Goal: Information Seeking & Learning: Learn about a topic

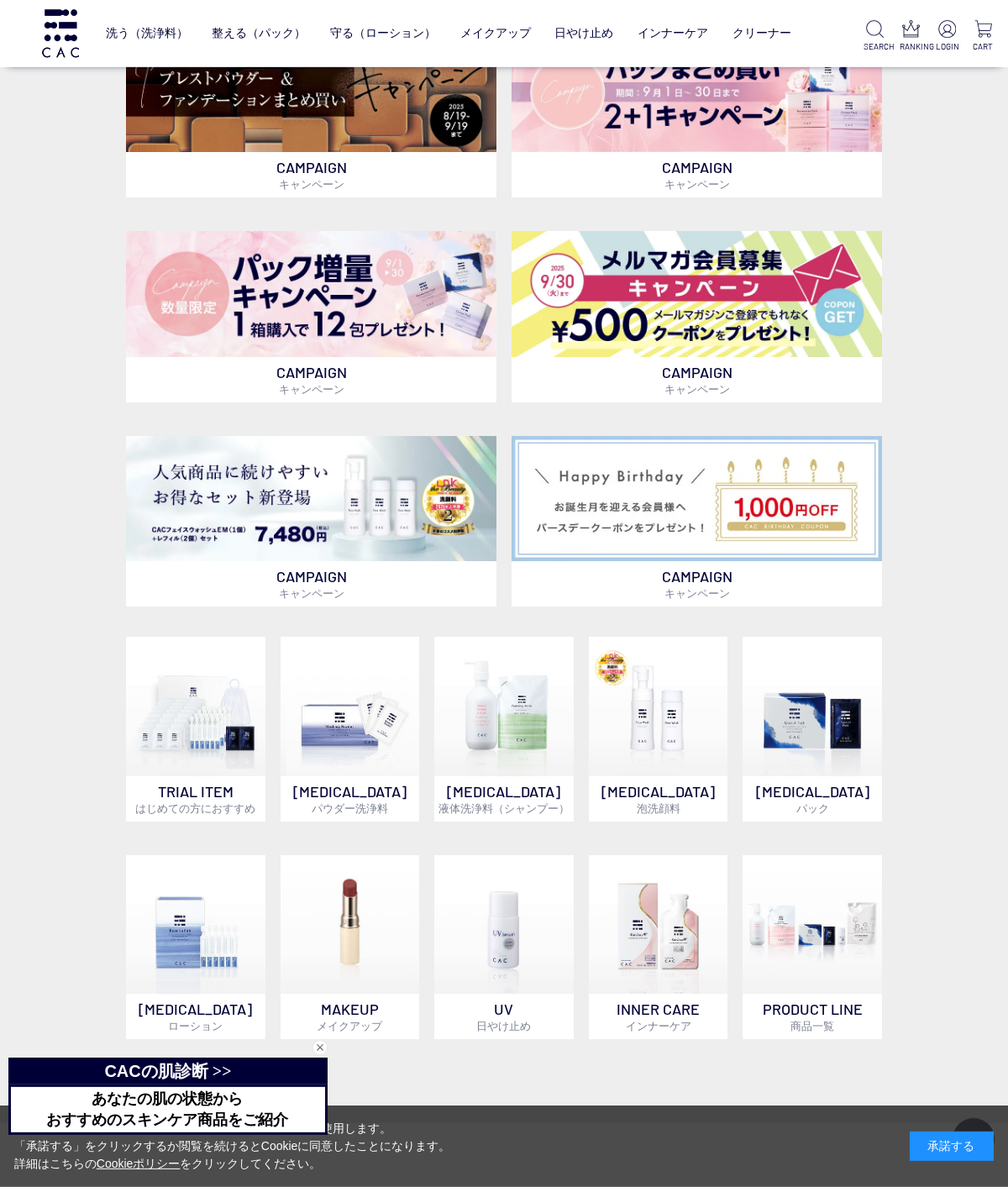
scroll to position [441, 0]
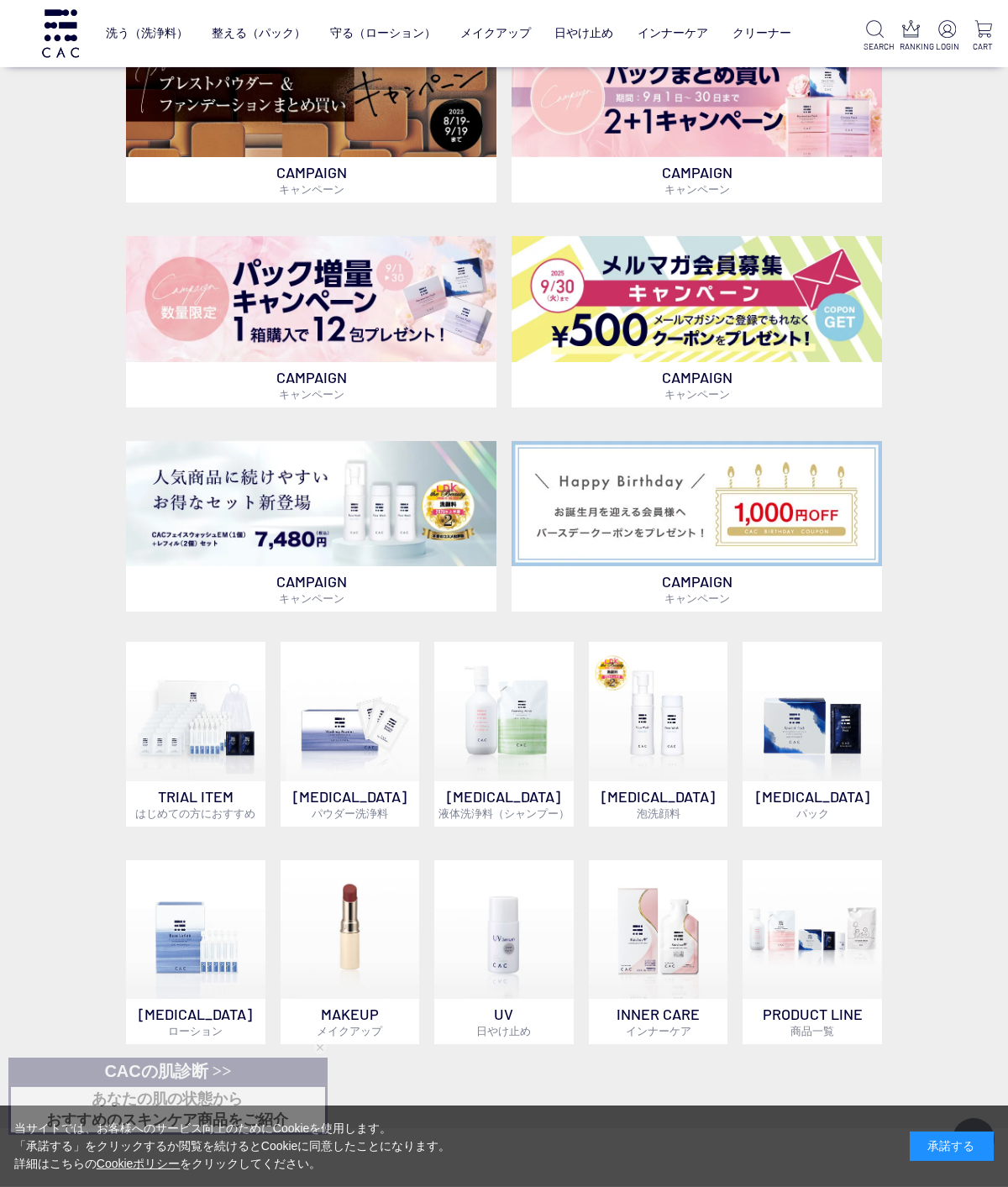
click at [523, 969] on img at bounding box center [503, 929] width 139 height 139
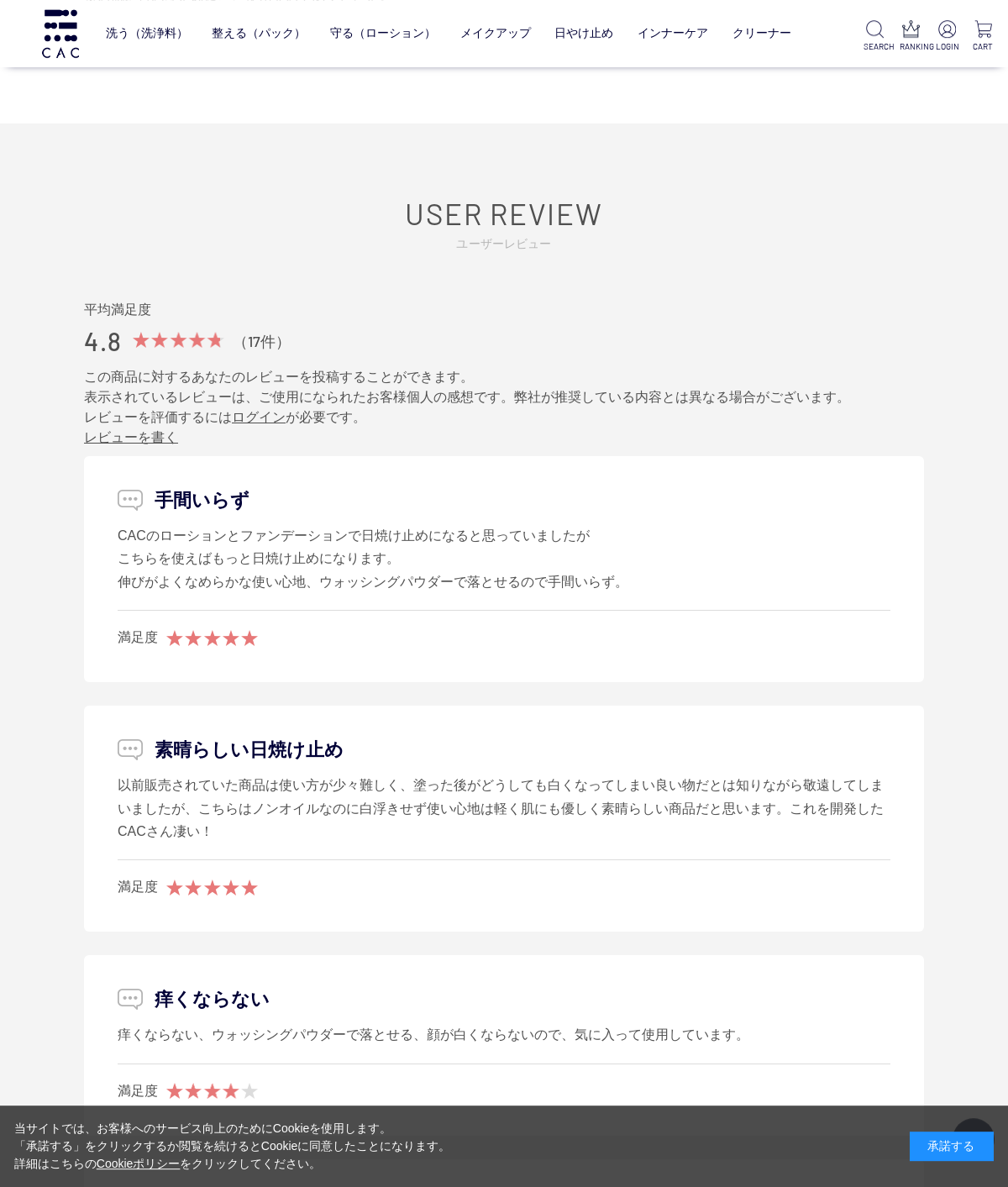
scroll to position [2089, 0]
click at [921, 727] on li "素晴らしい日焼け止め 以前販売されていた商品は使い方が少々難しく、塗った後がどうしても白くなってしまい良い物だとは知りながら敬遠してしまいましたが、こちらはノ…" at bounding box center [504, 817] width 840 height 226
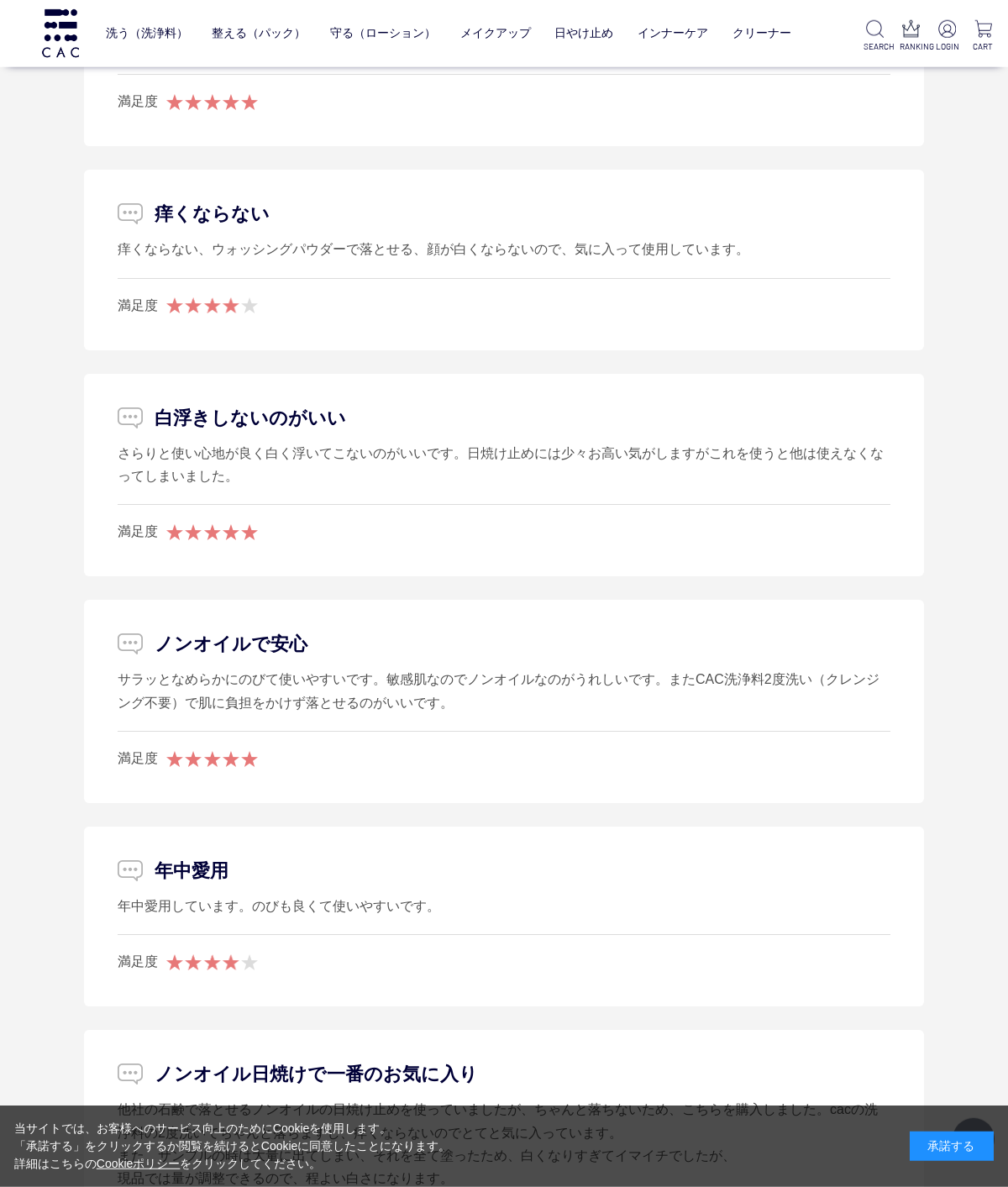
scroll to position [2874, 0]
click at [869, 791] on li "ノンオイルで安心 サラッとなめらかにのびて使いやすいです。敏感肌なのでノンオイルなのがうれしいです。またCAC洗浄料2度洗い（クレンジング不要）で肌に負担をか…" at bounding box center [504, 700] width 840 height 203
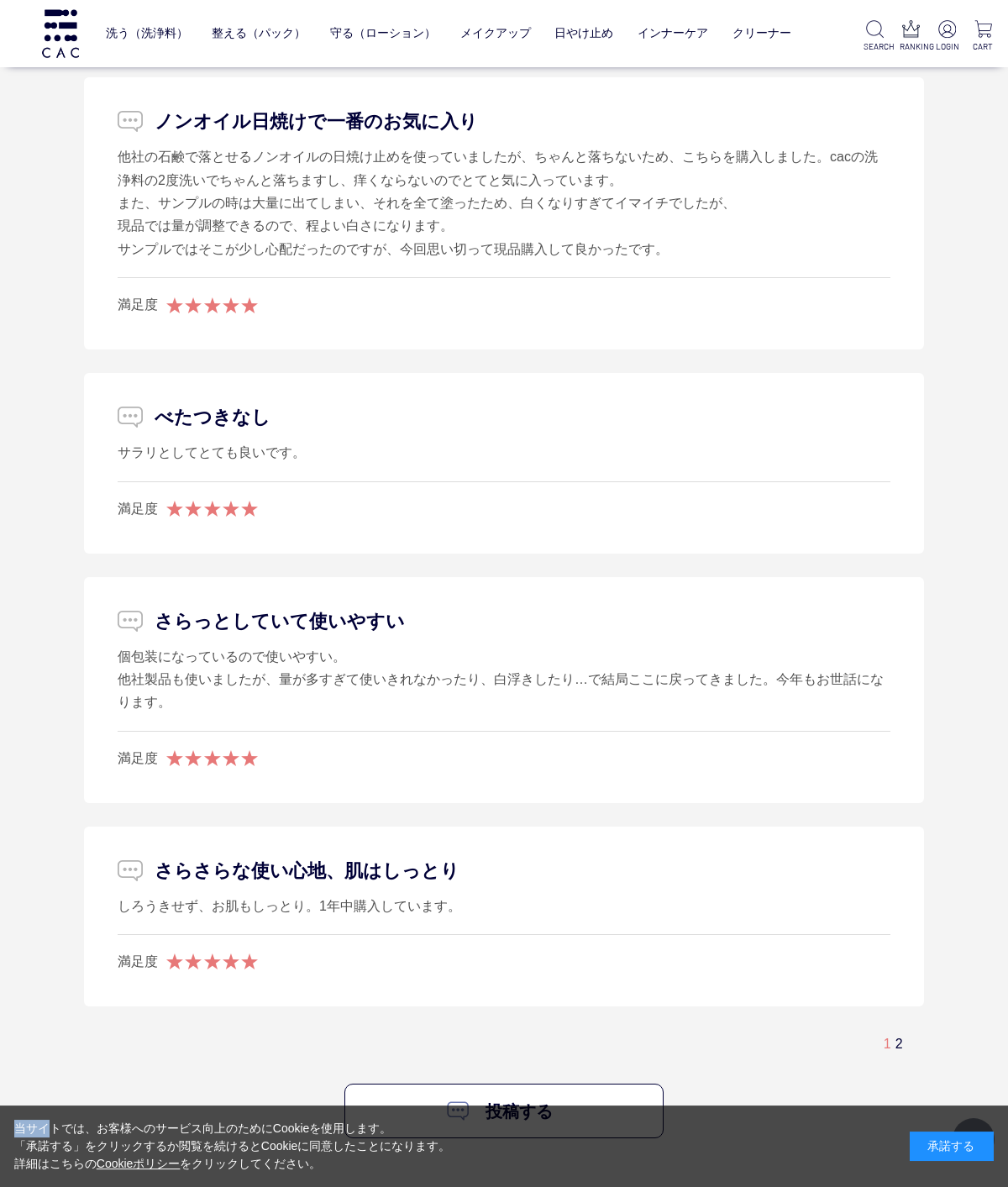
scroll to position [3825, 0]
click at [910, 1036] on div "1 2" at bounding box center [902, 1043] width 36 height 18
click at [915, 1039] on div "1 2" at bounding box center [902, 1043] width 36 height 18
click at [914, 1039] on div "1 2" at bounding box center [902, 1043] width 36 height 18
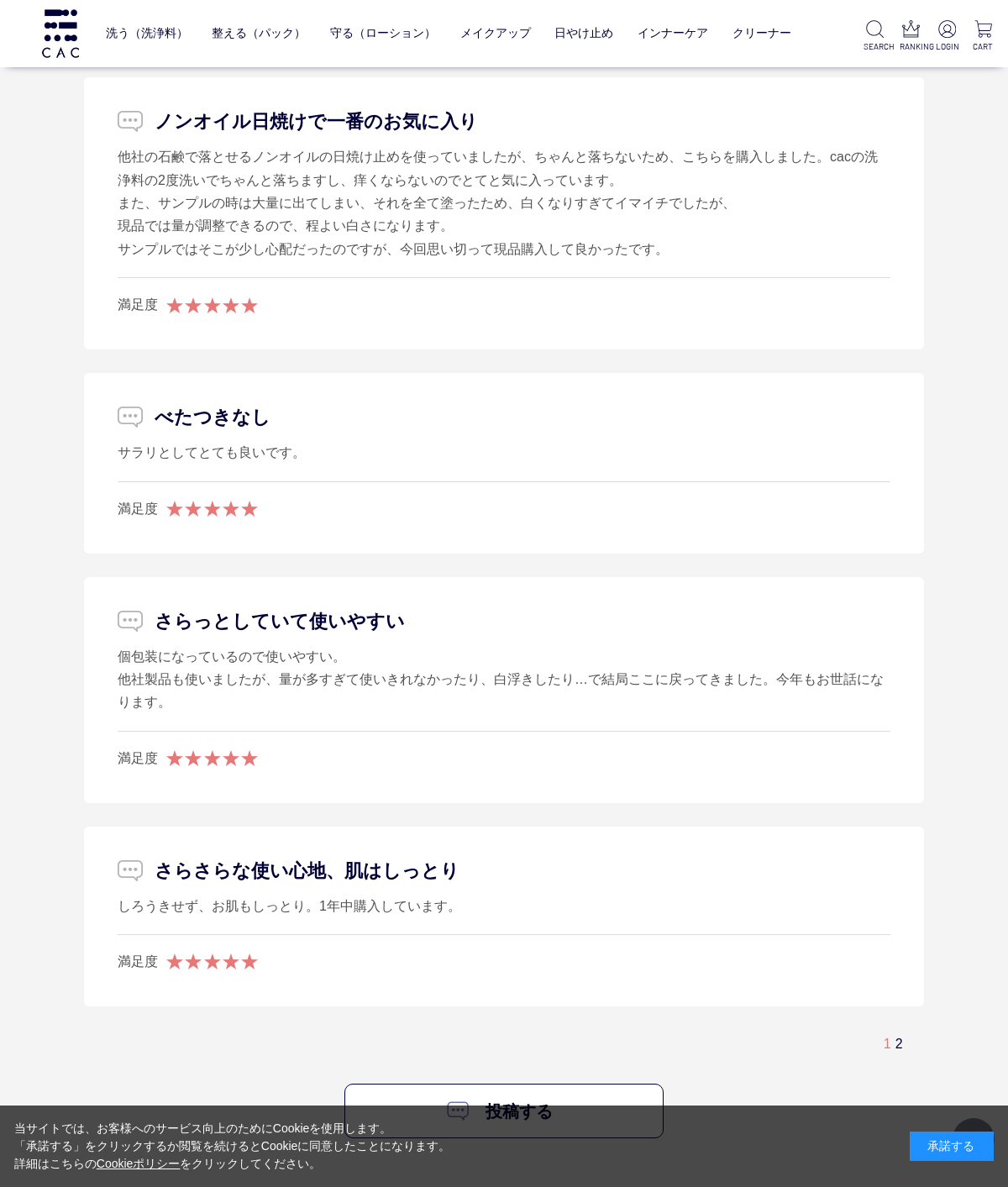
click at [903, 1037] on link "2" at bounding box center [900, 1043] width 7 height 14
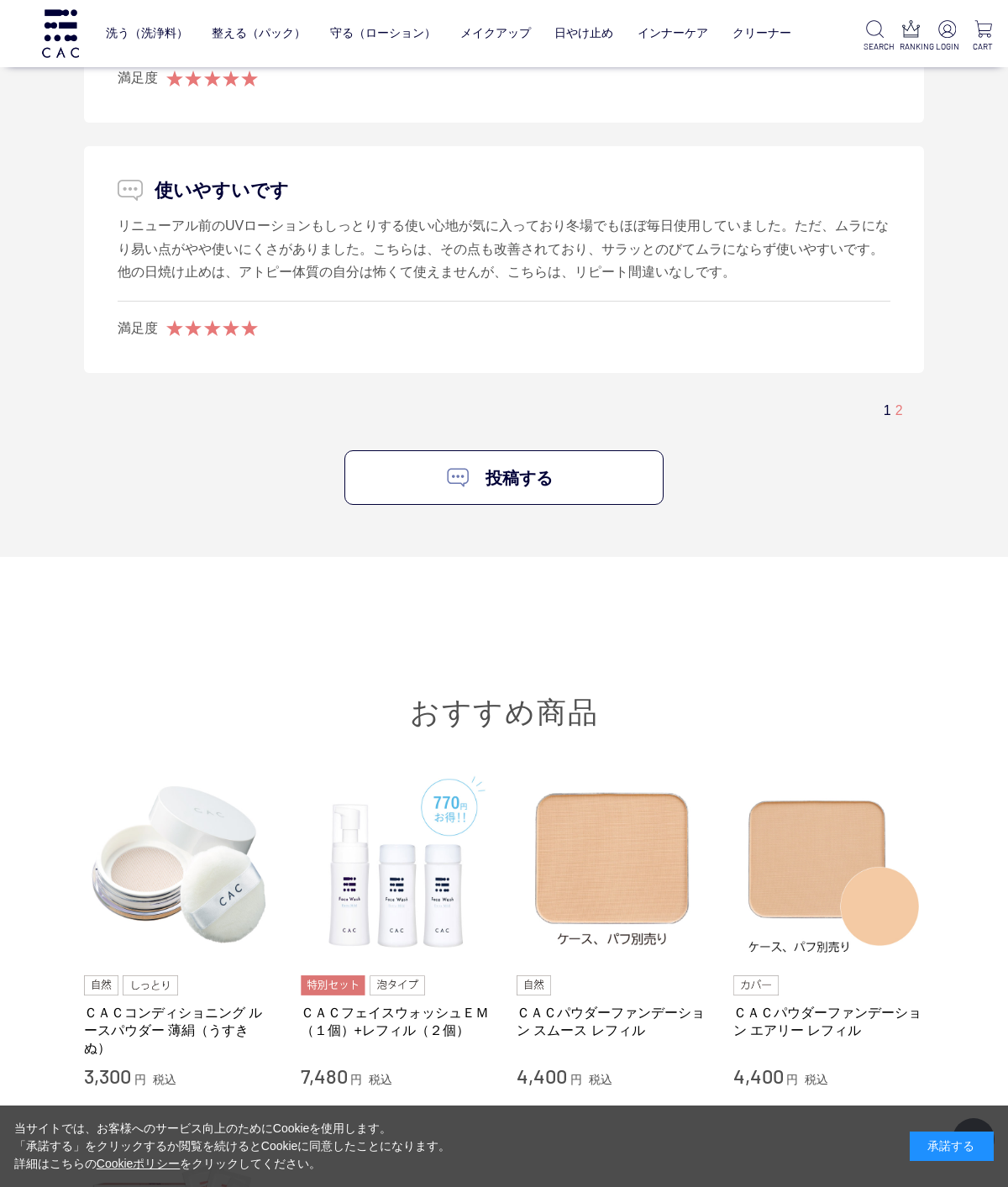
scroll to position [2541, 0]
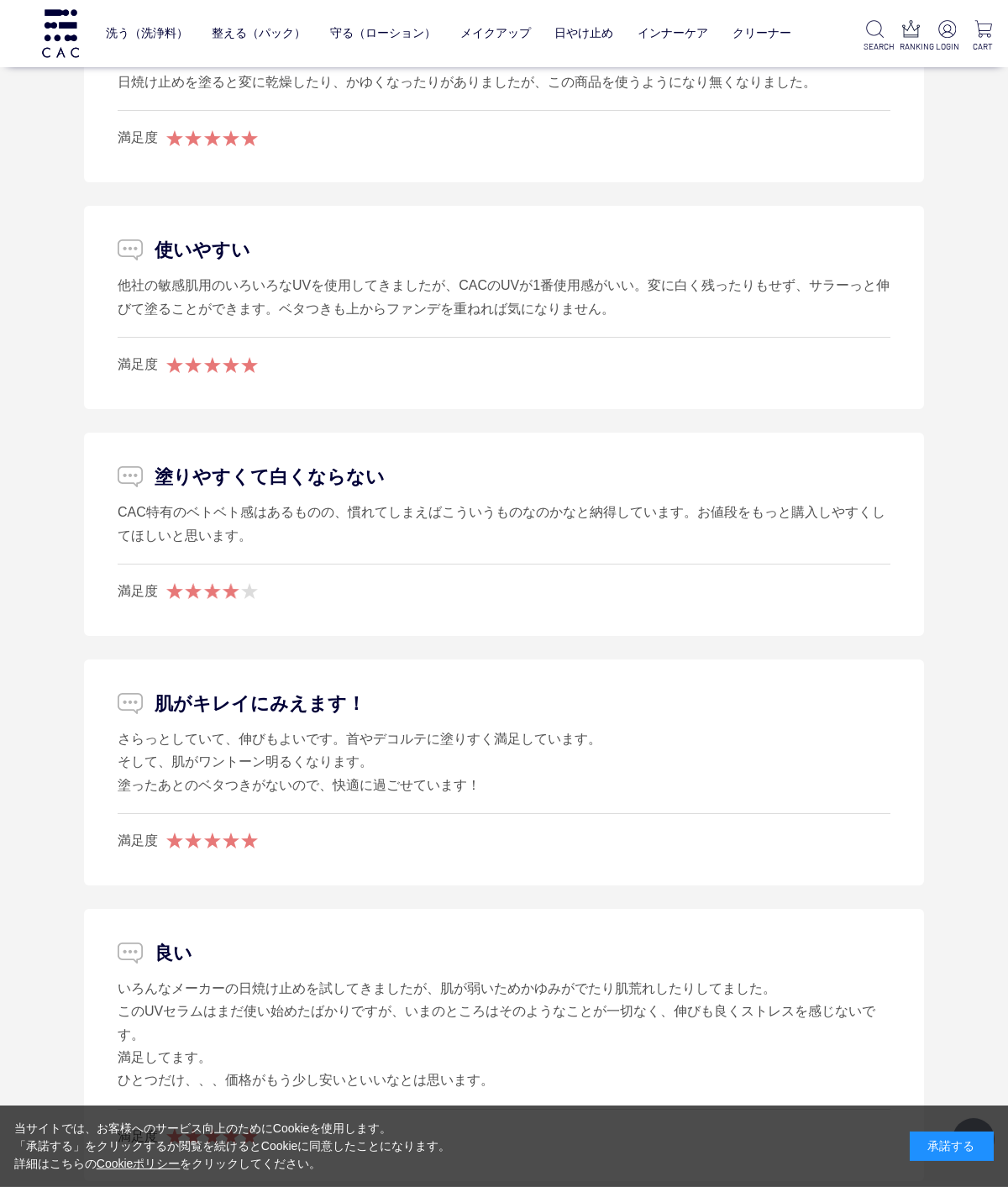
click at [924, 997] on div "USER REVIEW ユーザーレビュー 平均満足度 4.8 （17件） この商品に対するあなたのレビューを投稿することができます。 表示されているレビューは…" at bounding box center [504, 755] width 840 height 2172
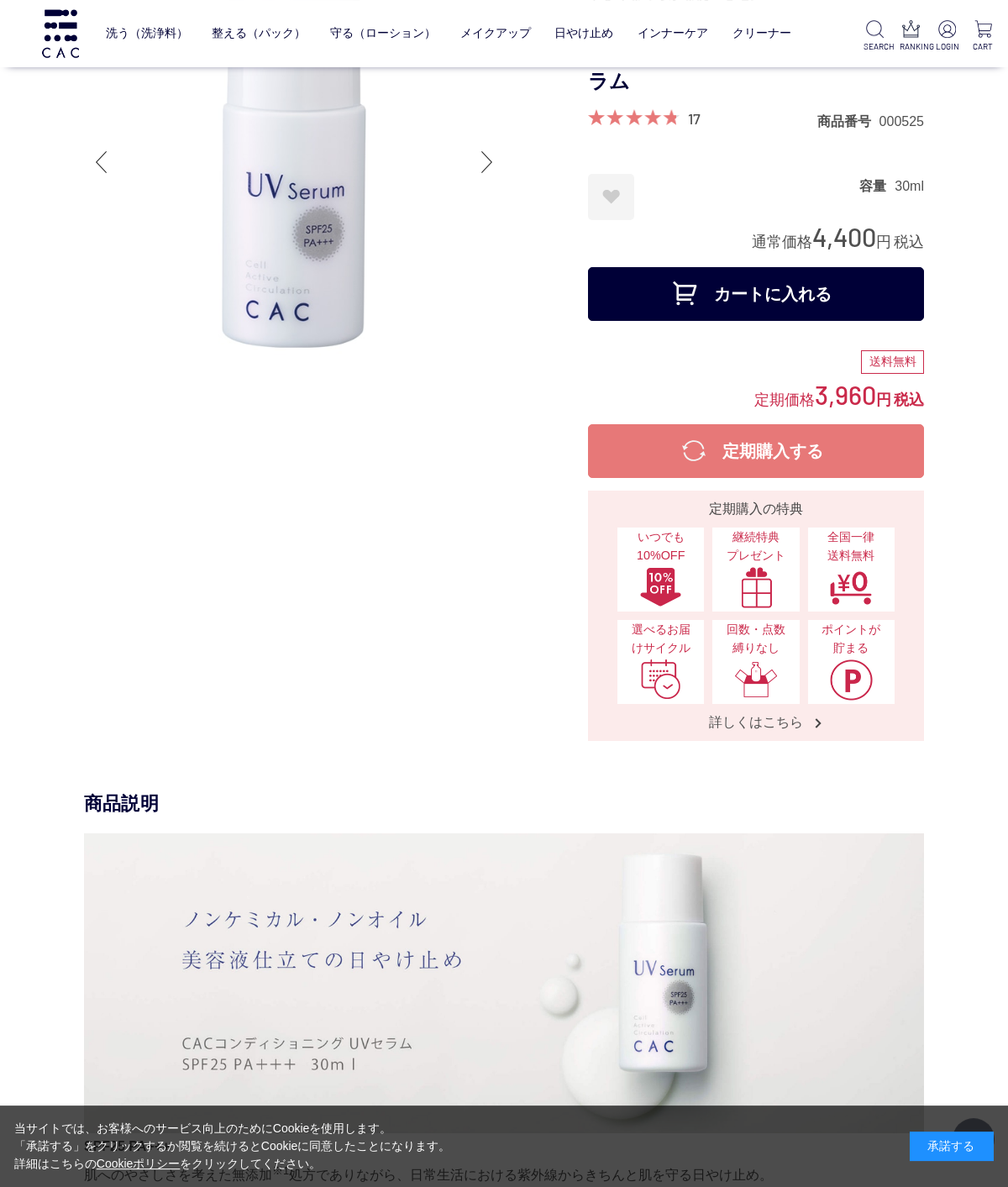
scroll to position [0, 0]
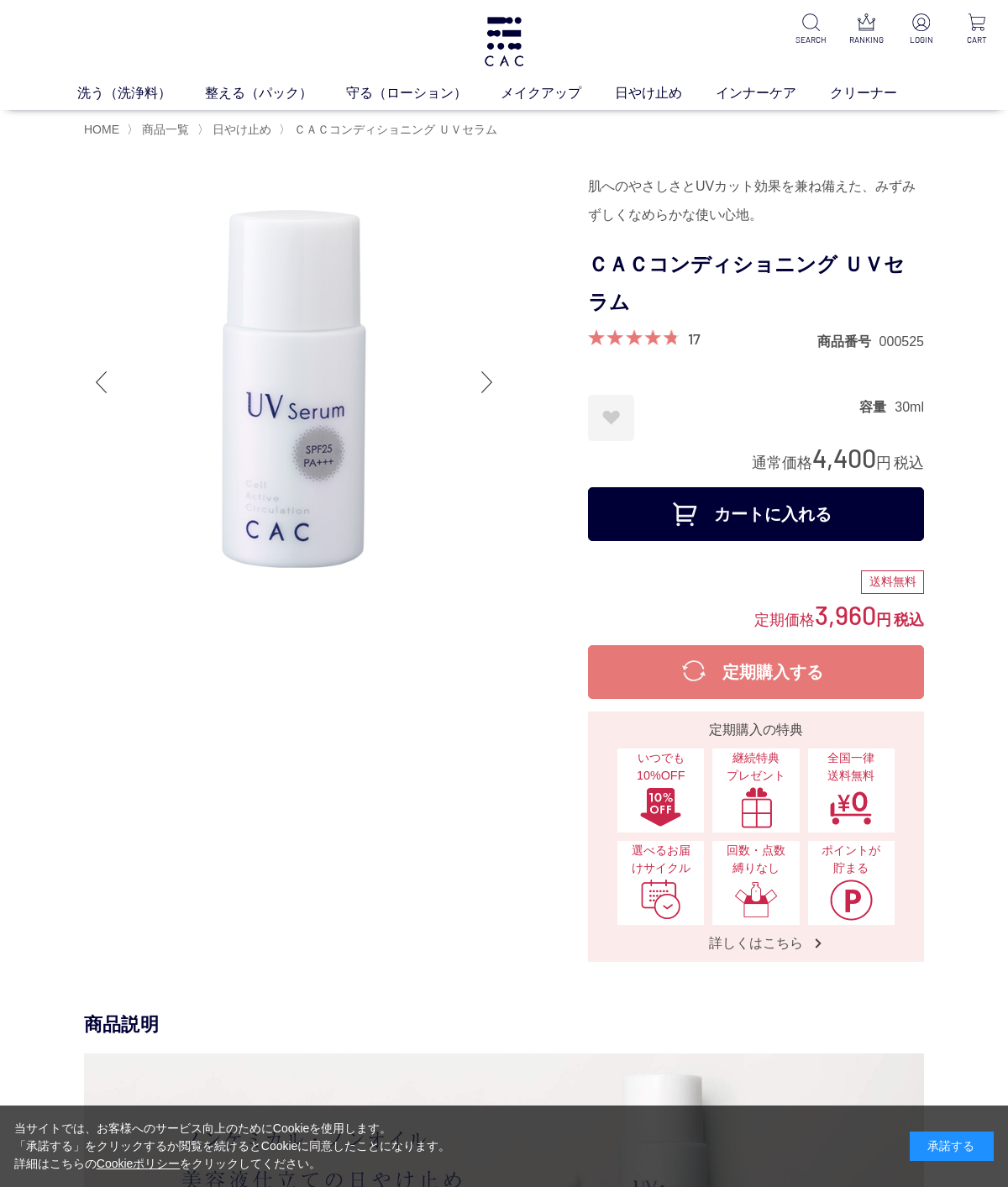
click at [268, 89] on link "整える（パック）" at bounding box center [275, 93] width 141 height 21
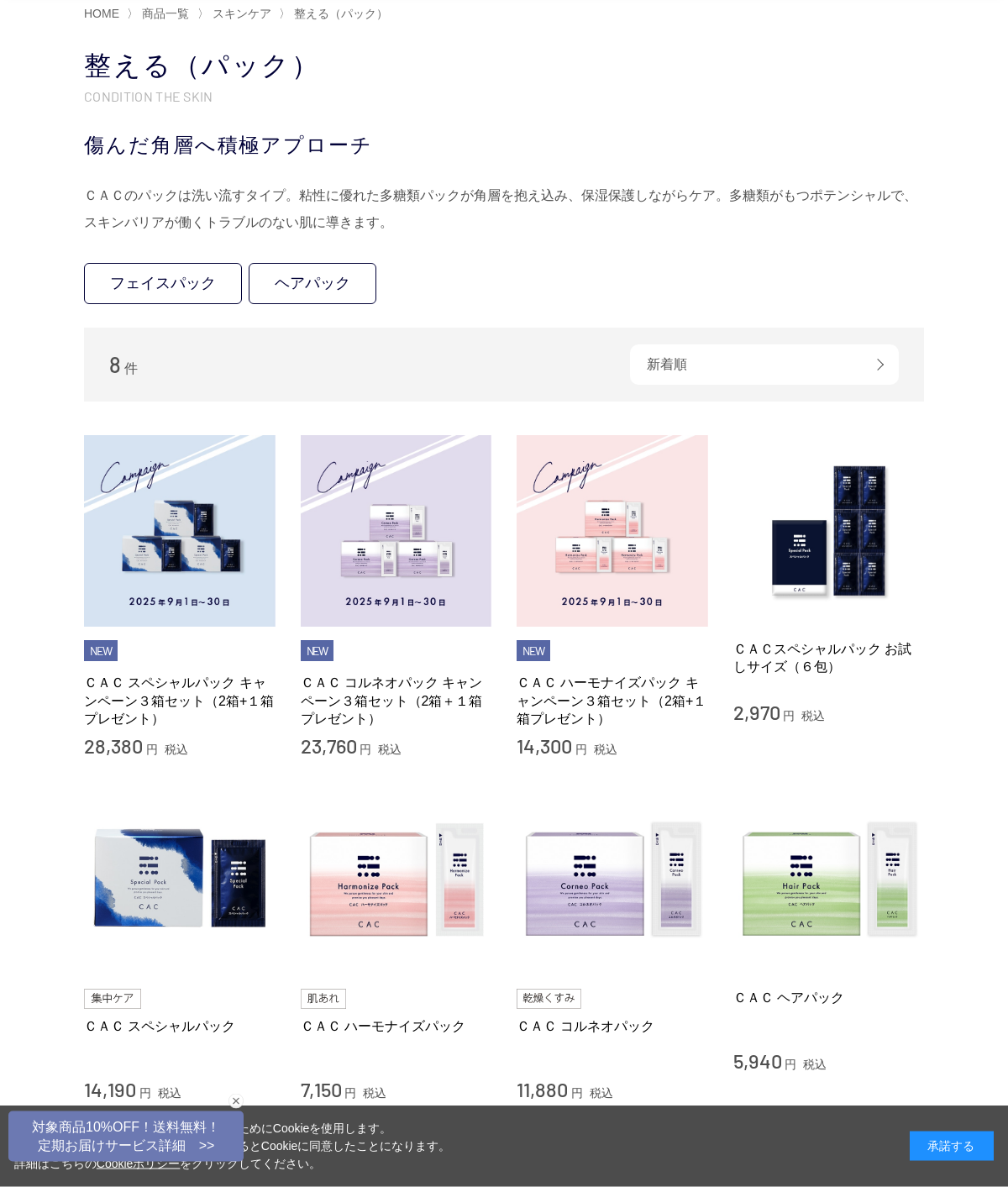
scroll to position [116, 0]
click at [392, 538] on img at bounding box center [396, 530] width 191 height 191
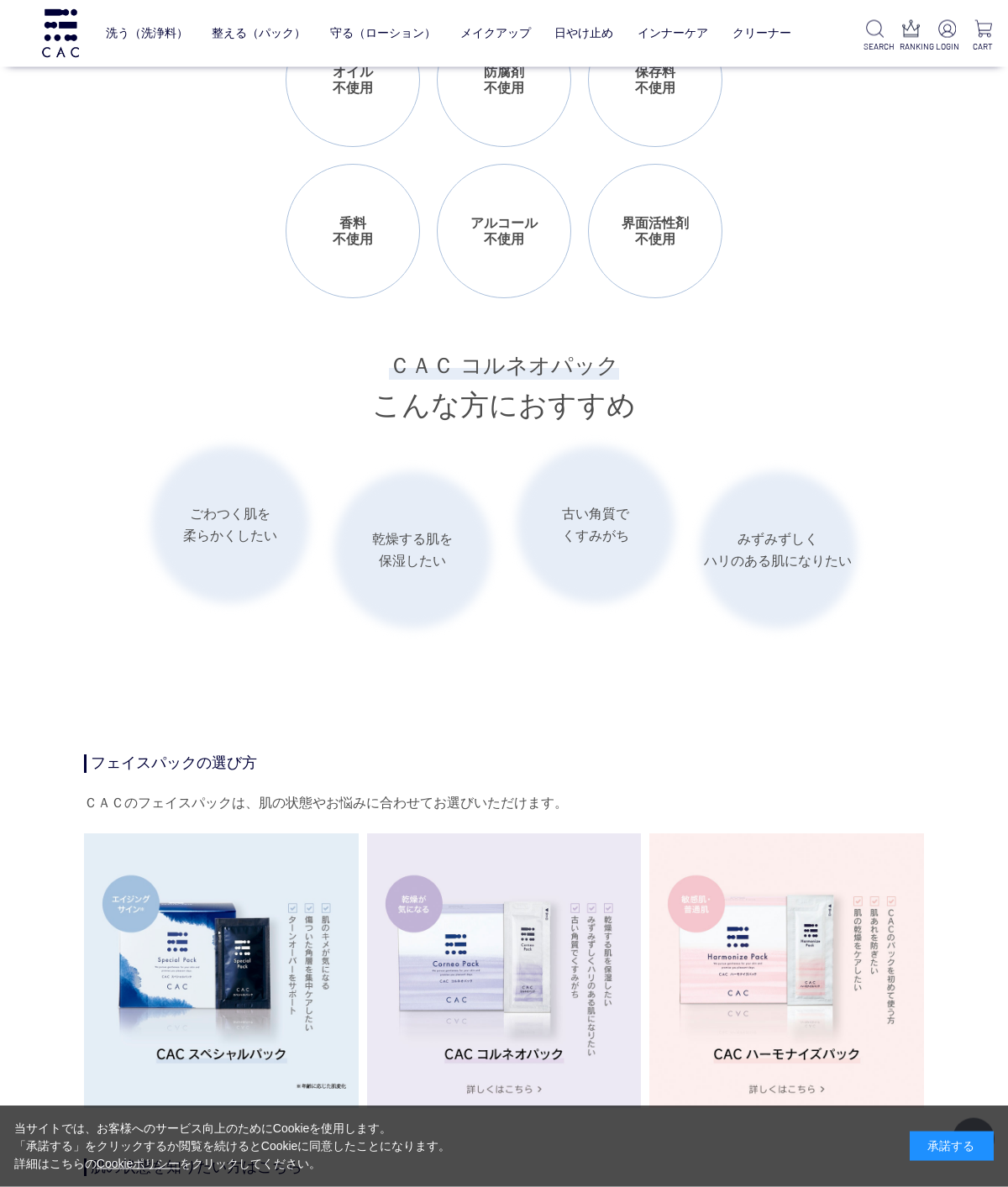
scroll to position [2180, 0]
click at [493, 971] on img at bounding box center [504, 971] width 274 height 274
click at [238, 977] on img at bounding box center [221, 970] width 274 height 274
click at [230, 1022] on img at bounding box center [221, 970] width 274 height 274
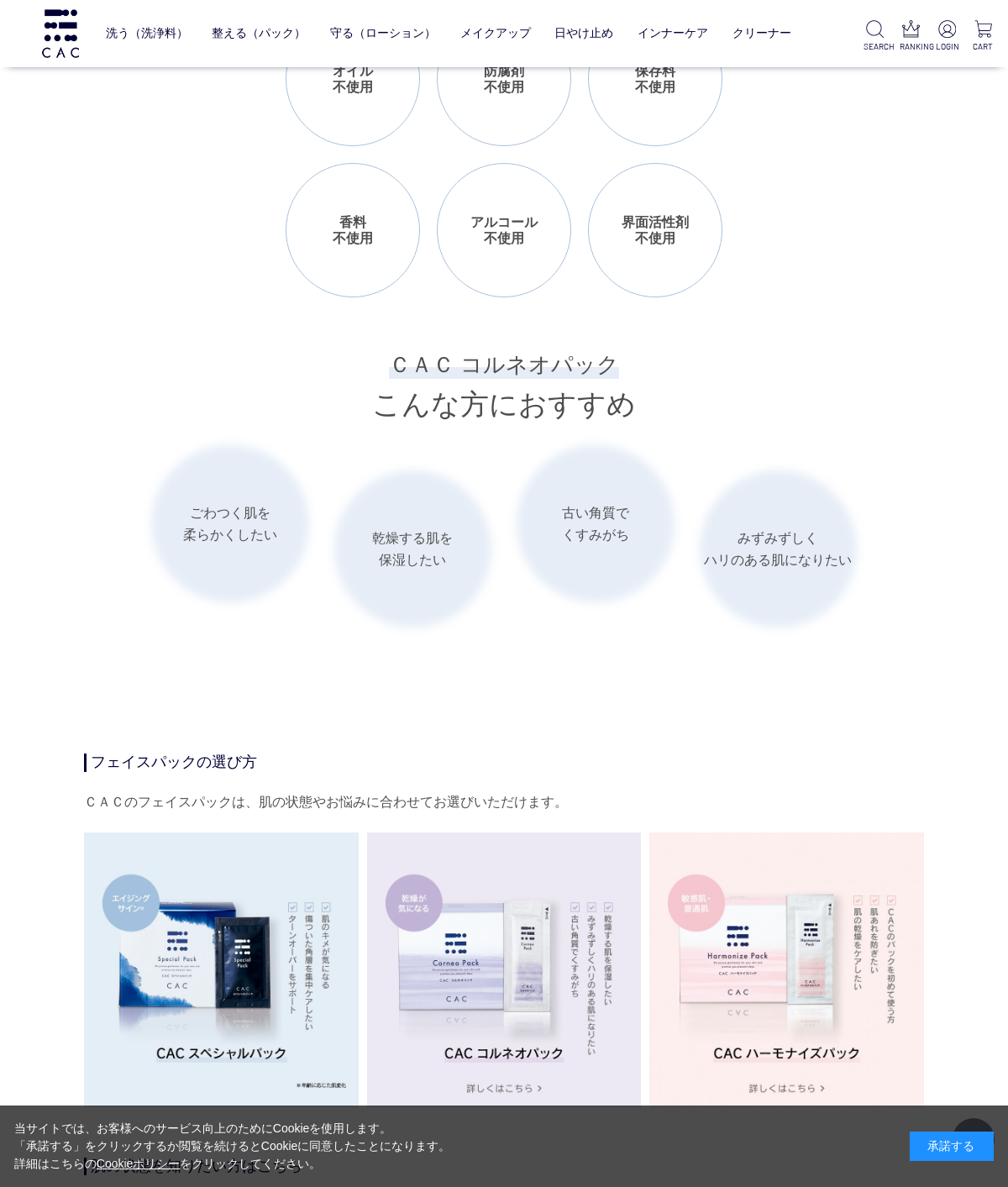
click at [256, 973] on img at bounding box center [221, 970] width 274 height 274
click at [198, 996] on img at bounding box center [221, 970] width 274 height 274
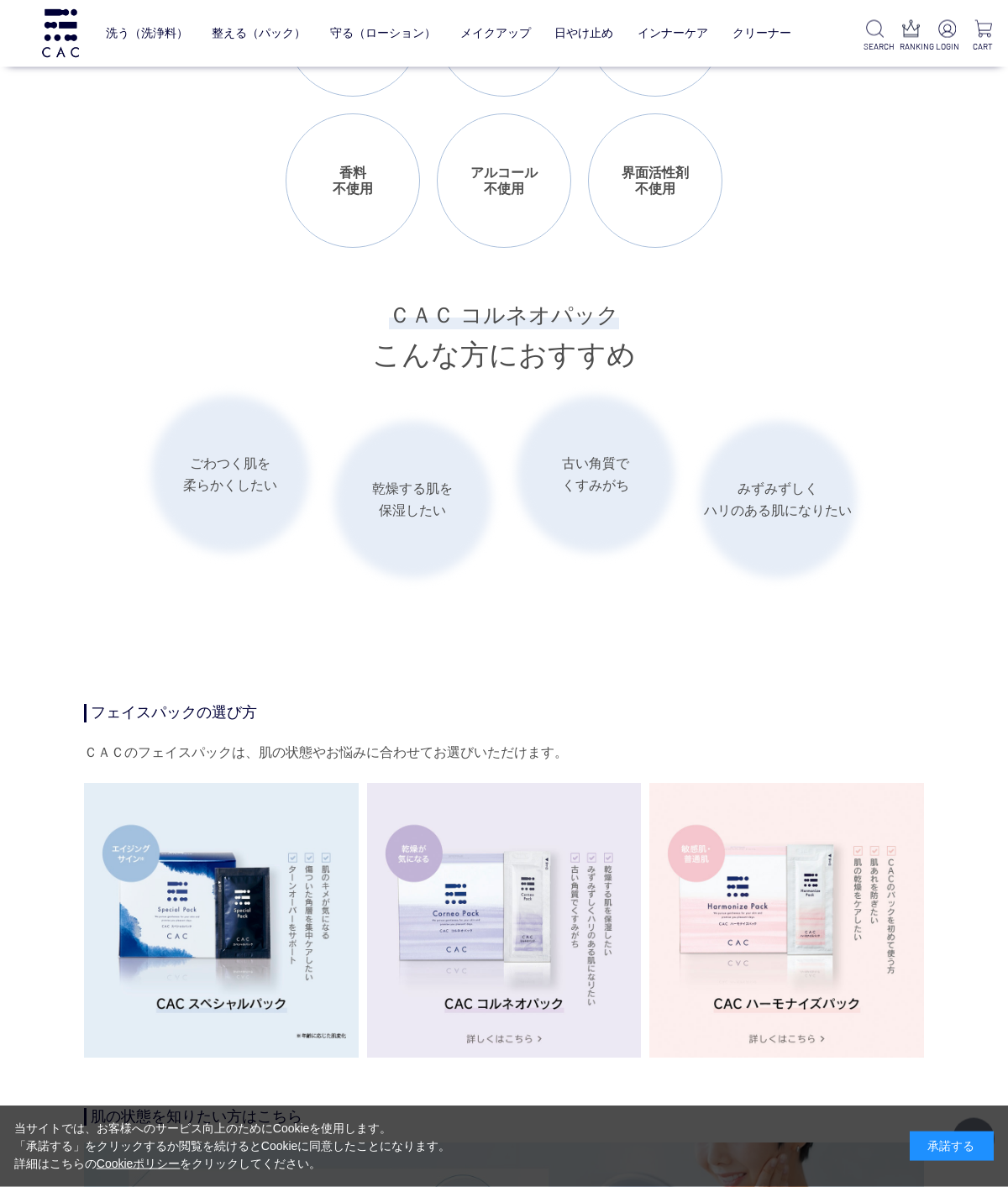
scroll to position [2250, 0]
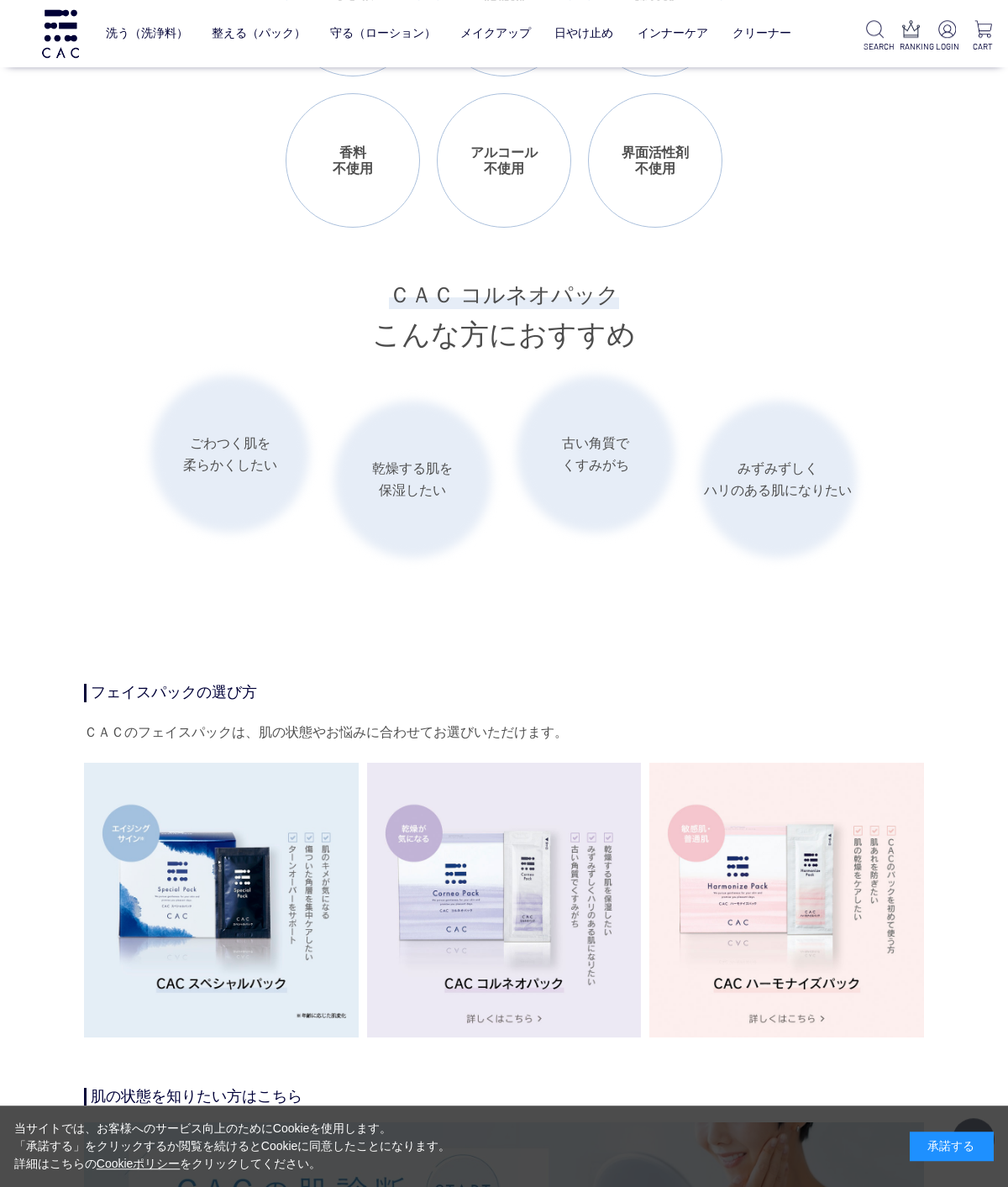
click at [215, 995] on img at bounding box center [221, 900] width 274 height 274
click at [229, 920] on img at bounding box center [221, 900] width 274 height 274
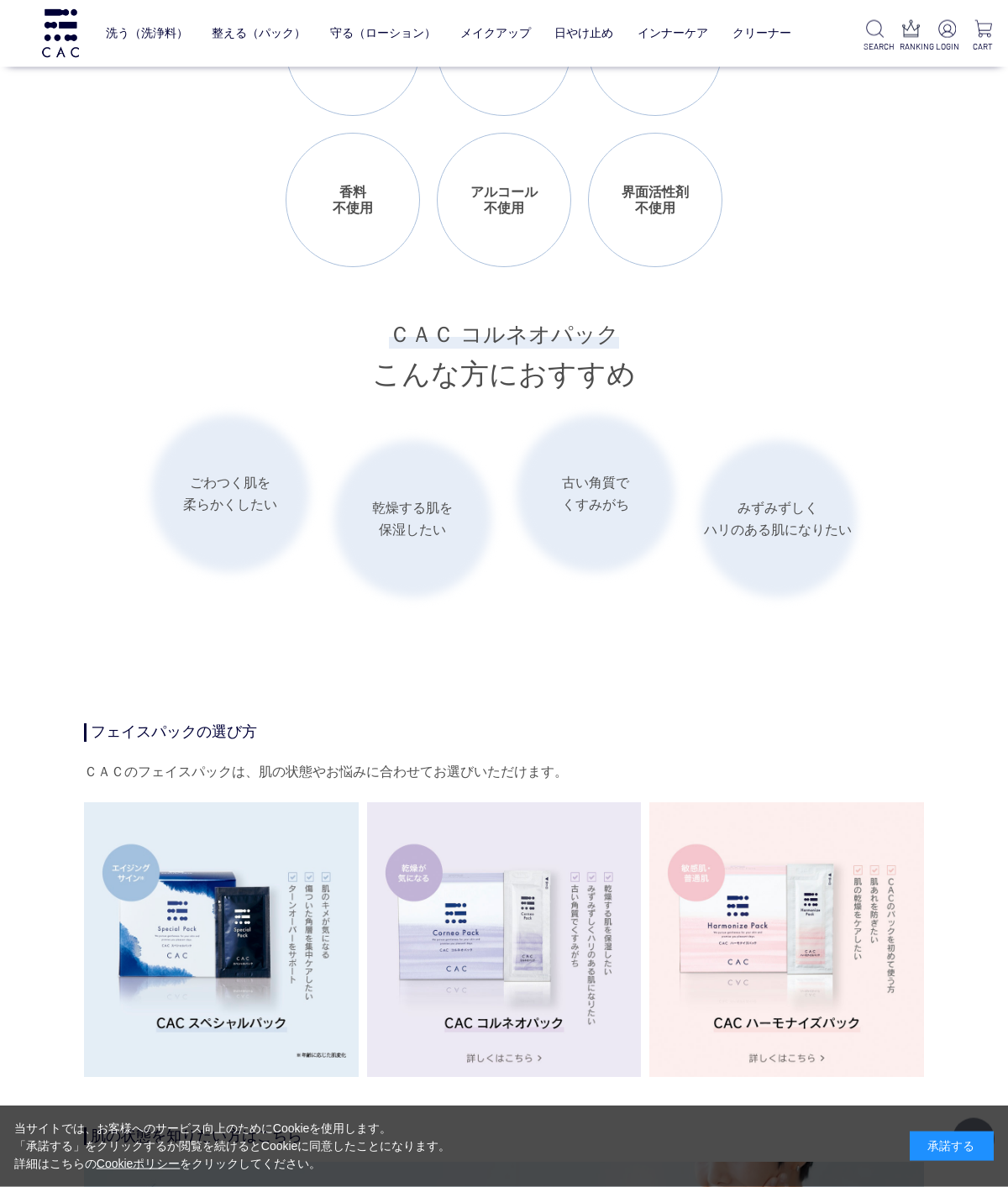
scroll to position [2211, 0]
click at [812, 985] on img at bounding box center [787, 940] width 274 height 274
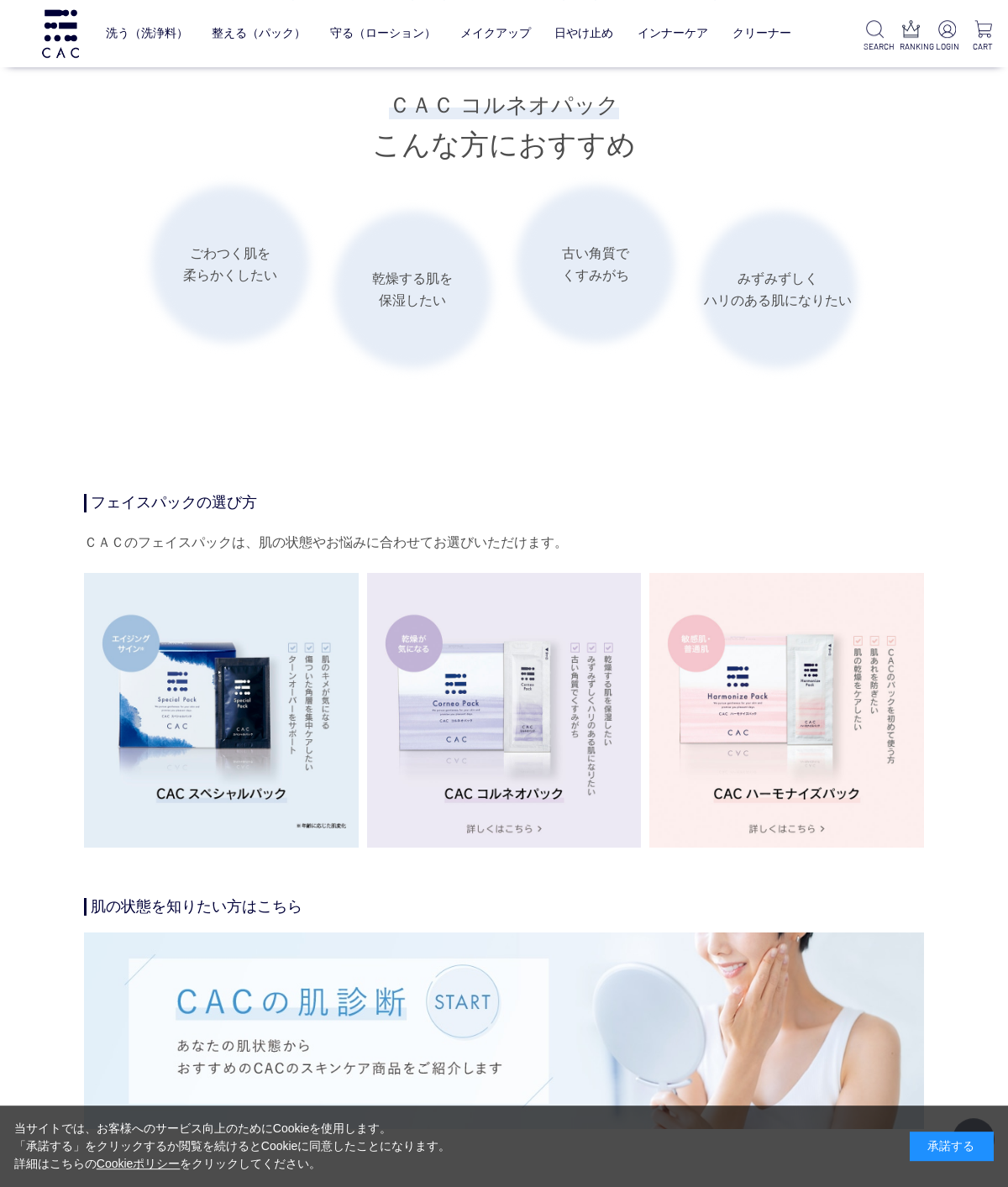
scroll to position [2443, 0]
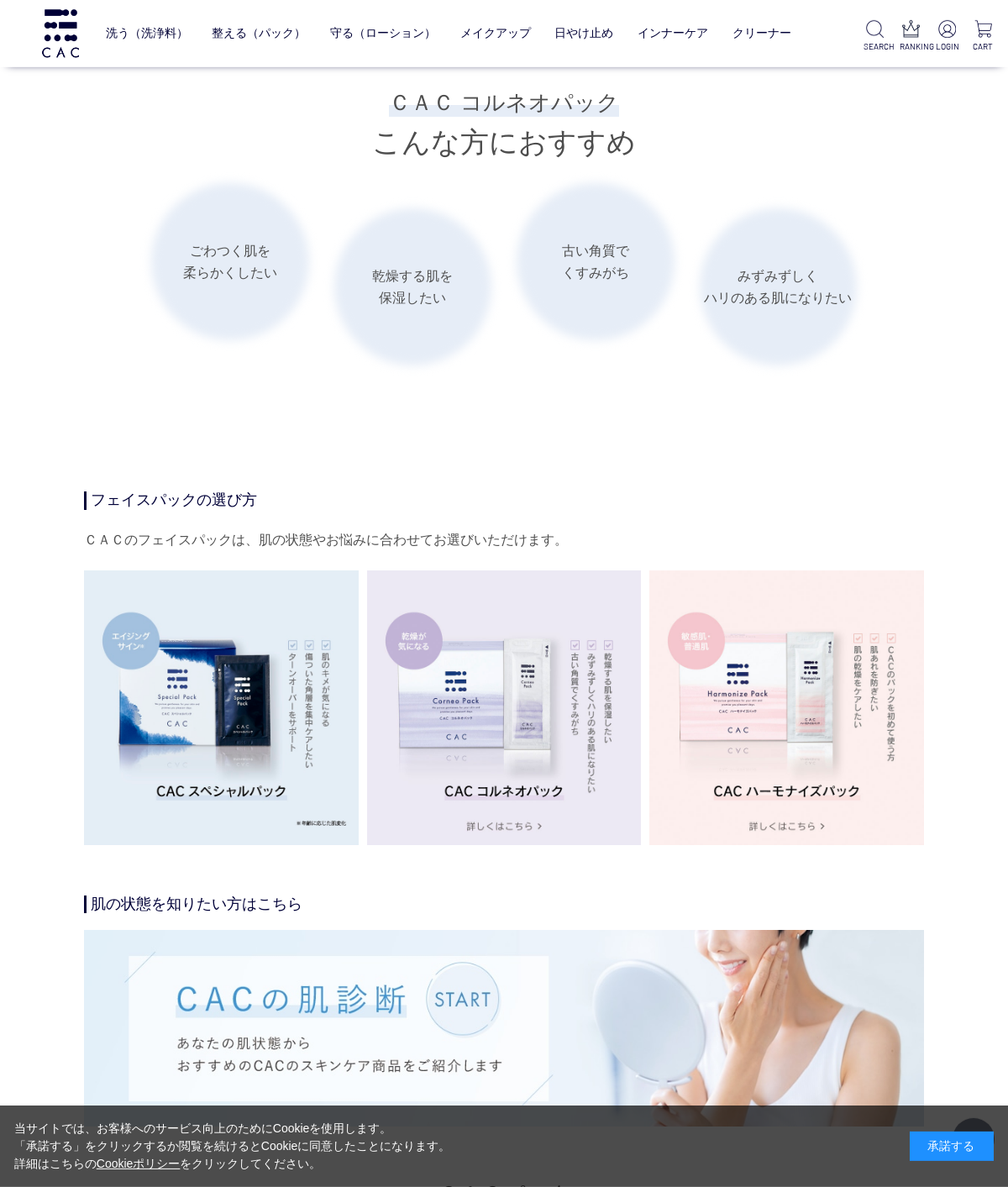
click at [231, 701] on img at bounding box center [221, 707] width 274 height 274
click at [240, 719] on img at bounding box center [221, 707] width 274 height 274
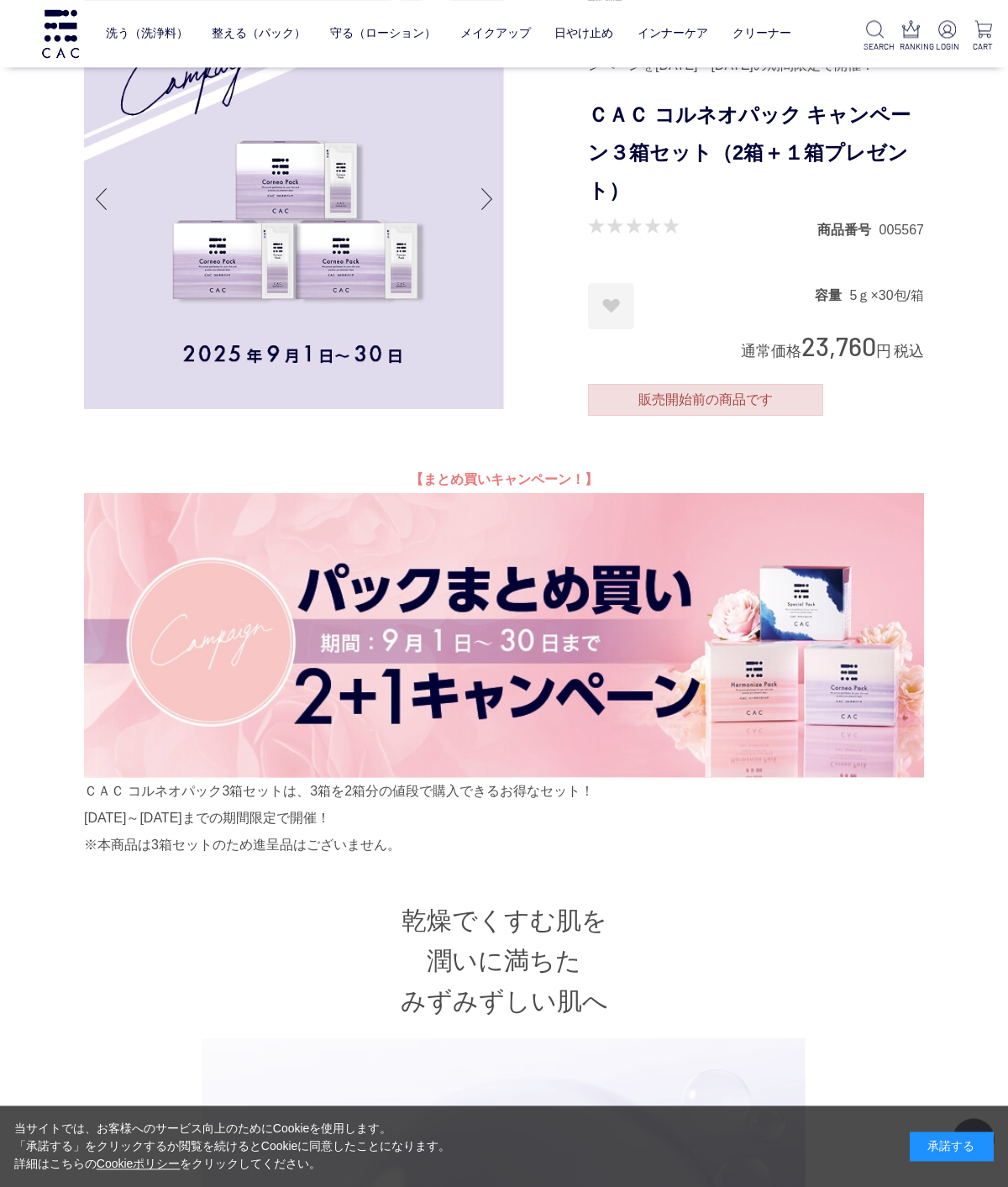
scroll to position [0, 0]
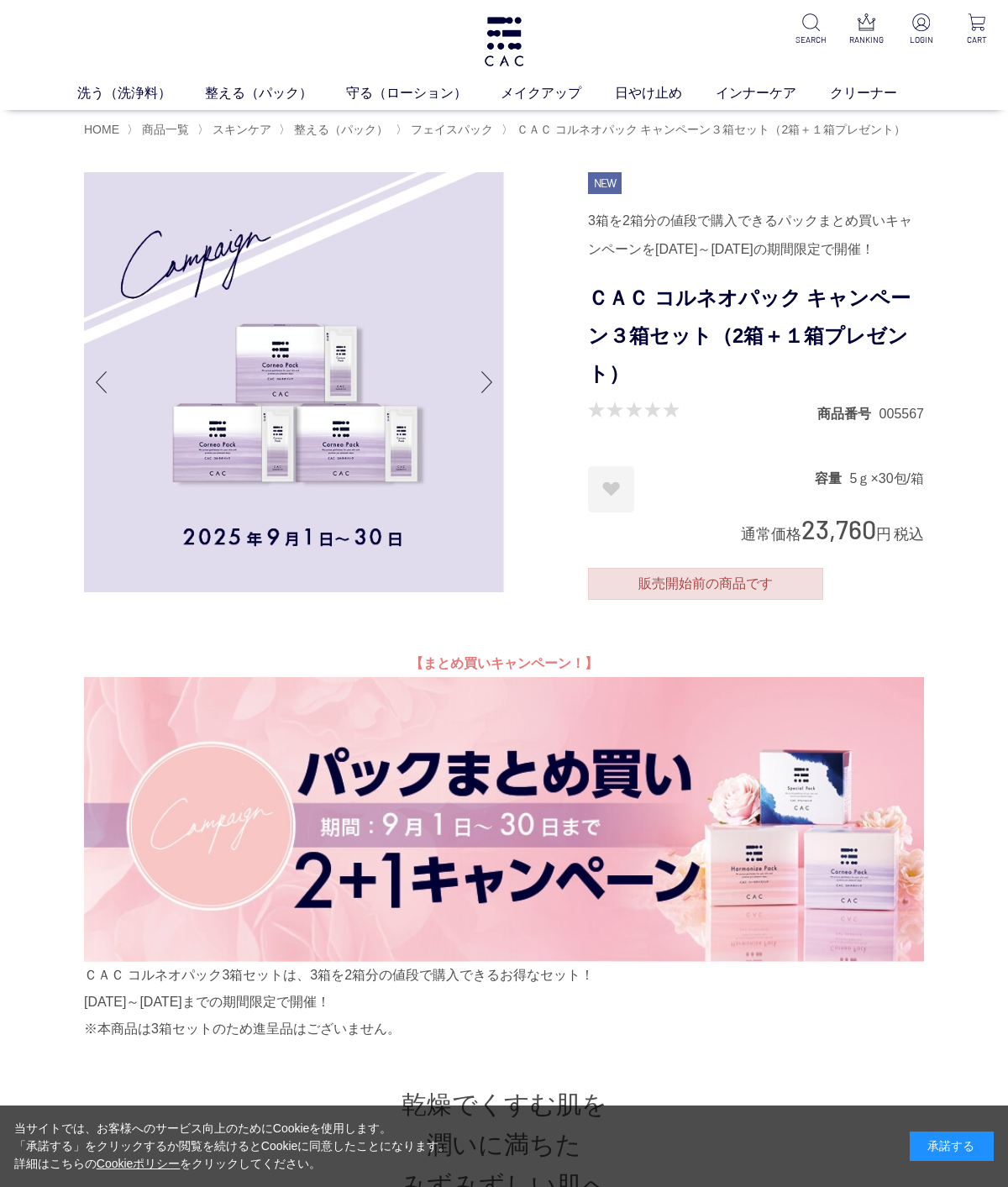
click at [263, 102] on link "整える（パック）" at bounding box center [275, 93] width 141 height 21
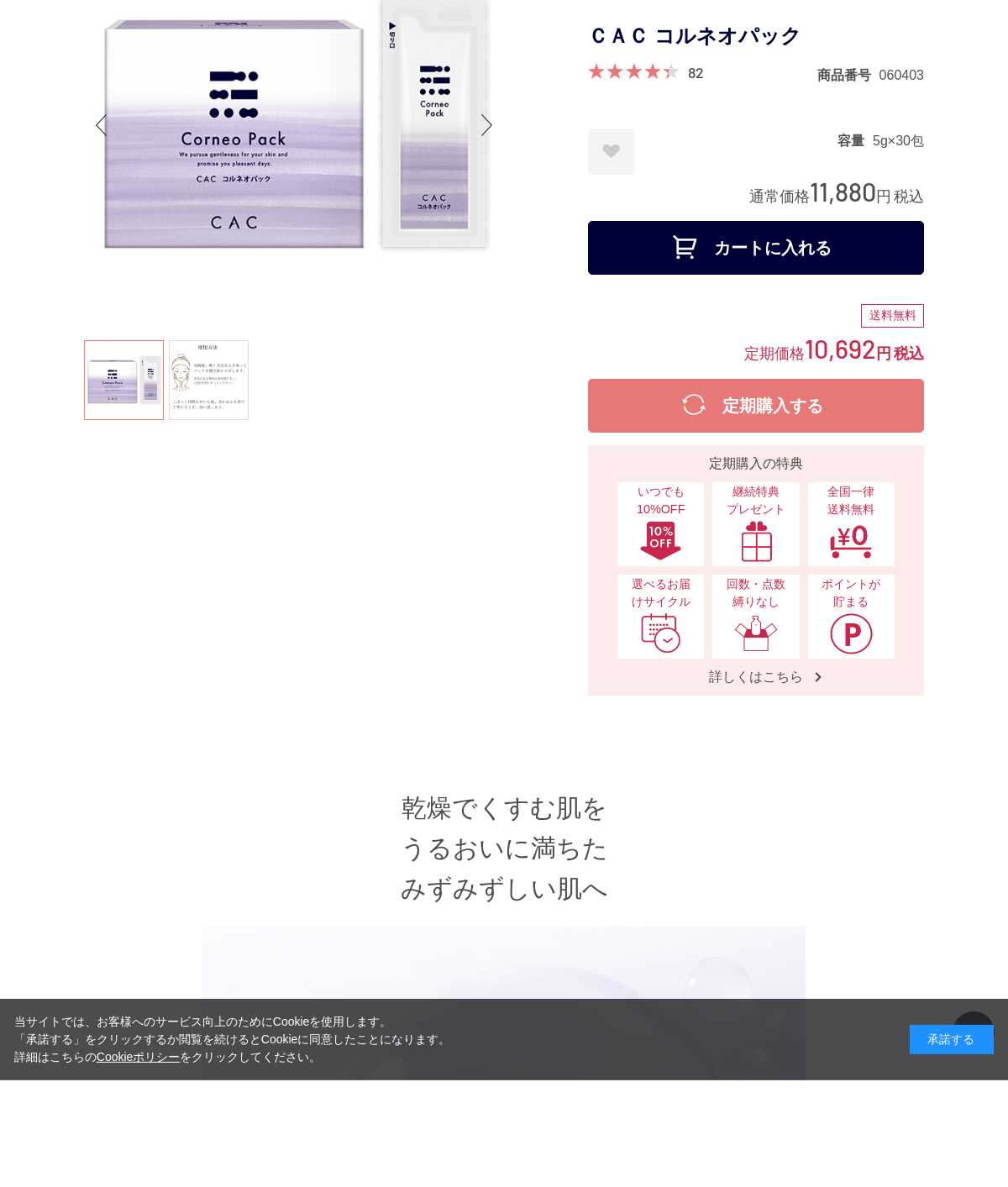
scroll to position [148, 0]
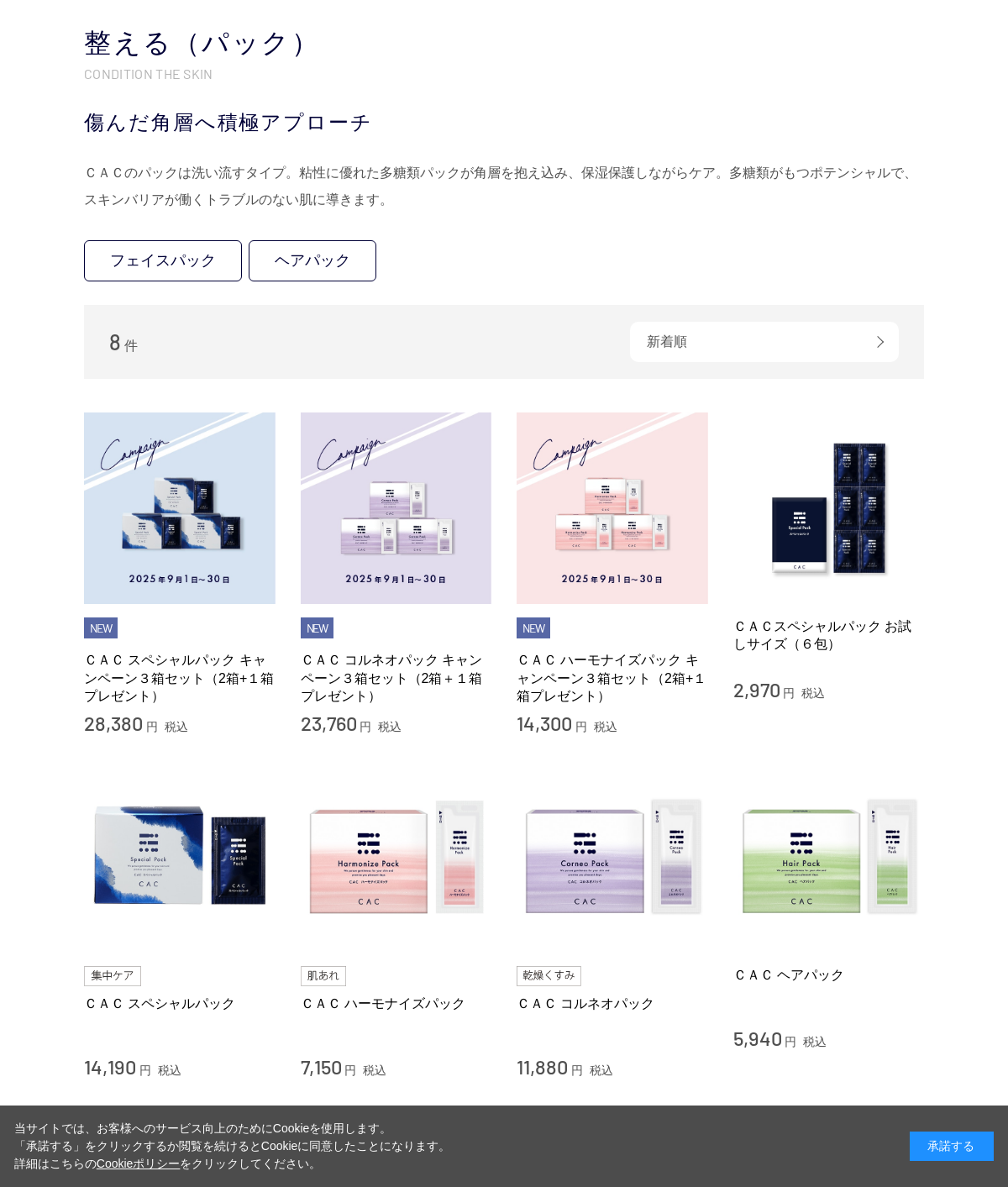
scroll to position [144, 0]
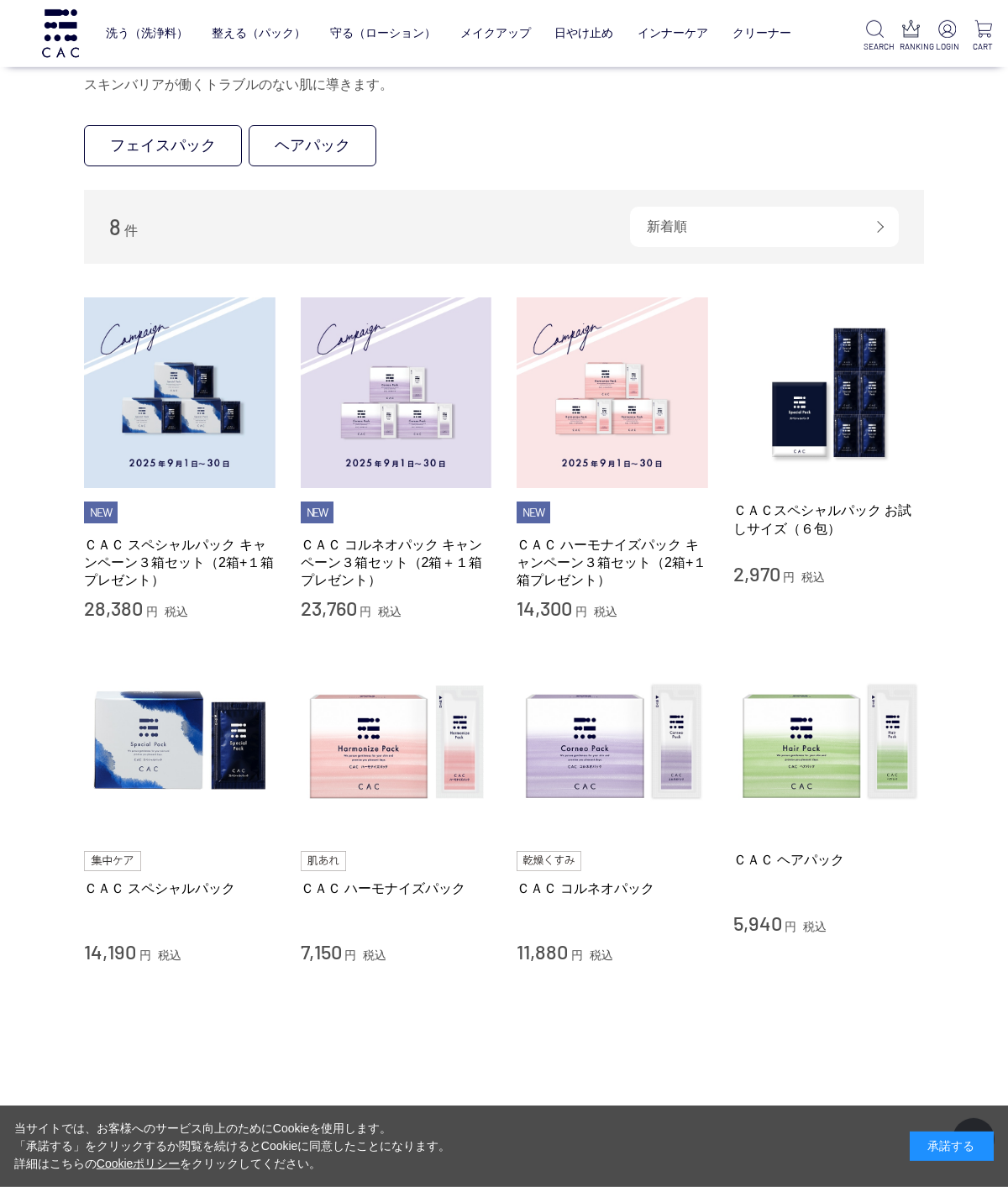
click at [589, 769] on img at bounding box center [612, 742] width 191 height 191
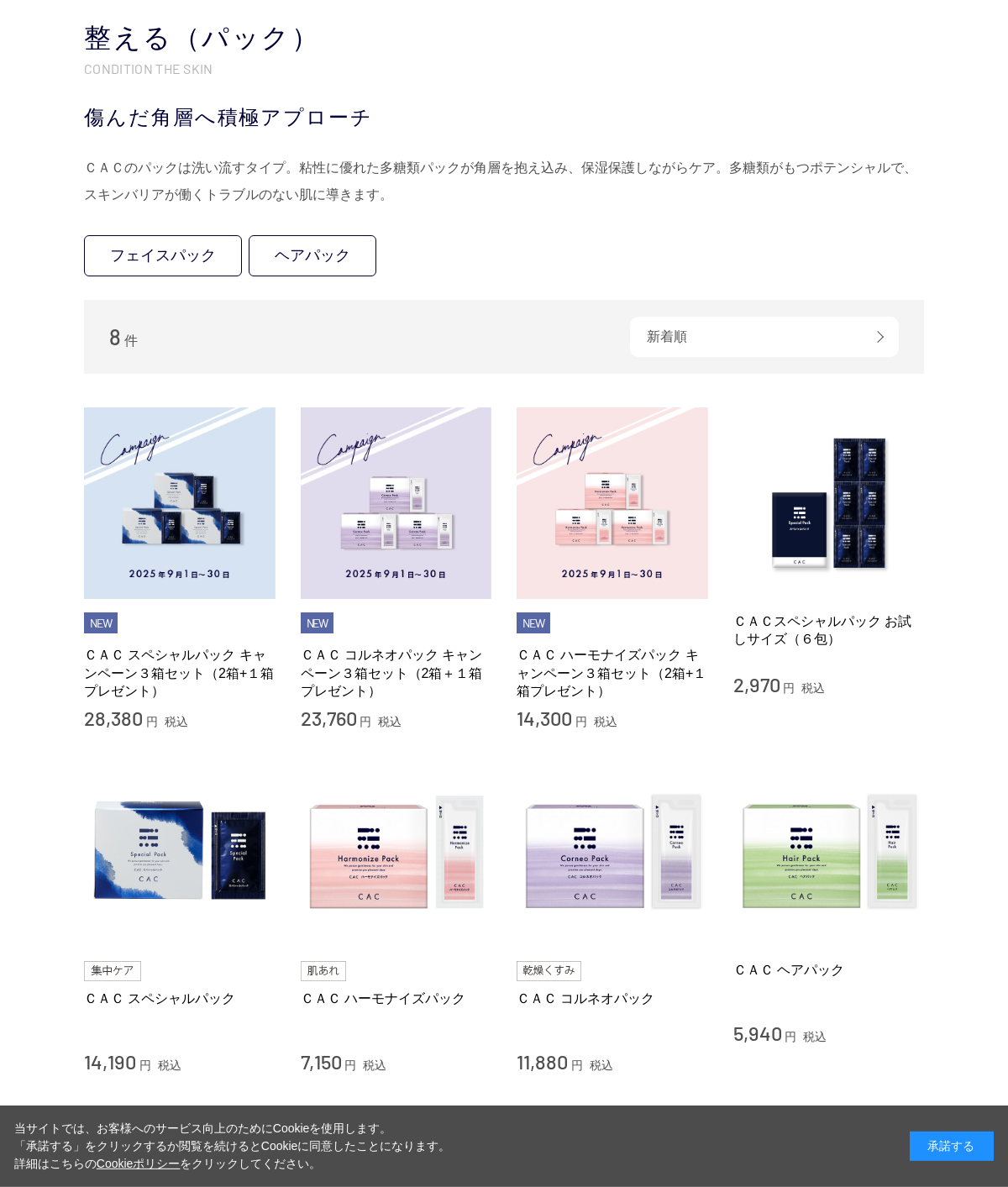
scroll to position [252, 0]
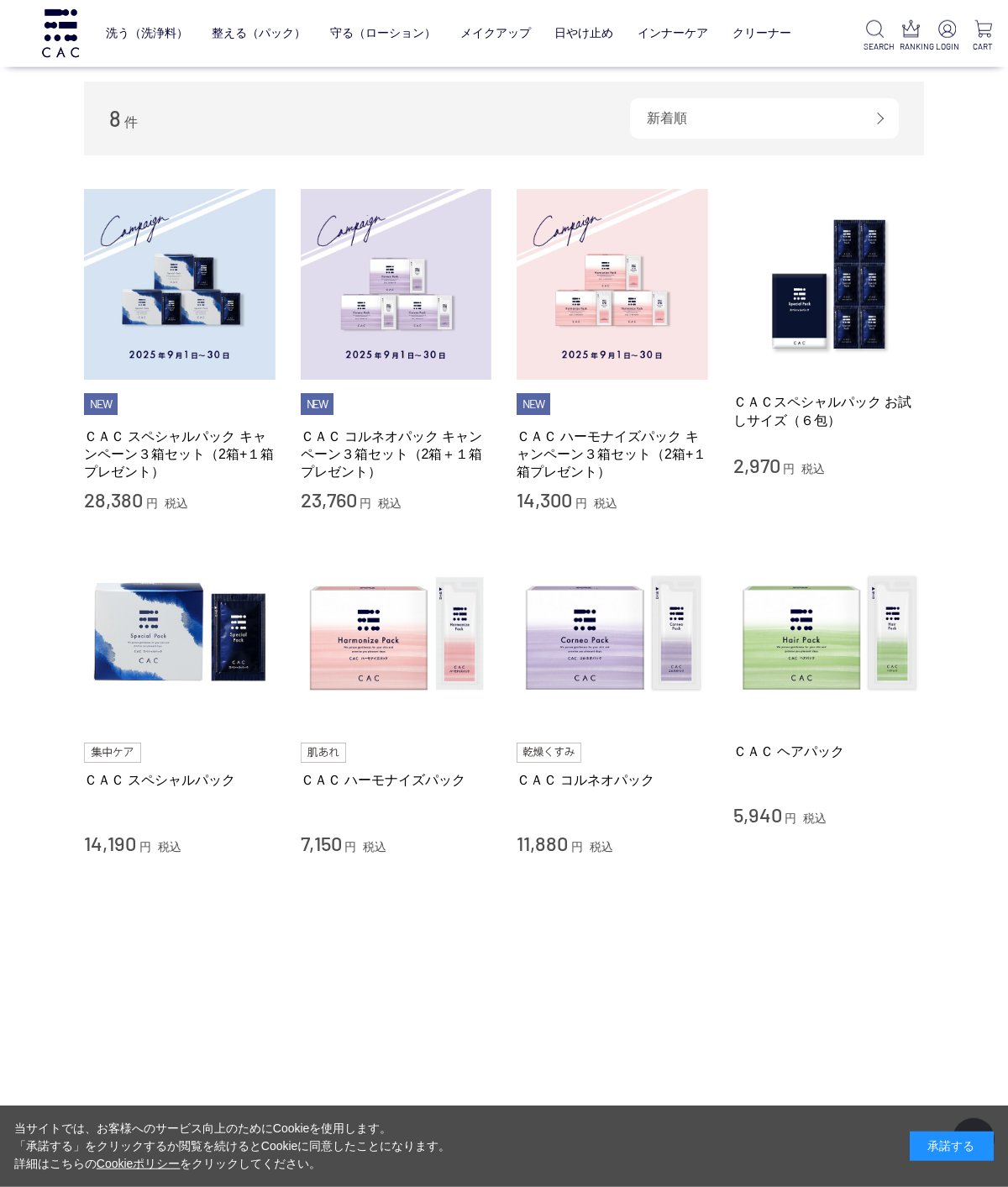
click at [152, 635] on img at bounding box center [179, 634] width 191 height 191
click at [402, 655] on img at bounding box center [396, 634] width 191 height 191
click at [408, 314] on img at bounding box center [396, 285] width 191 height 191
click at [589, 632] on img at bounding box center [612, 634] width 191 height 191
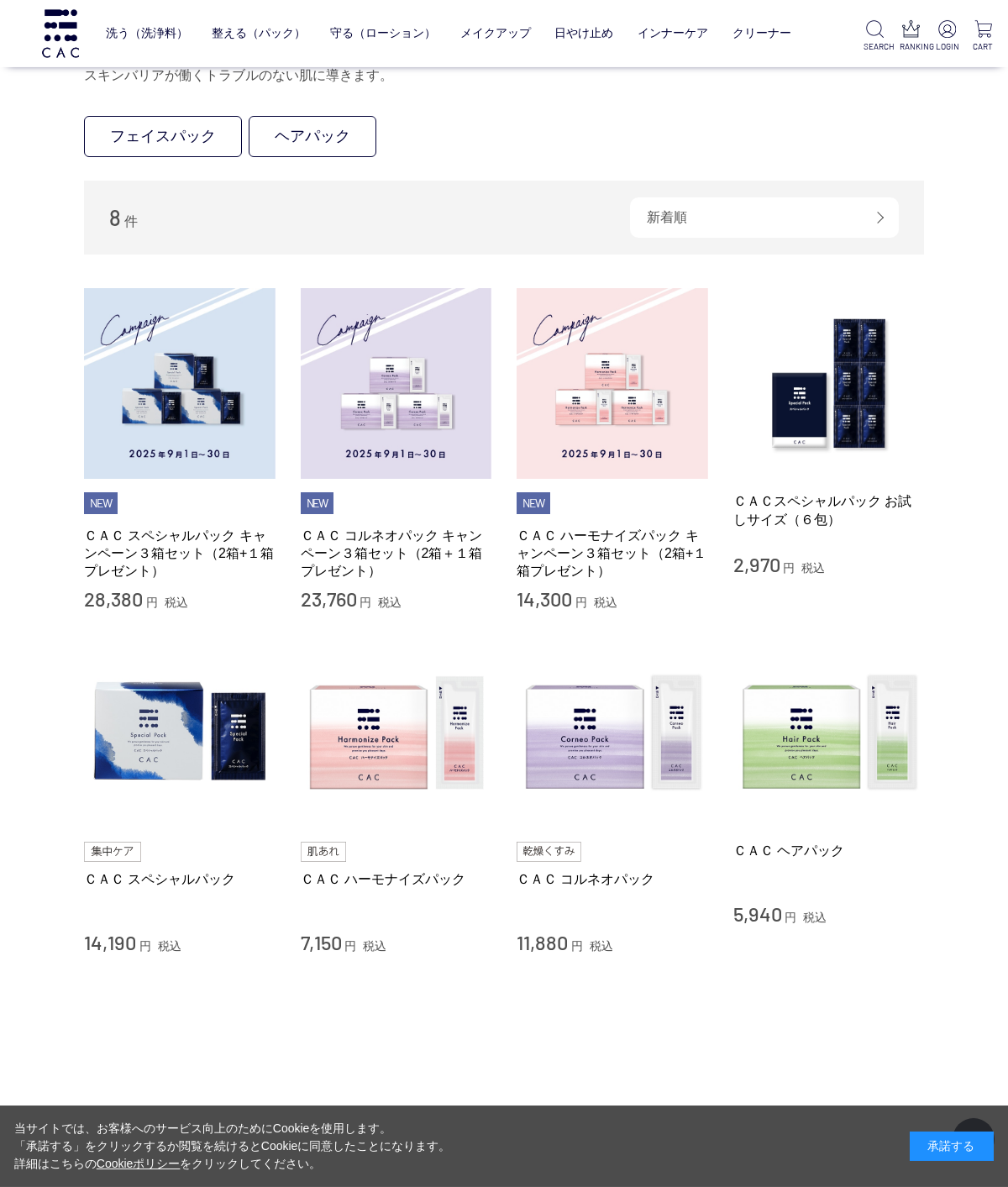
scroll to position [0, 0]
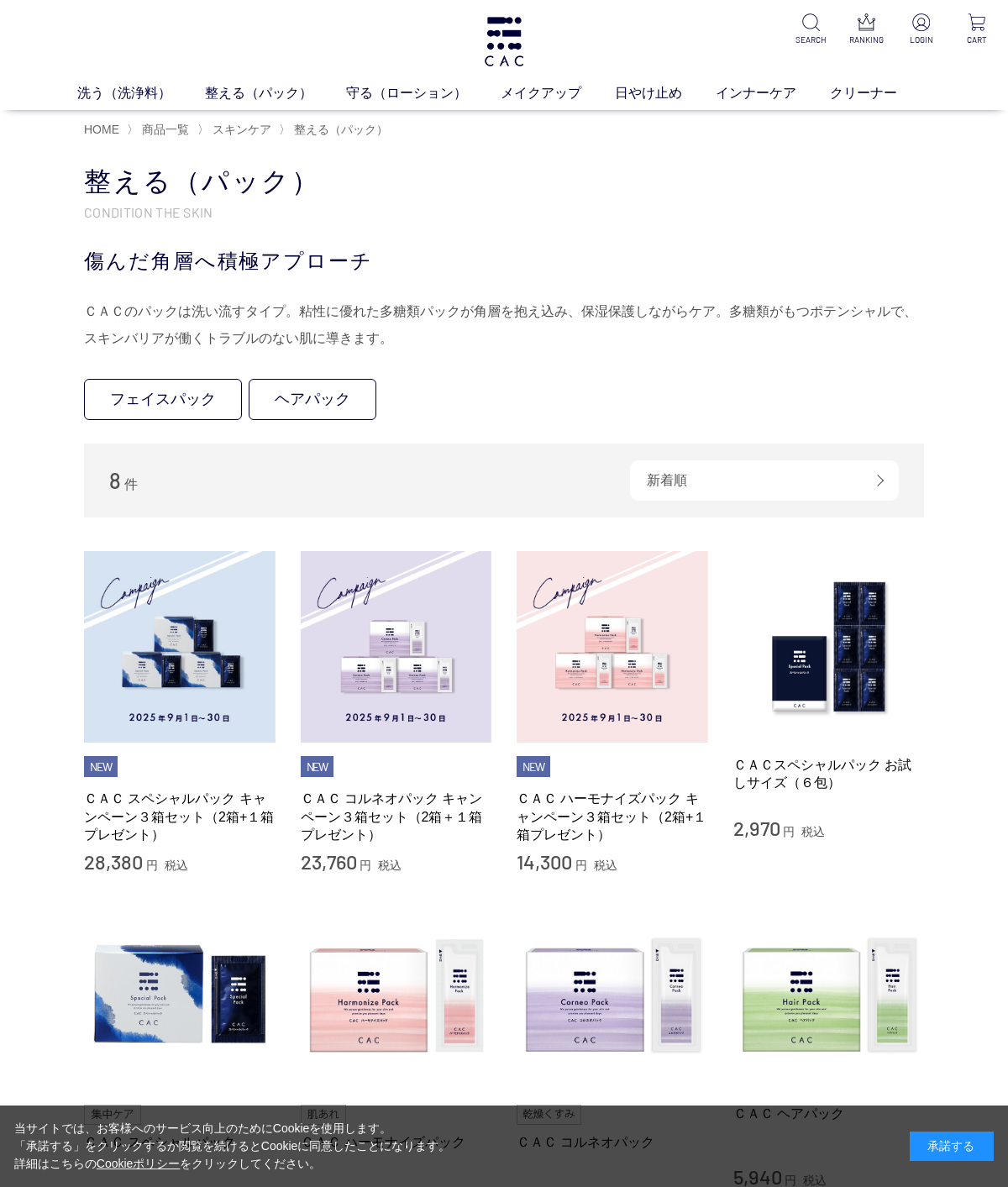
click at [383, 91] on link "守る（ローション）" at bounding box center [424, 93] width 155 height 21
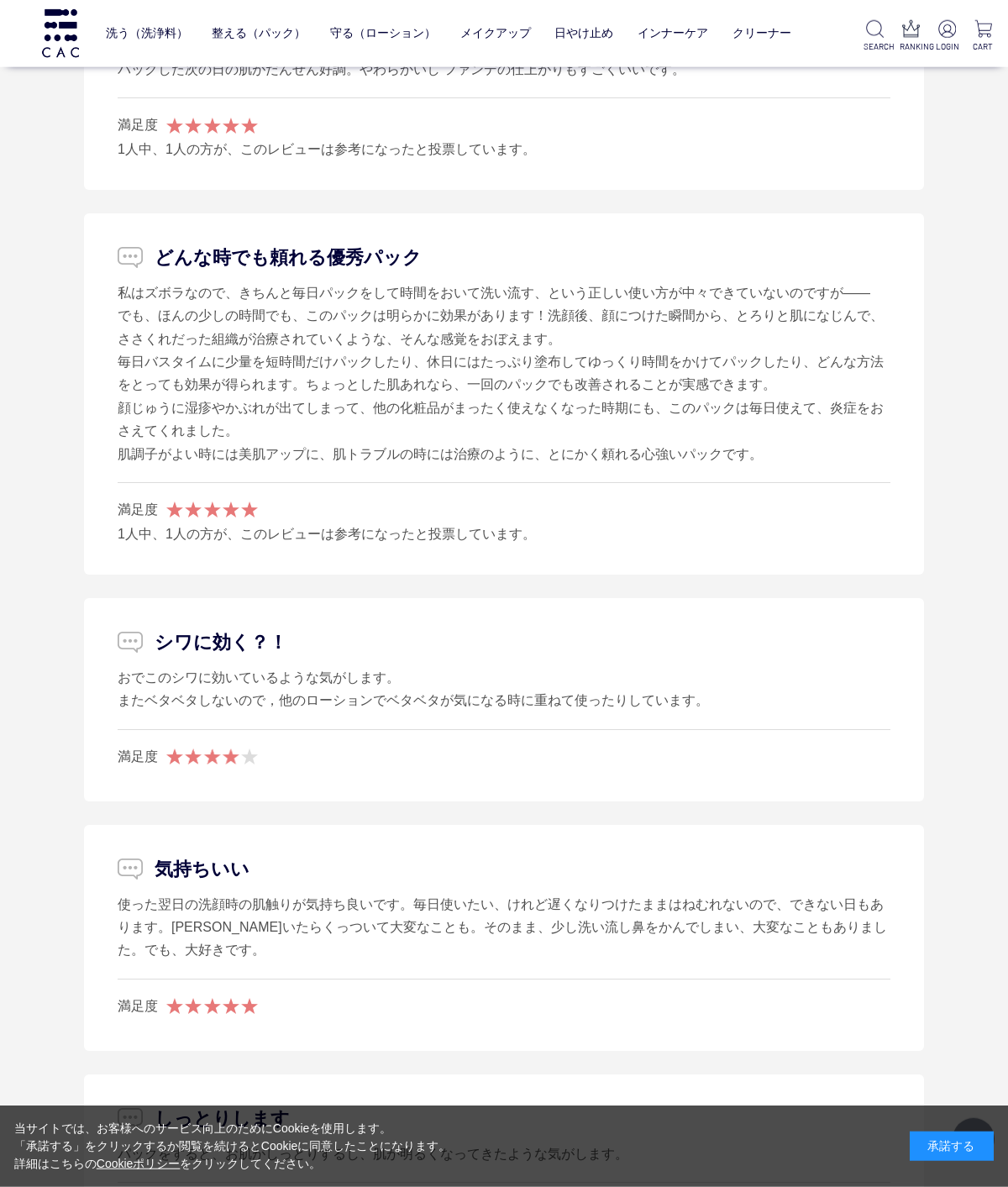
scroll to position [8954, 0]
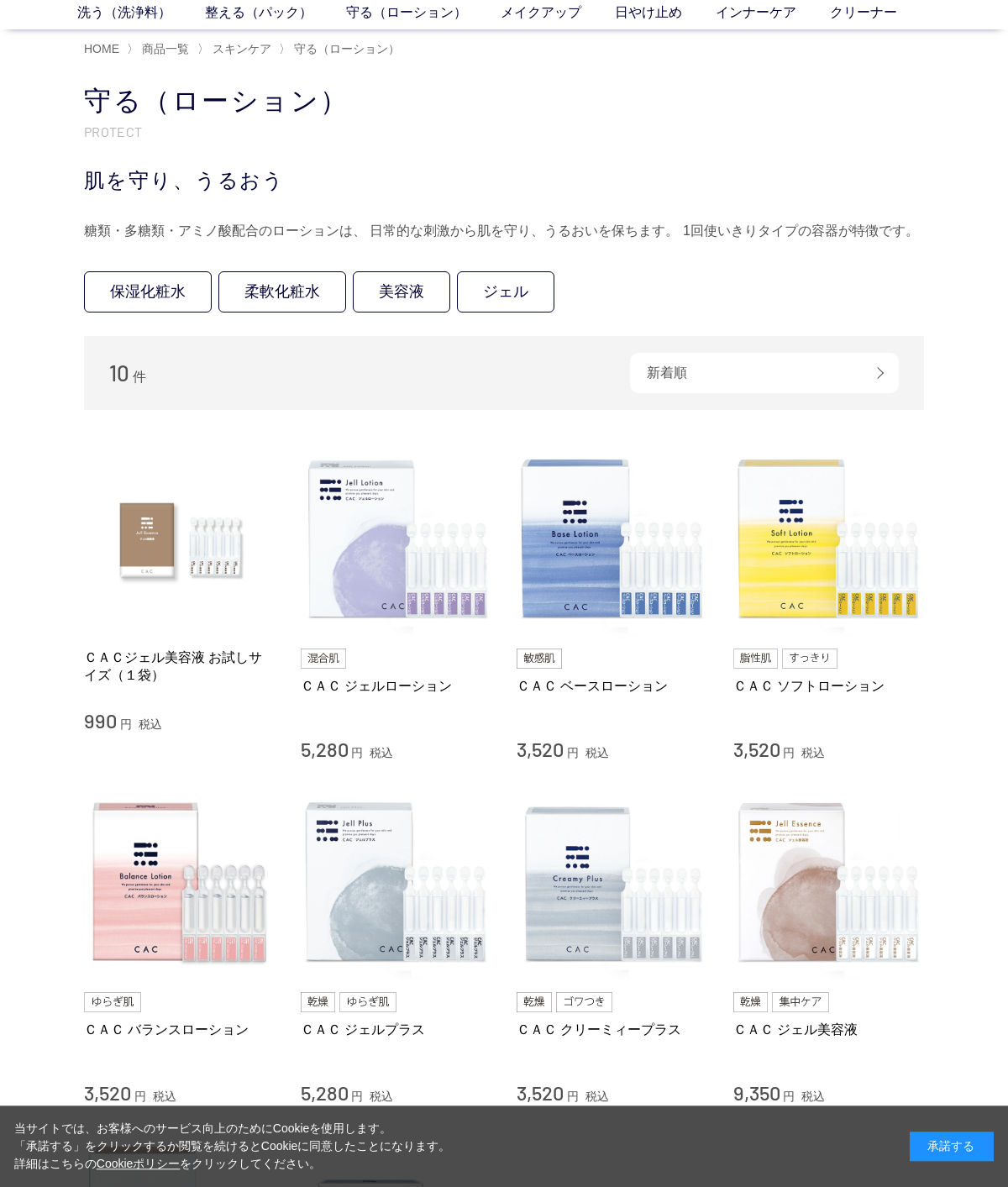
scroll to position [80, 0]
click at [155, 882] on img at bounding box center [179, 882] width 191 height 191
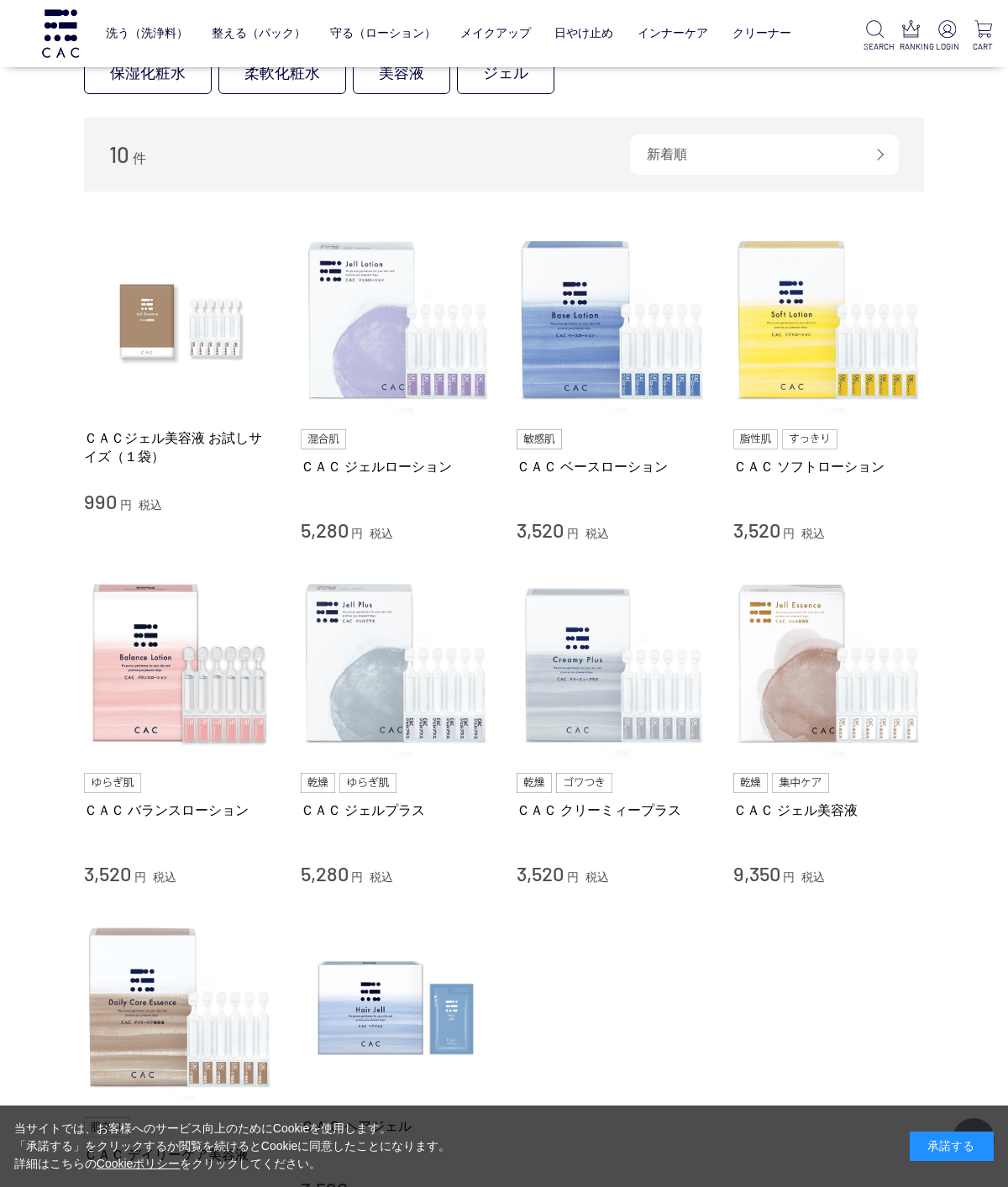
click at [632, 331] on img at bounding box center [612, 320] width 191 height 191
click at [826, 357] on img at bounding box center [829, 320] width 191 height 191
click at [159, 674] on img at bounding box center [179, 663] width 191 height 191
click at [803, 343] on img at bounding box center [829, 320] width 191 height 191
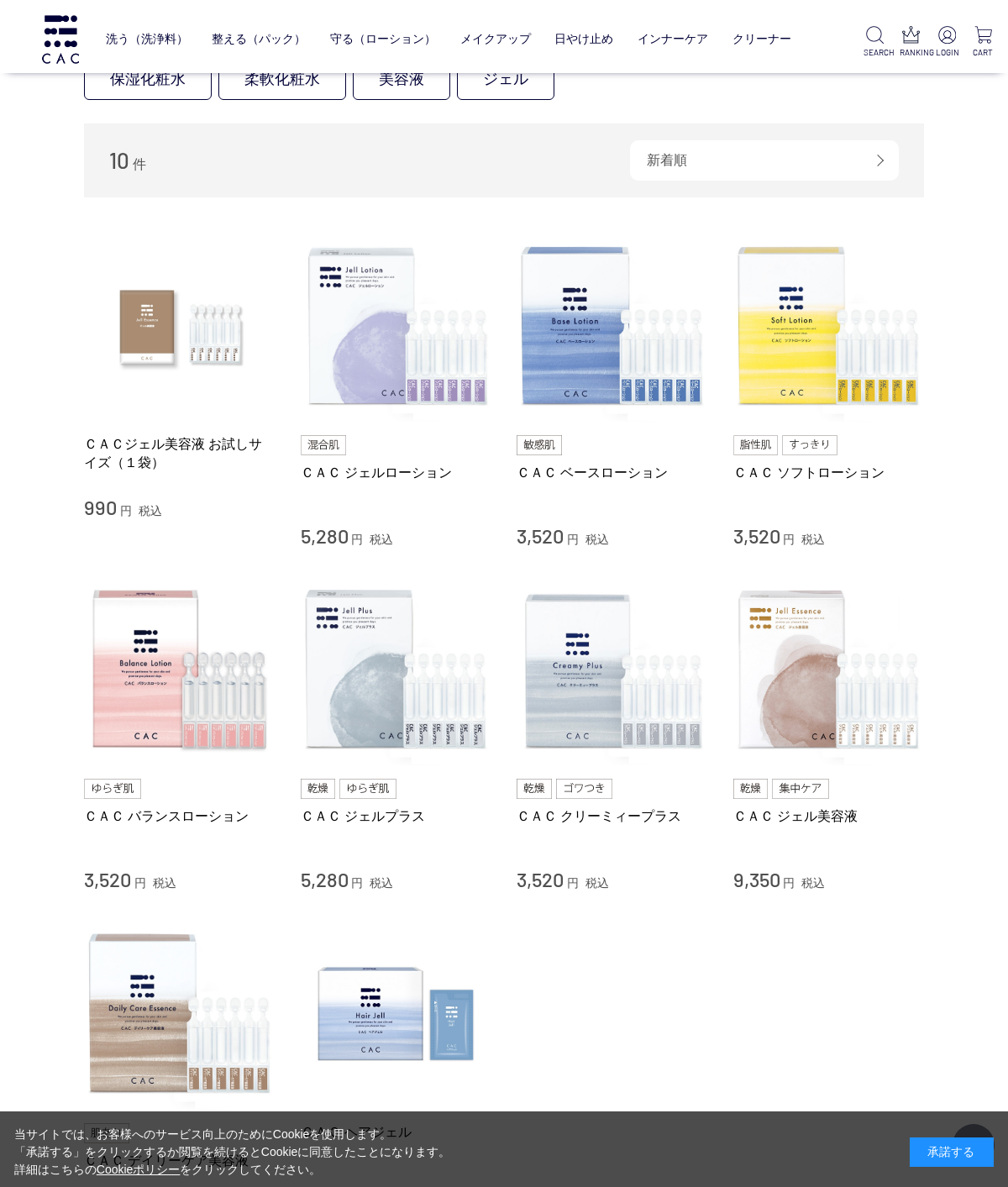
scroll to position [182, 0]
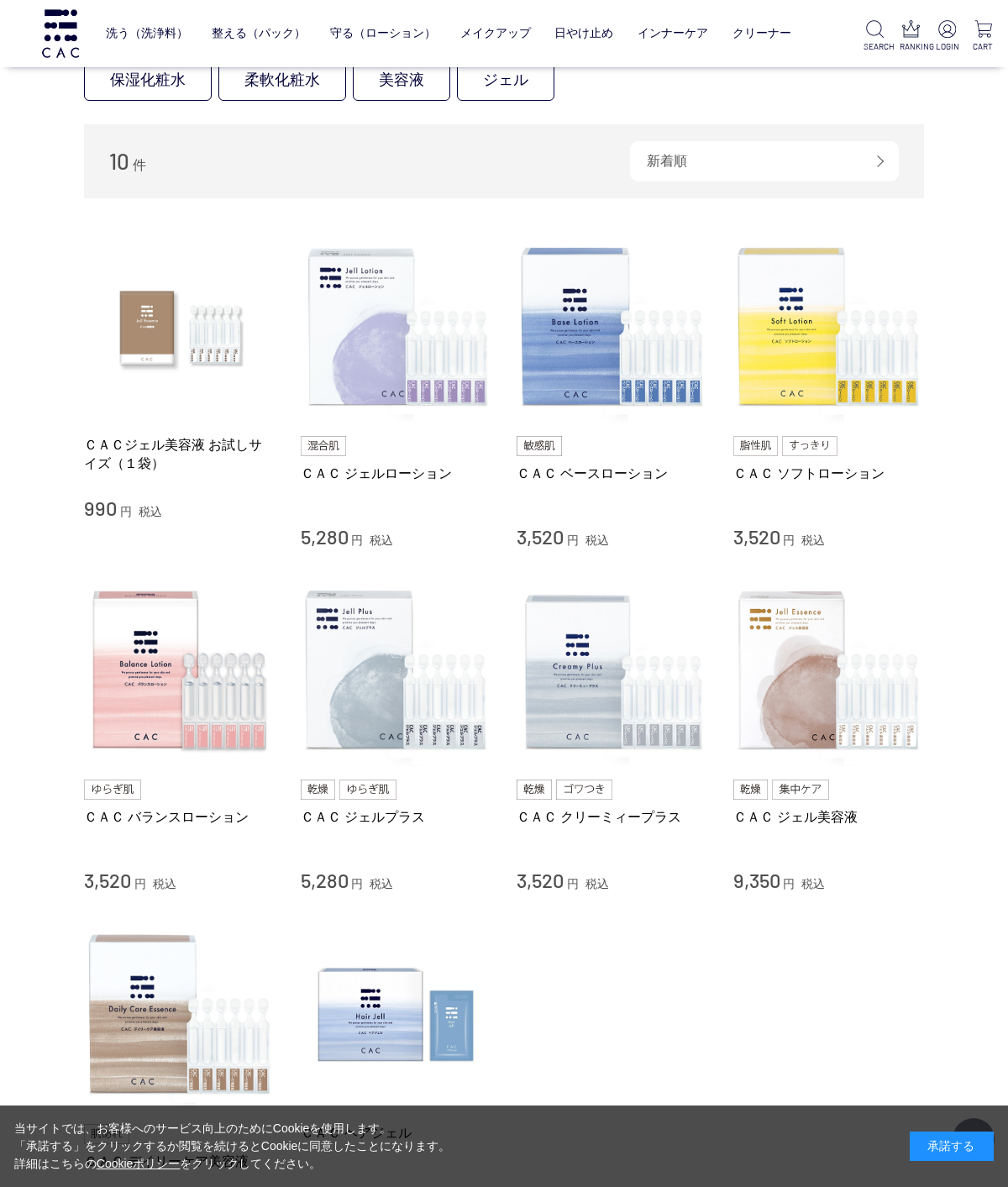
click at [616, 668] on img at bounding box center [612, 671] width 191 height 191
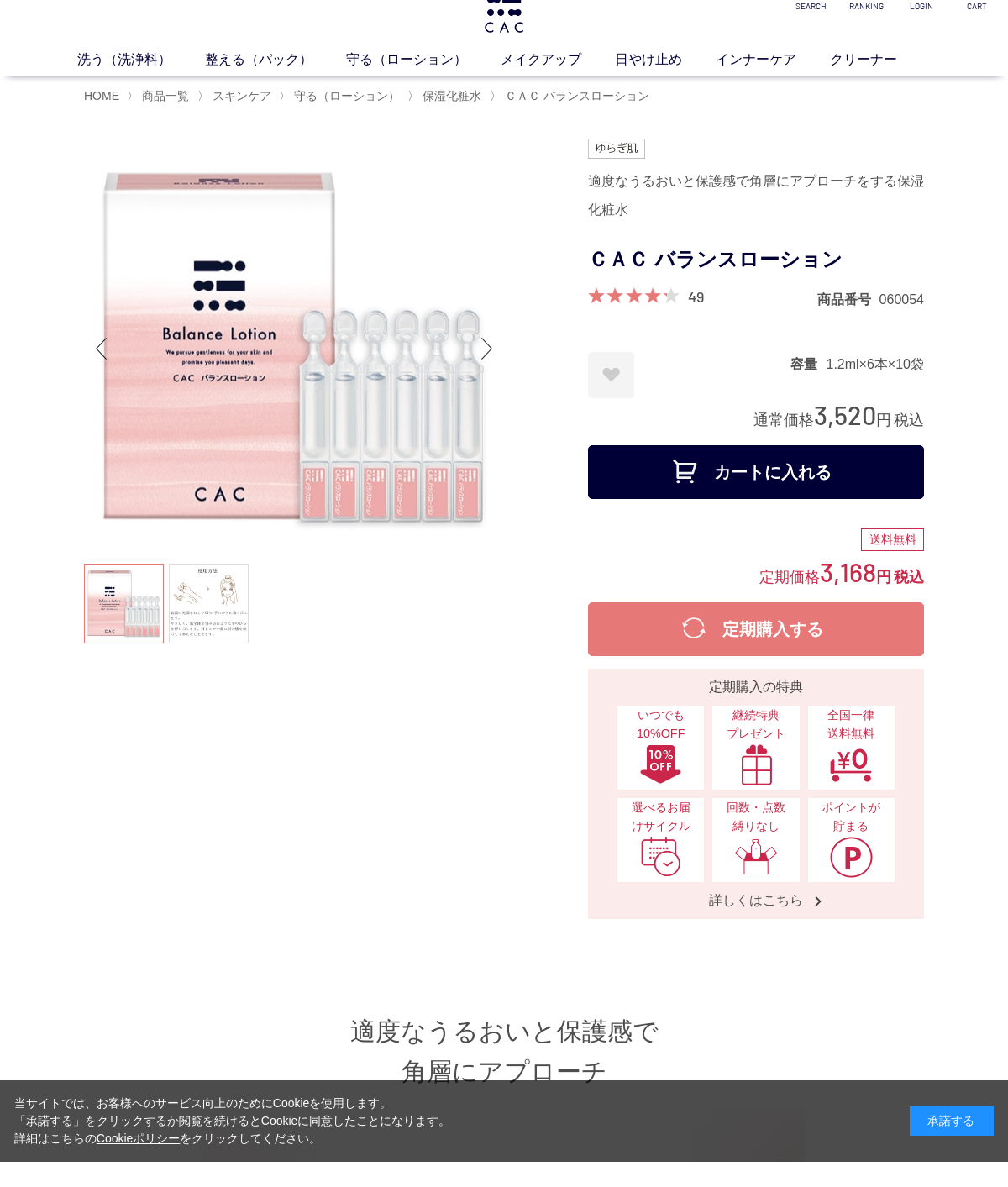
scroll to position [35, 0]
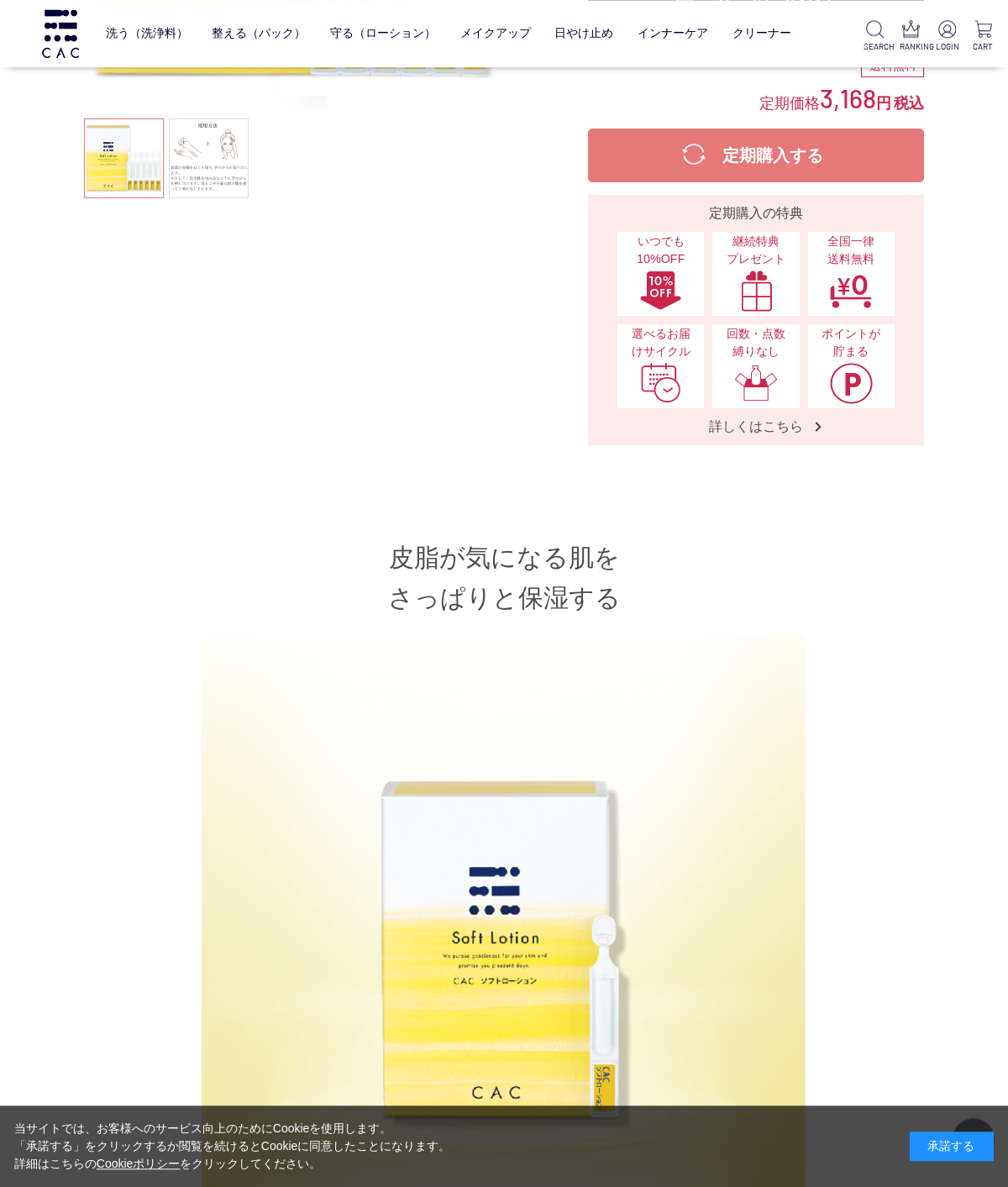
scroll to position [361, 0]
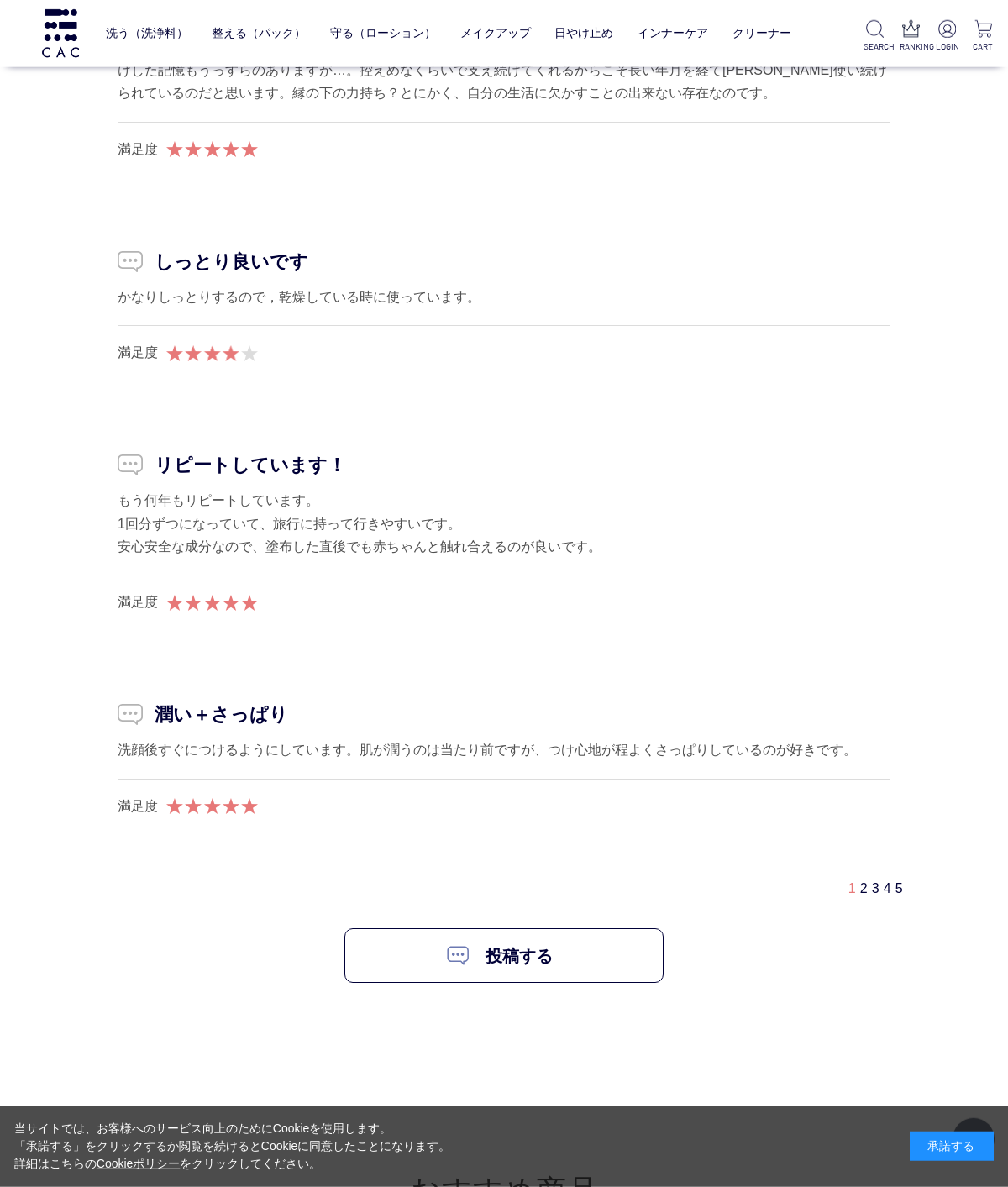
scroll to position [10151, 0]
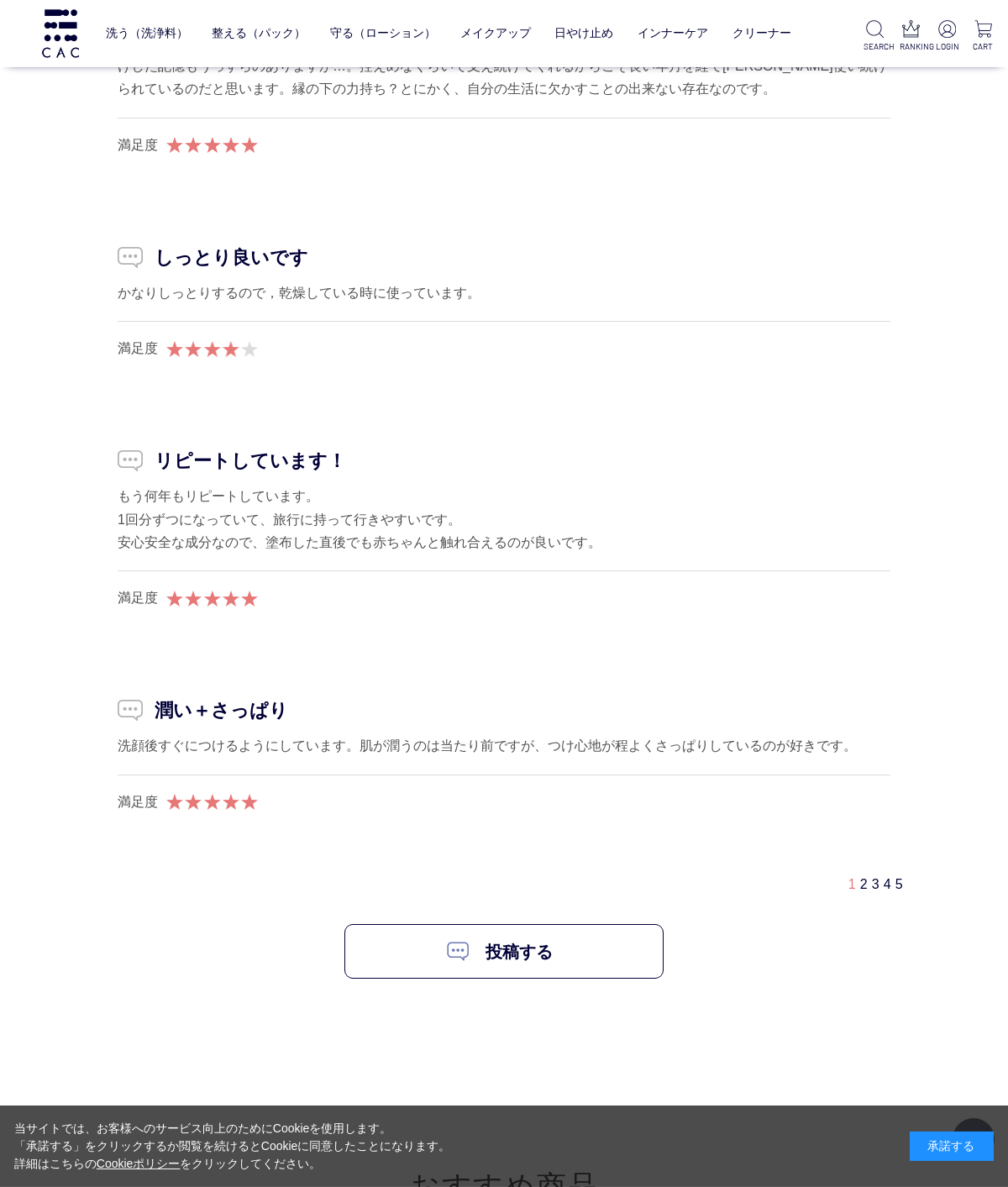
click at [848, 877] on span "1" at bounding box center [852, 884] width 7 height 14
click at [872, 877] on link "3" at bounding box center [875, 884] width 7 height 14
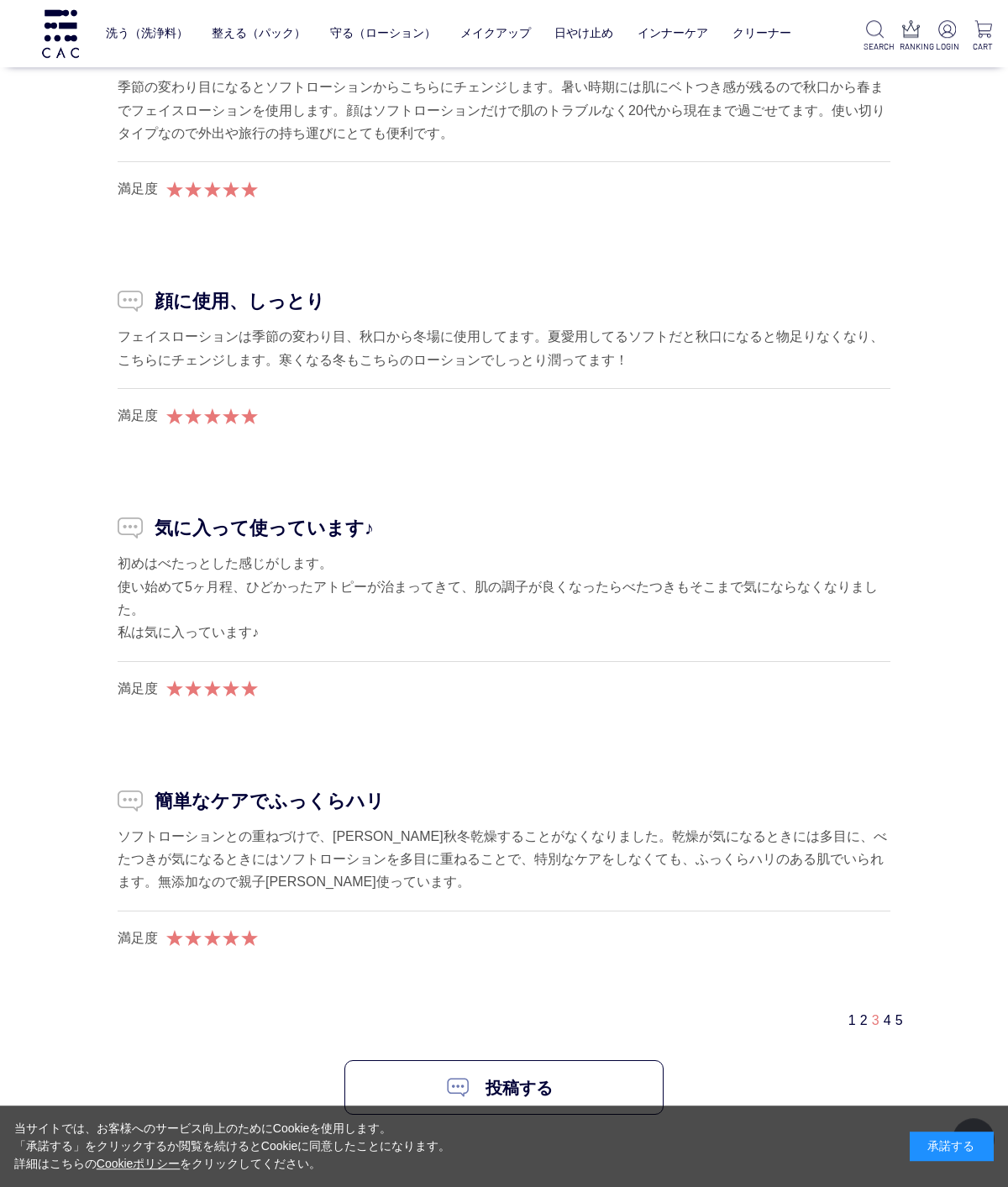
scroll to position [9762, 0]
click at [888, 1013] on link "4" at bounding box center [888, 1020] width 7 height 14
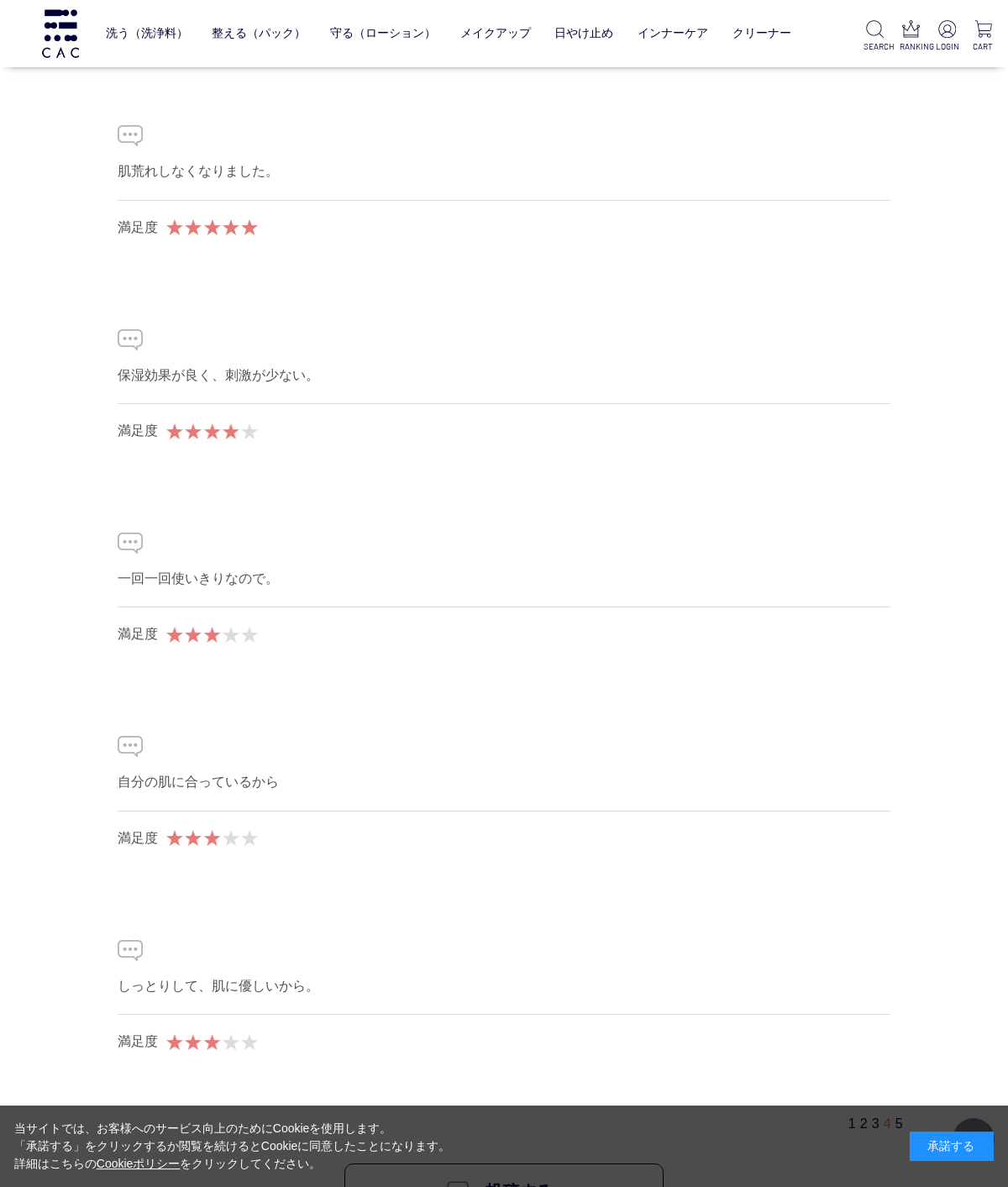
scroll to position [9472, 0]
click at [903, 1116] on link "5" at bounding box center [900, 1121] width 7 height 14
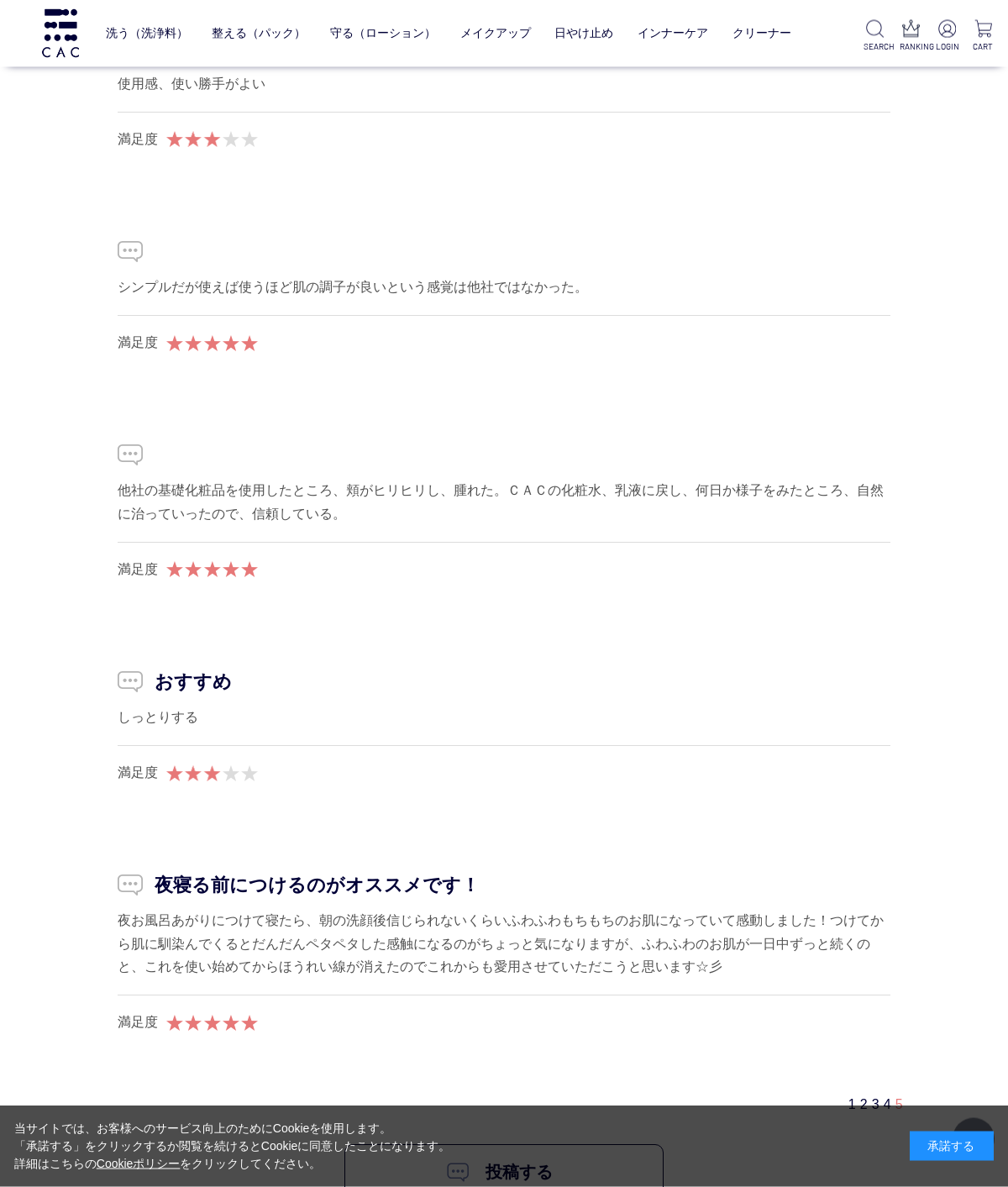
scroll to position [9223, 0]
click at [861, 1098] on link "2" at bounding box center [864, 1102] width 7 height 14
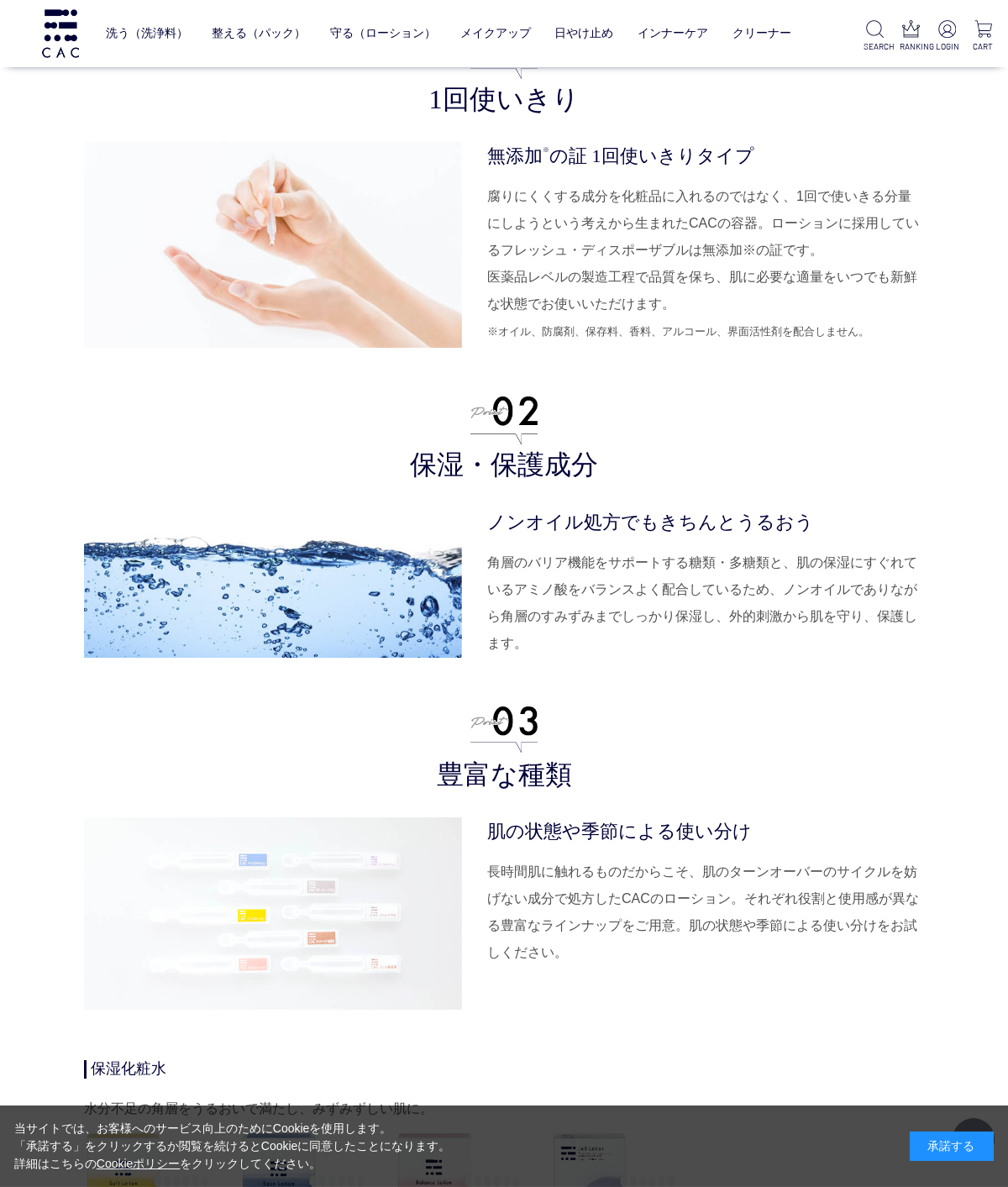
scroll to position [4157, 0]
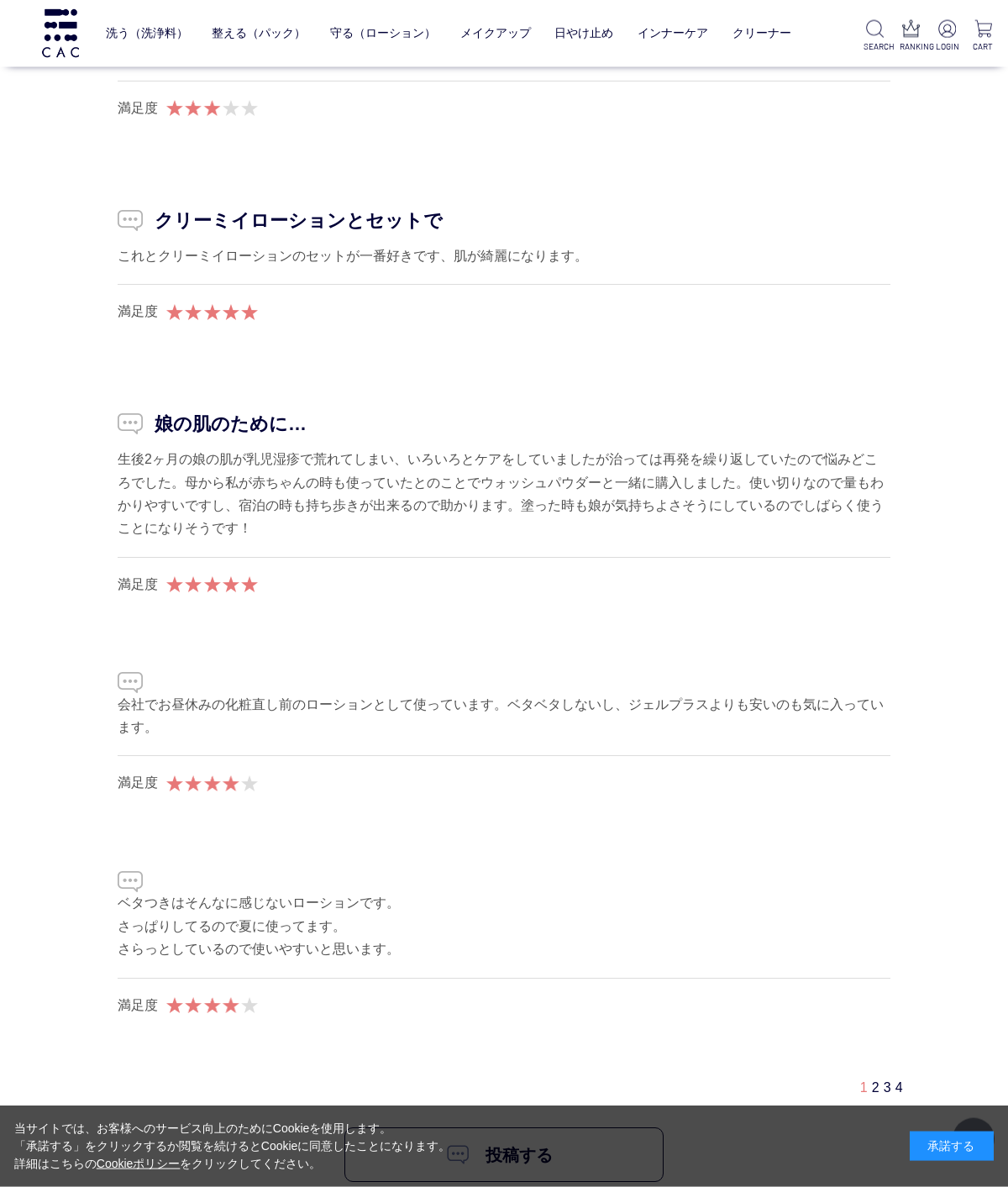
scroll to position [9571, 0]
click at [884, 1080] on link "3" at bounding box center [888, 1085] width 7 height 14
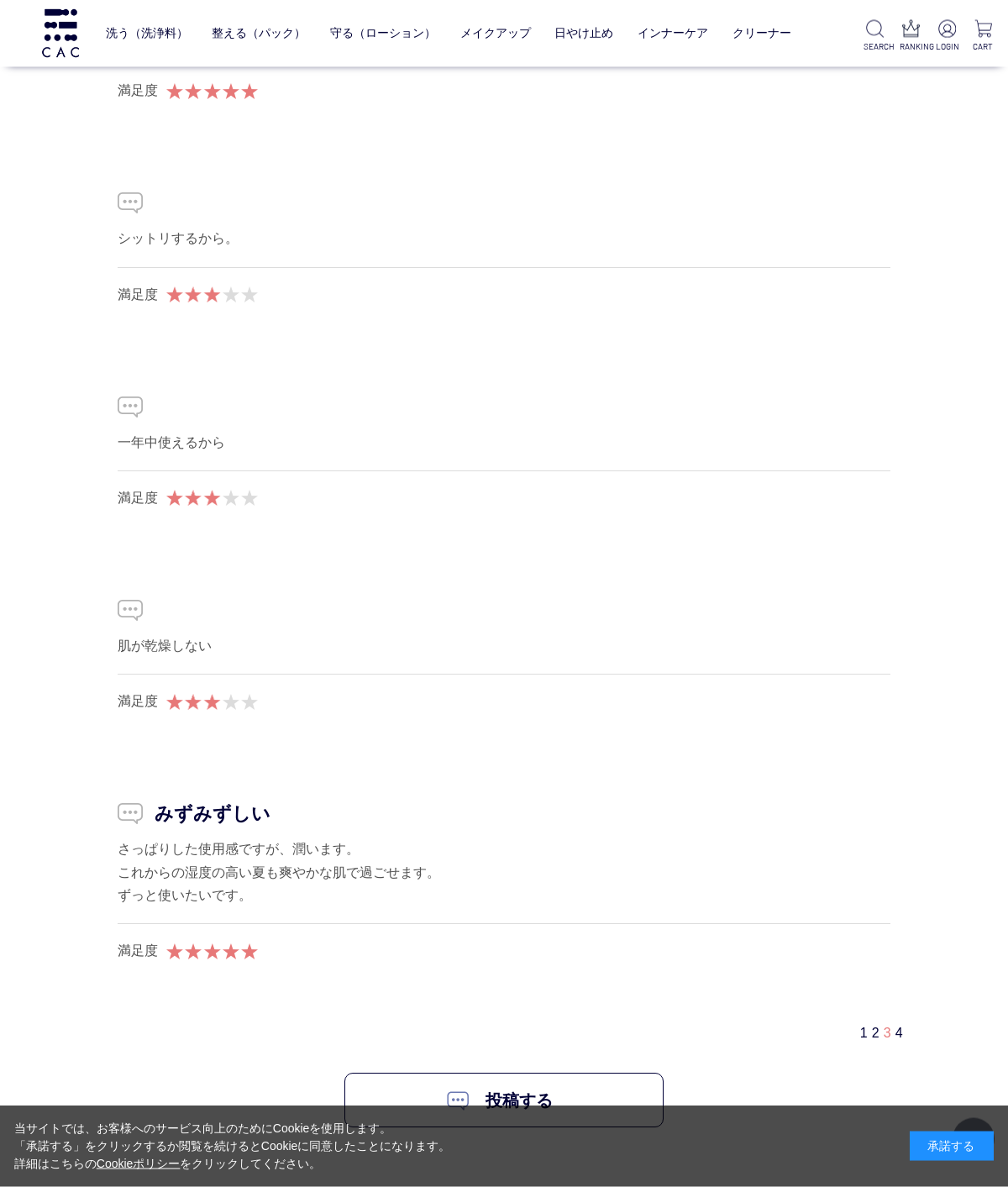
scroll to position [9545, 0]
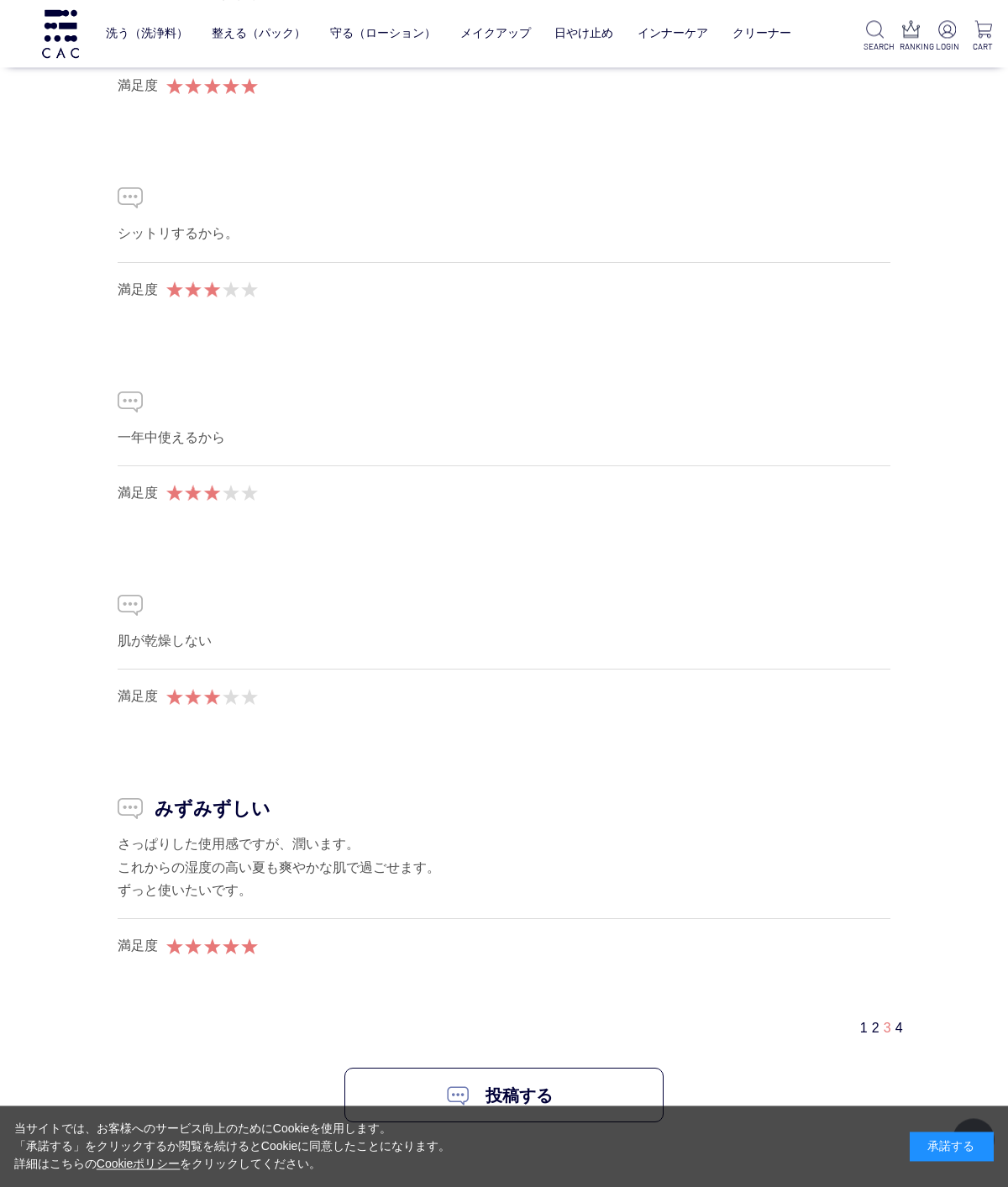
click at [903, 1021] on link "4" at bounding box center [900, 1027] width 7 height 14
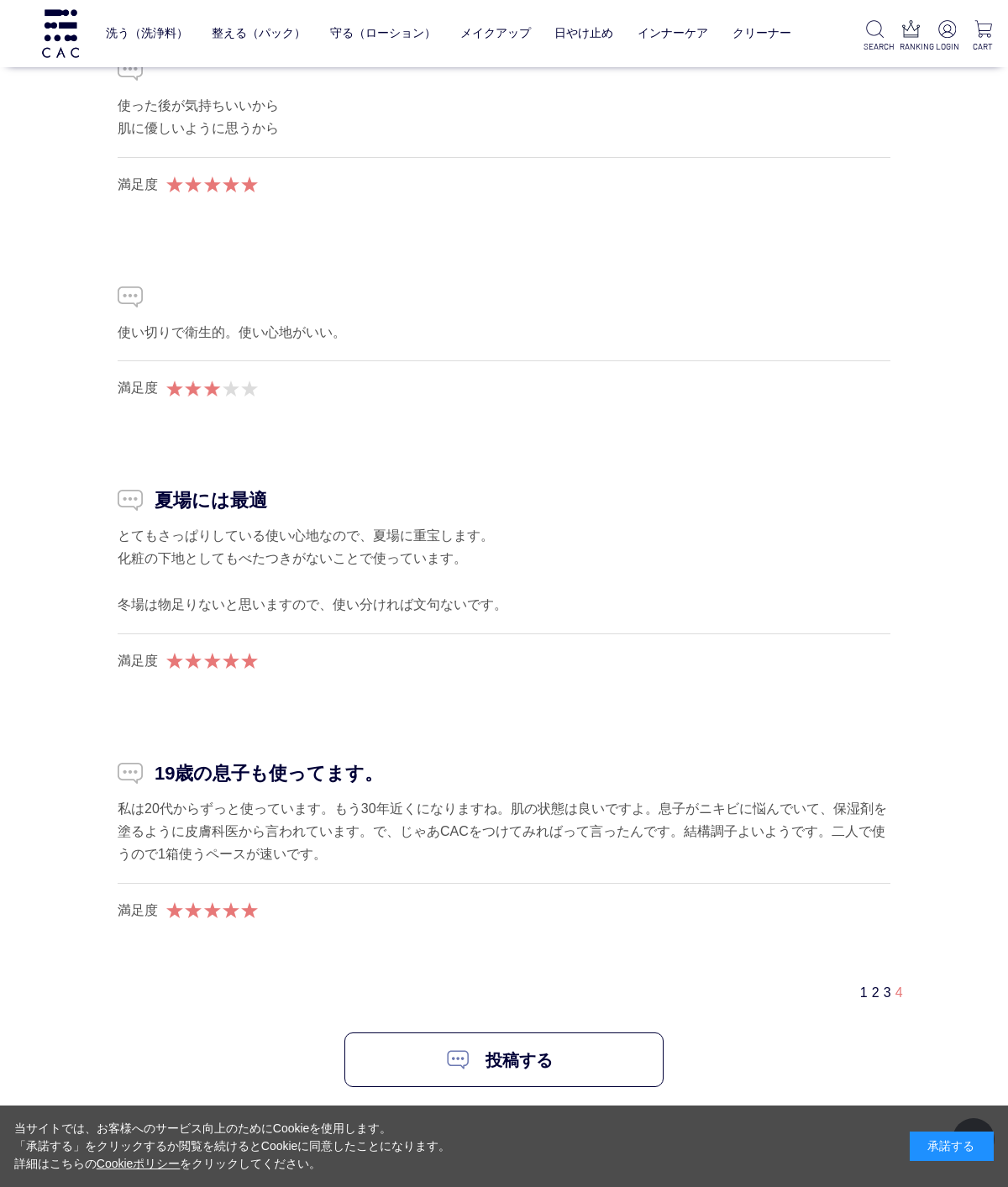
scroll to position [8456, 0]
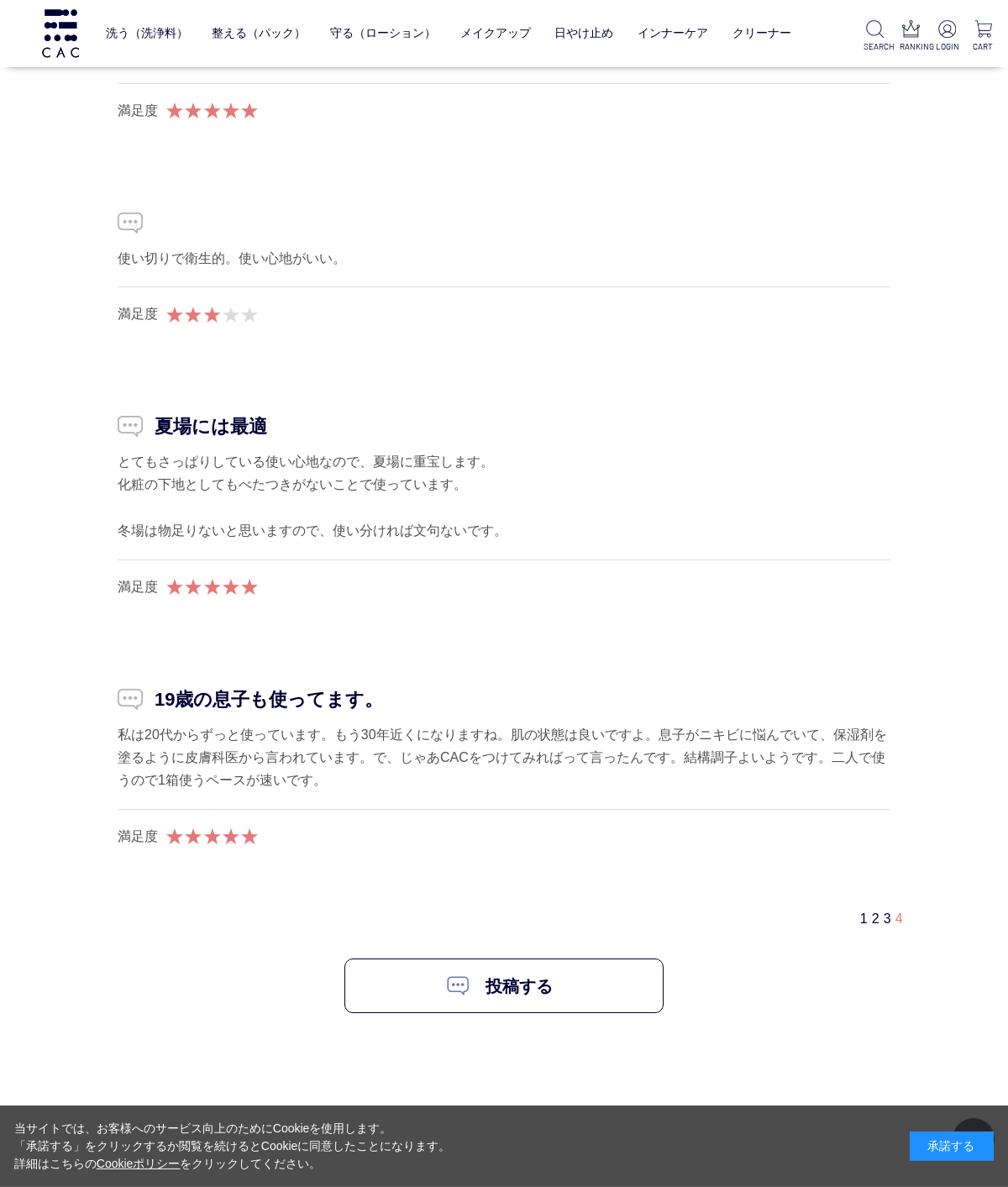
click at [874, 925] on div "USER REVIEW ユーザーレビュー 平均満足度 4.3 （34件） この商品に対するあなたのレビューを投稿することができます。 表示されているレビューは…" at bounding box center [504, 342] width 840 height 1445
click at [884, 915] on link "3" at bounding box center [888, 918] width 7 height 14
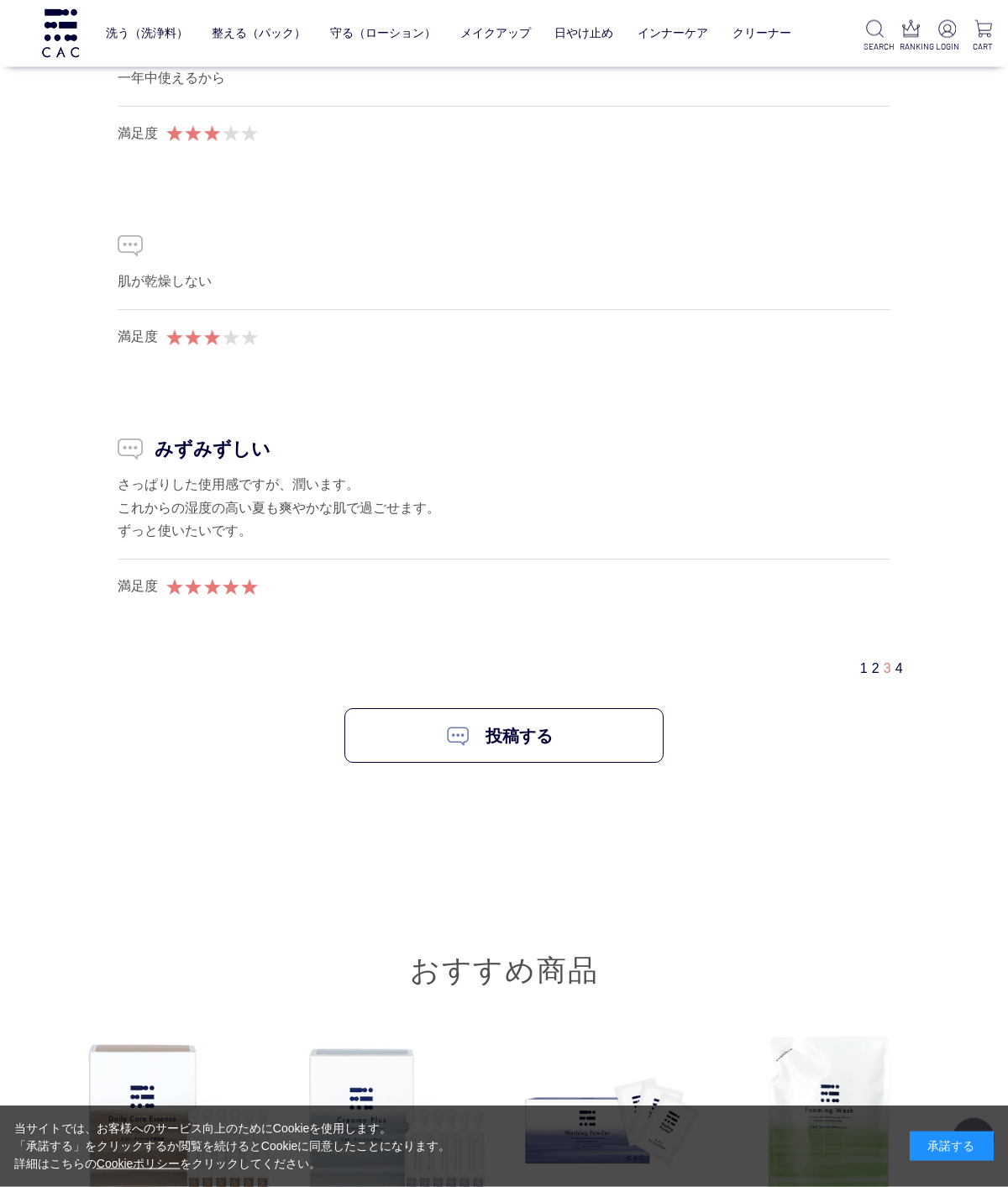
scroll to position [9906, 0]
click at [872, 660] on link "2" at bounding box center [875, 666] width 7 height 14
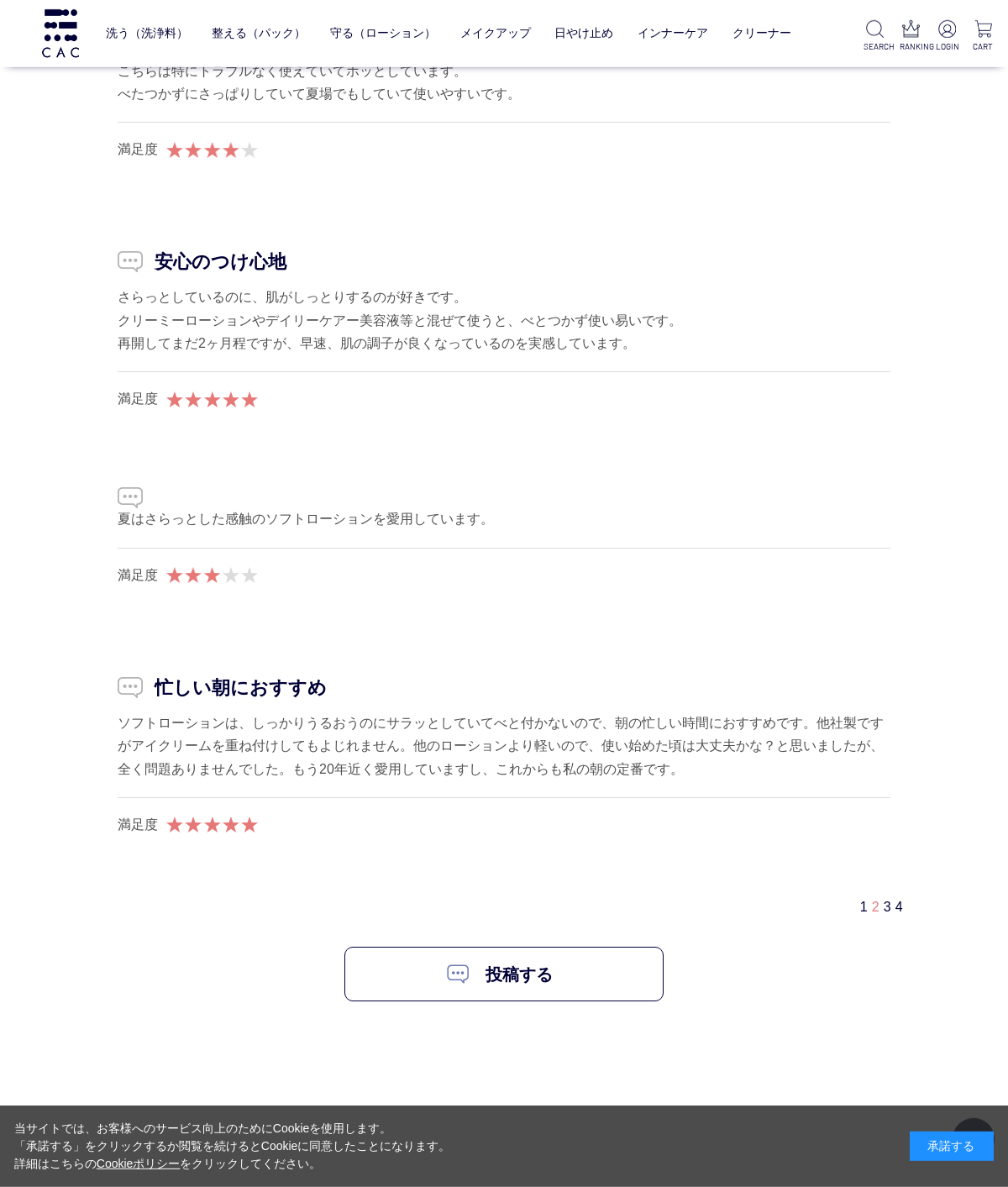
scroll to position [9773, 0]
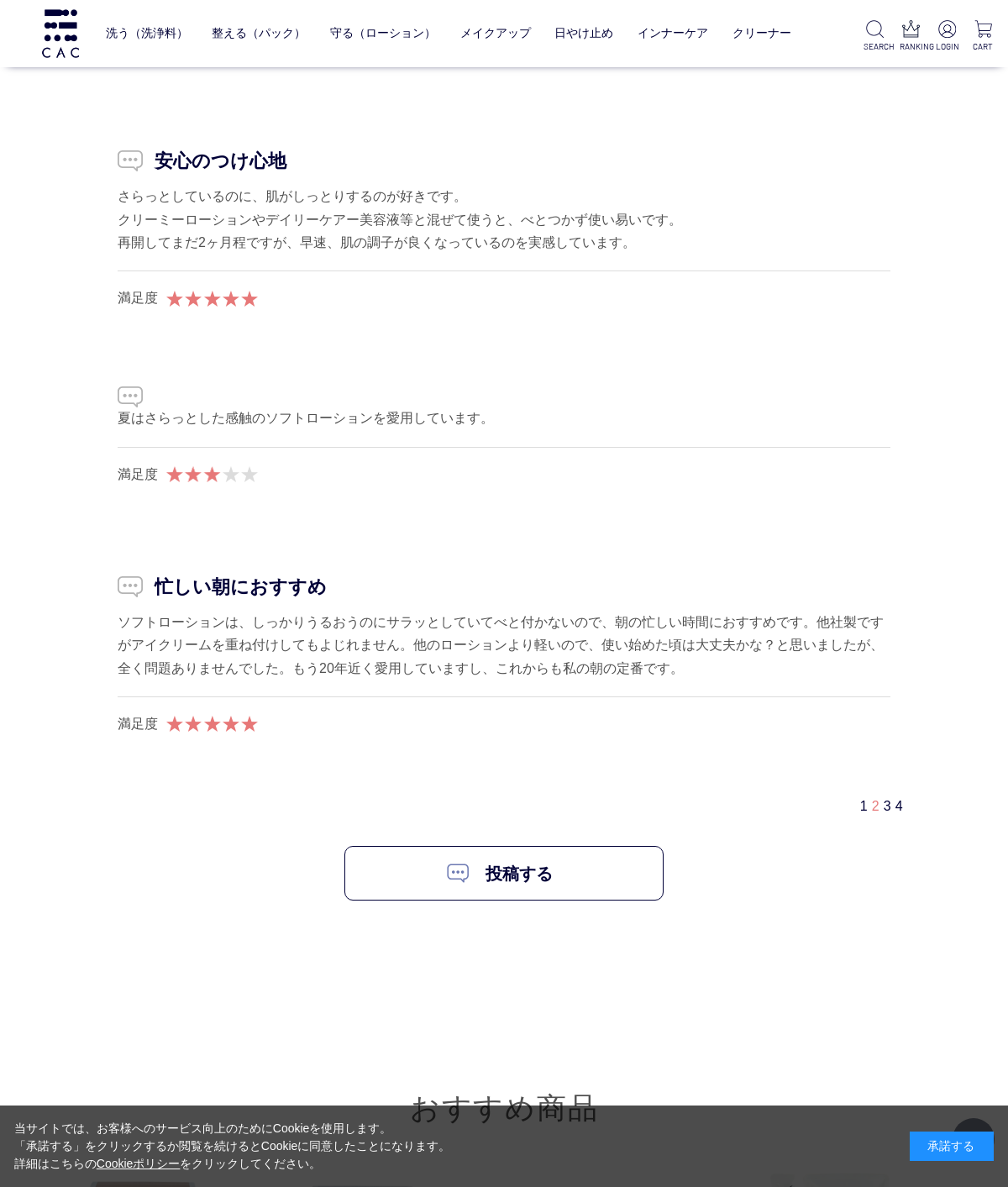
click at [901, 799] on link "4" at bounding box center [900, 805] width 7 height 14
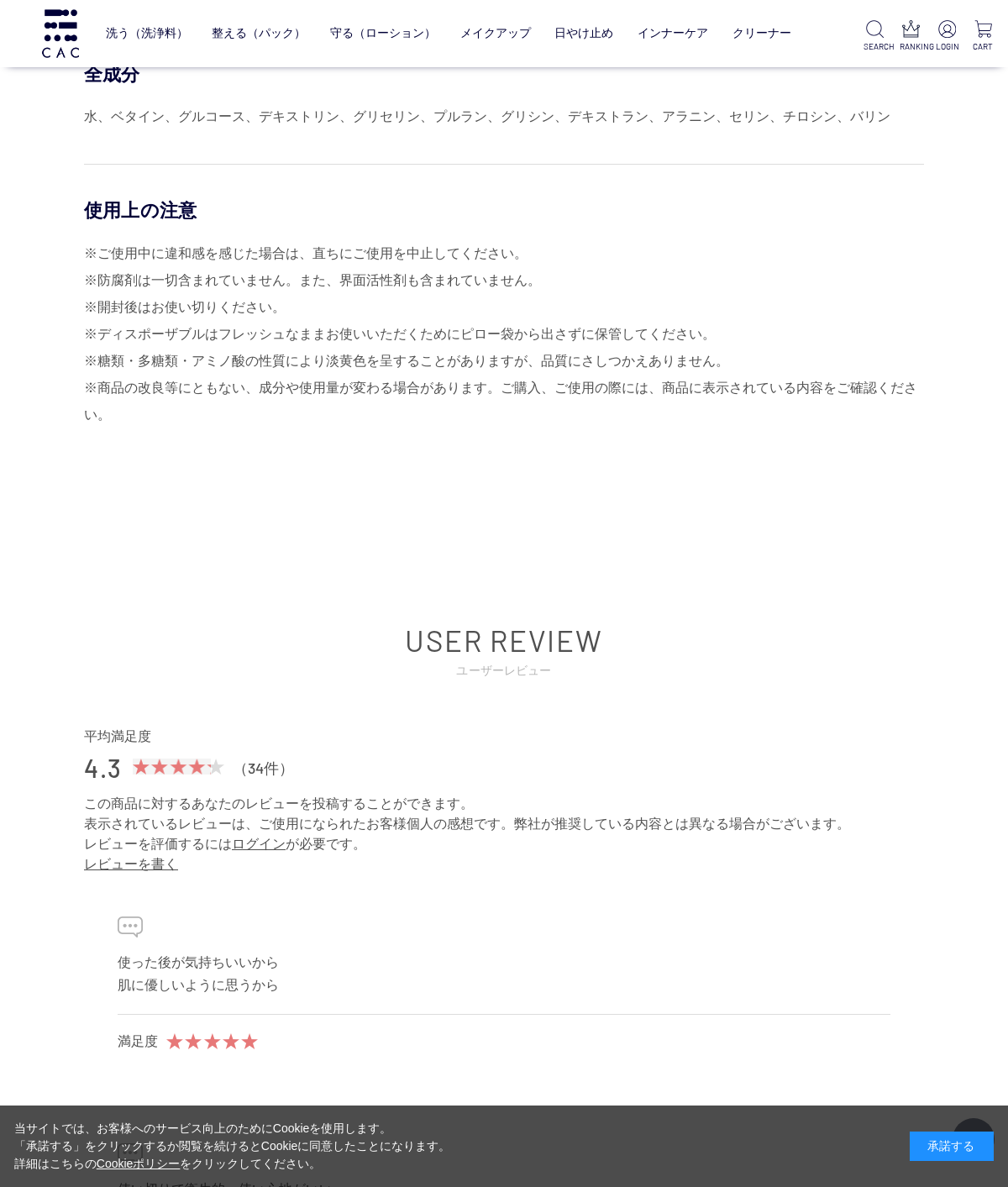
scroll to position [7521, 0]
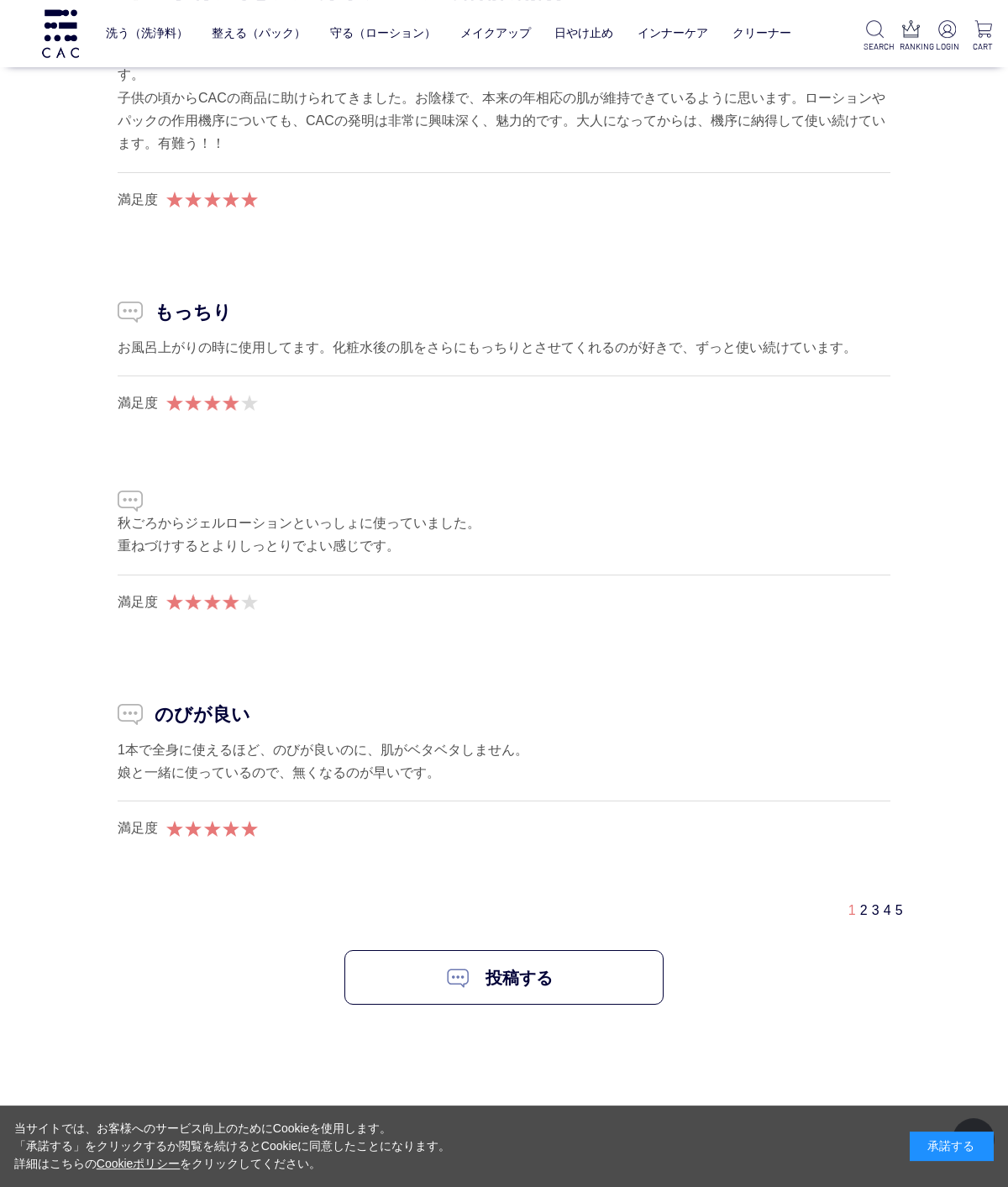
scroll to position [9940, 0]
click at [843, 910] on div "1 2 3 4 5" at bounding box center [504, 908] width 840 height 29
click at [837, 897] on div "1 2 3 4 5" at bounding box center [504, 908] width 840 height 29
click at [843, 906] on div "1 2 3 4 5" at bounding box center [504, 908] width 840 height 29
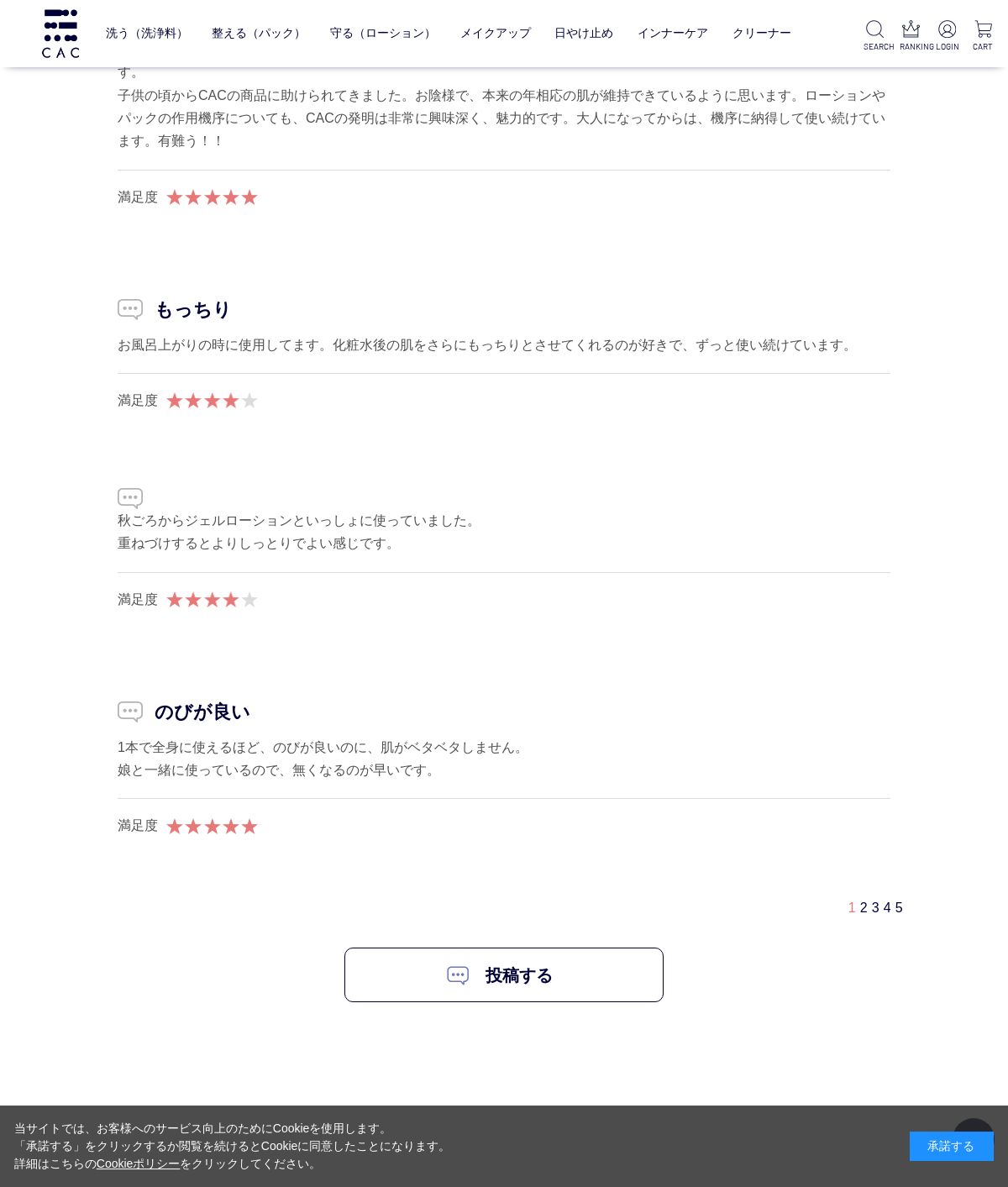
scroll to position [10006, 0]
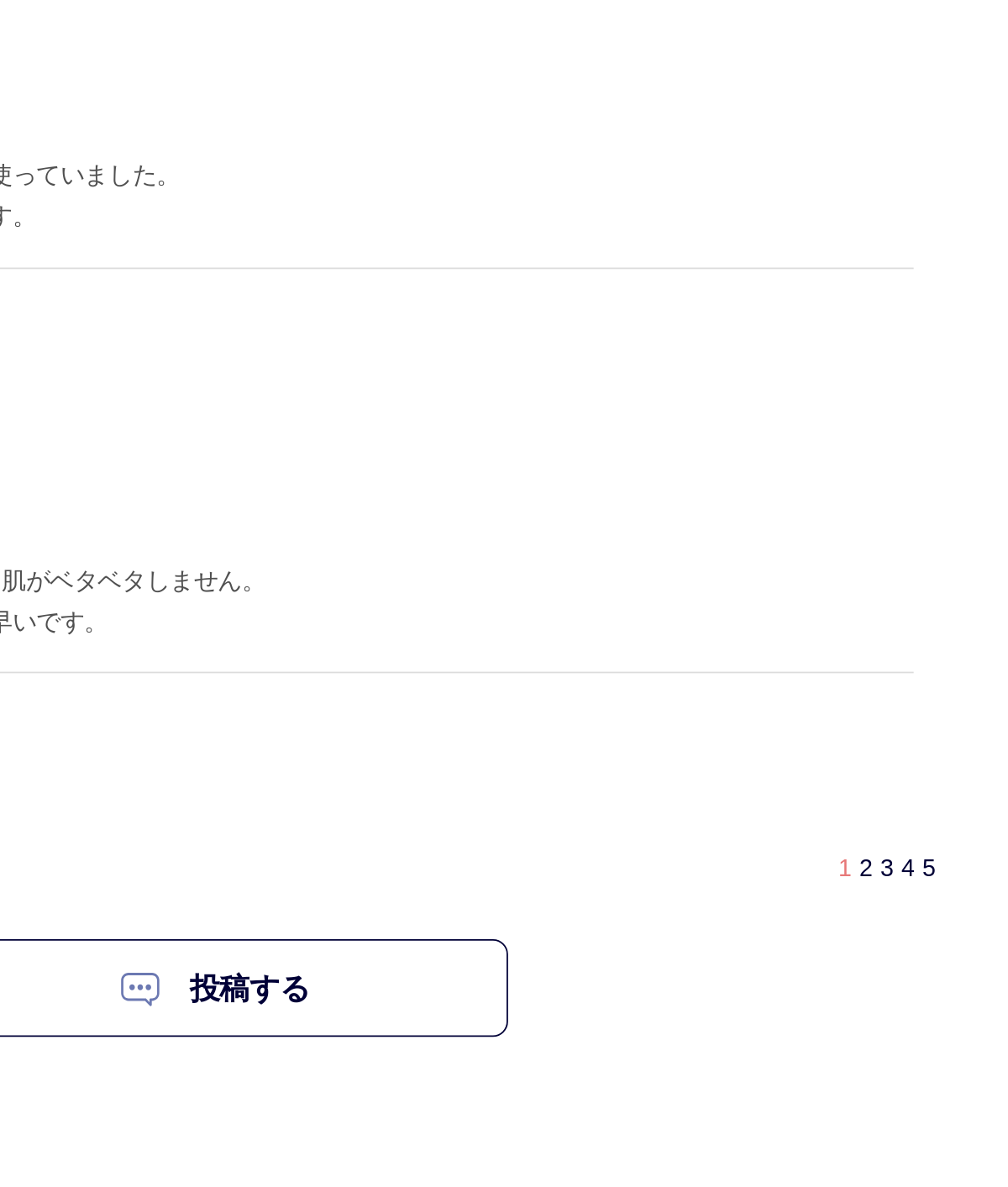
click at [848, 834] on span "1" at bounding box center [852, 841] width 7 height 14
click at [861, 834] on link "2" at bounding box center [864, 841] width 7 height 14
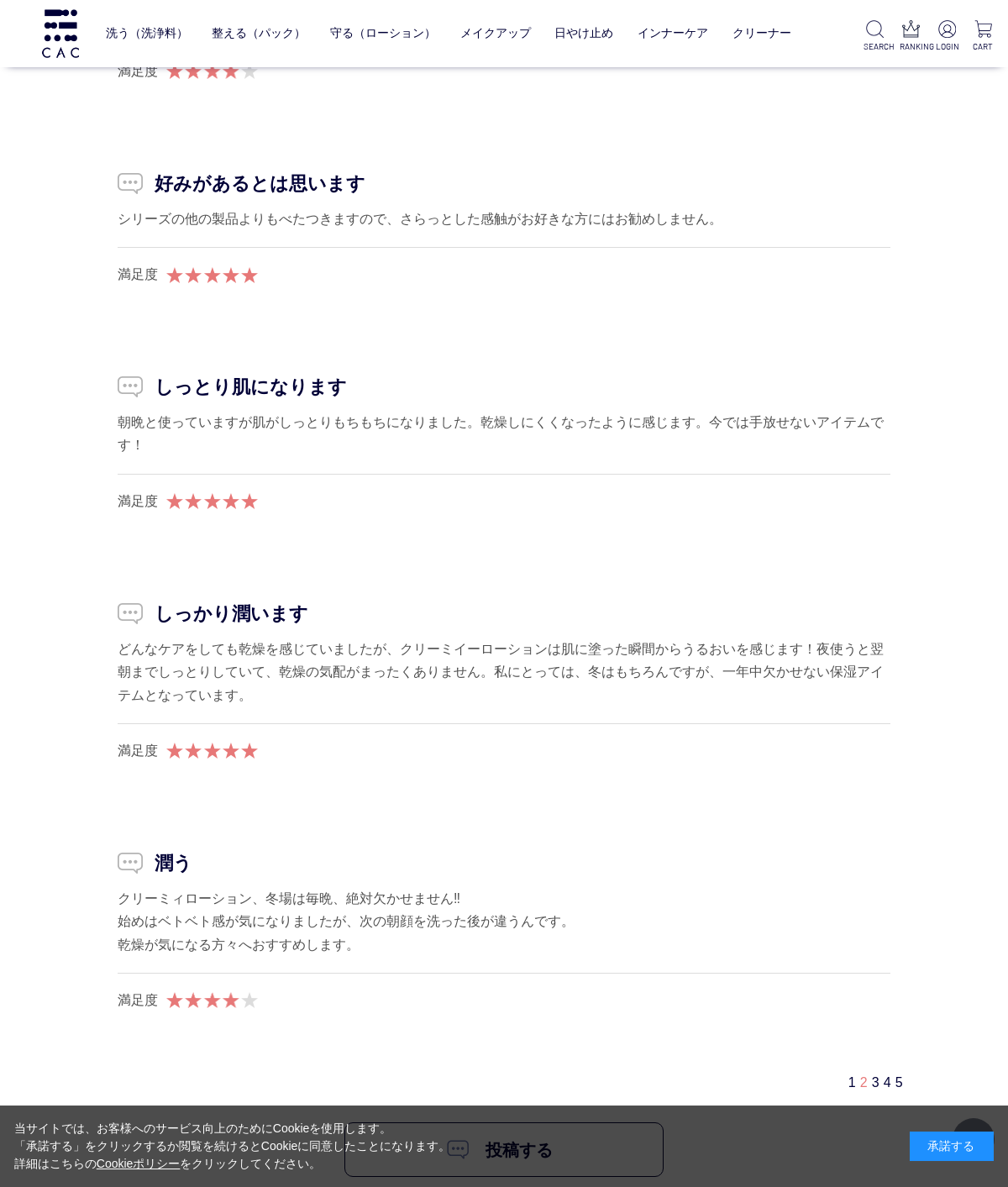
scroll to position [9765, 0]
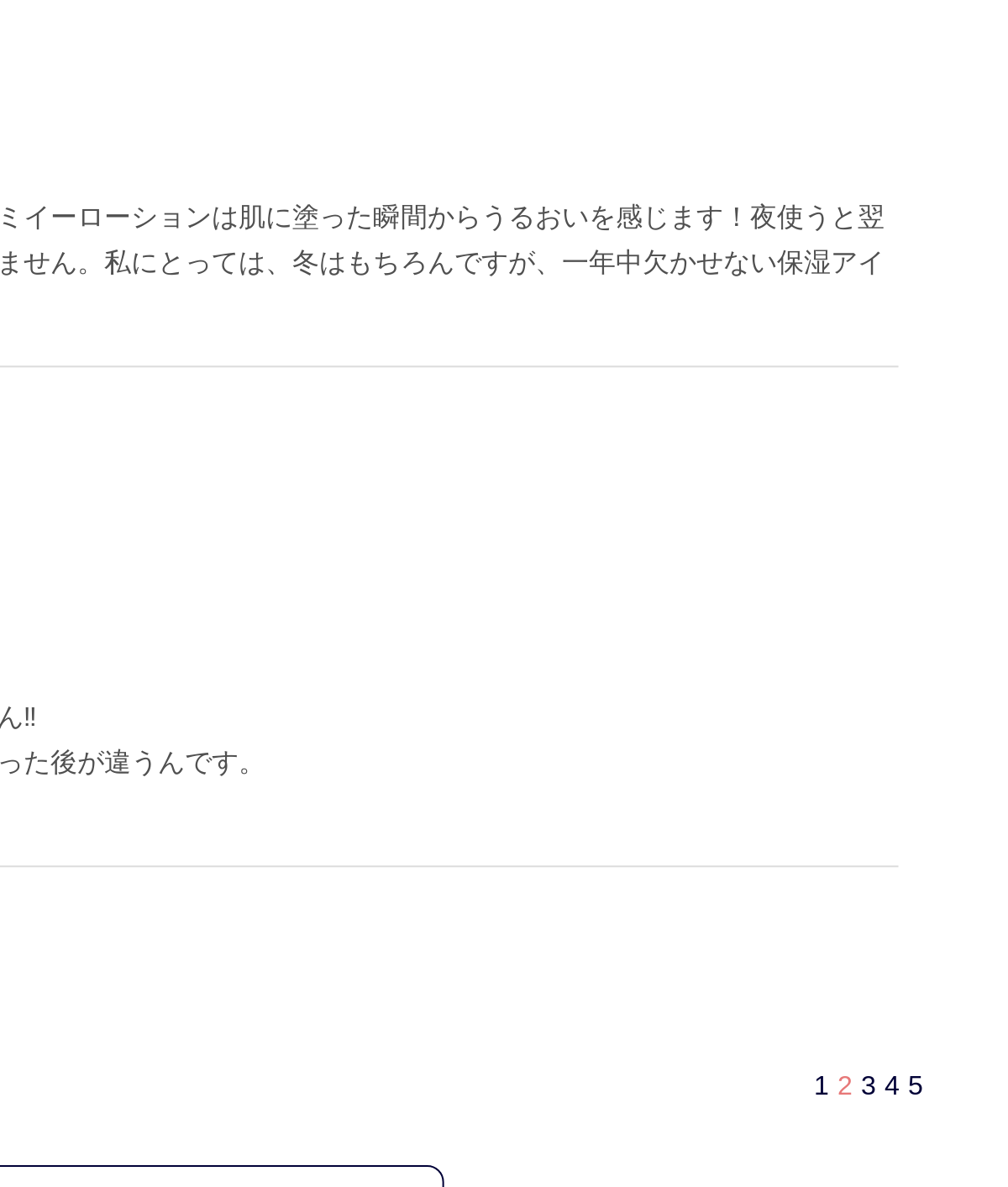
click at [848, 983] on div "1 2 3 4 5" at bounding box center [884, 991] width 72 height 18
click at [872, 985] on link "3" at bounding box center [875, 991] width 7 height 14
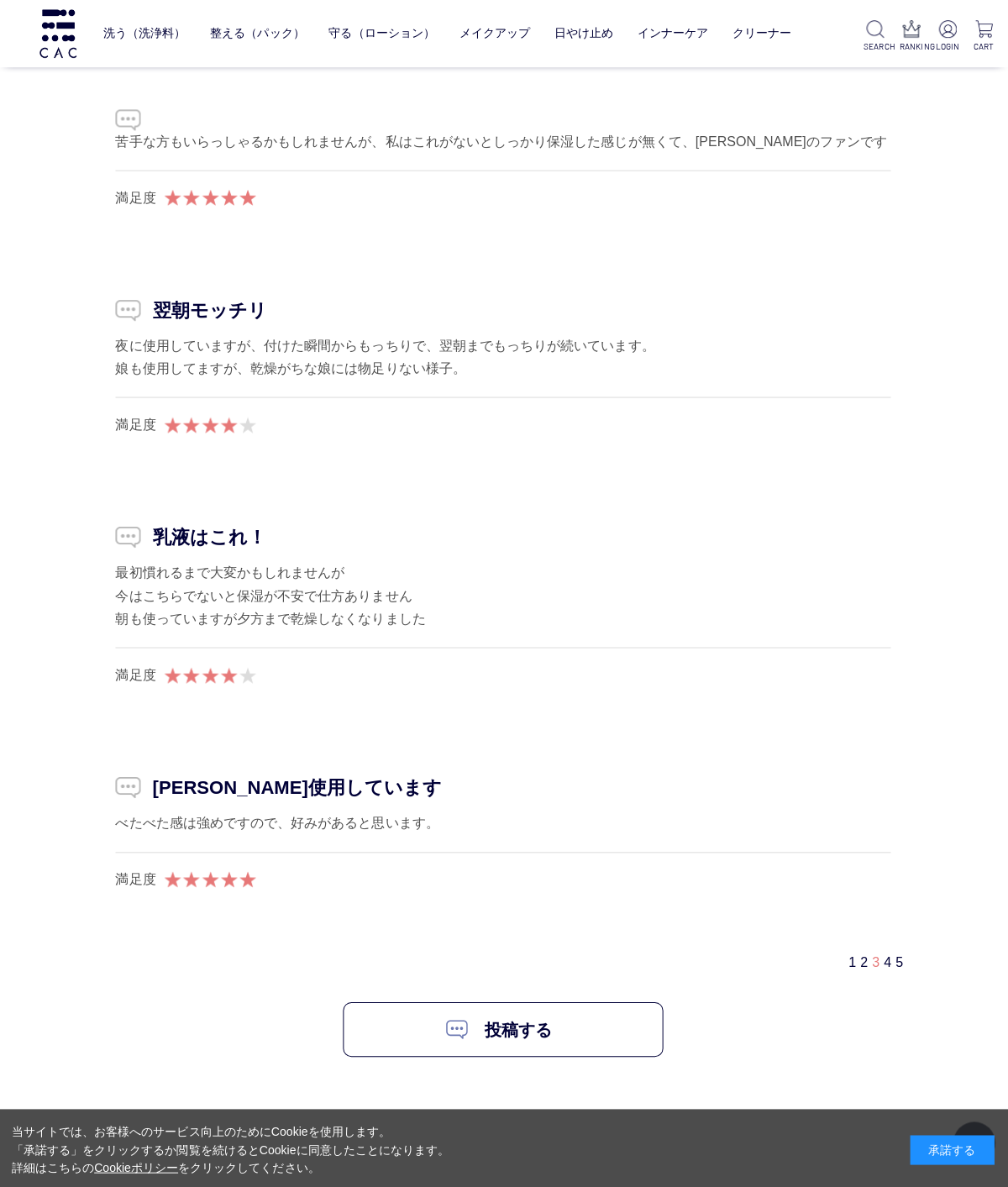
scroll to position [9826, 0]
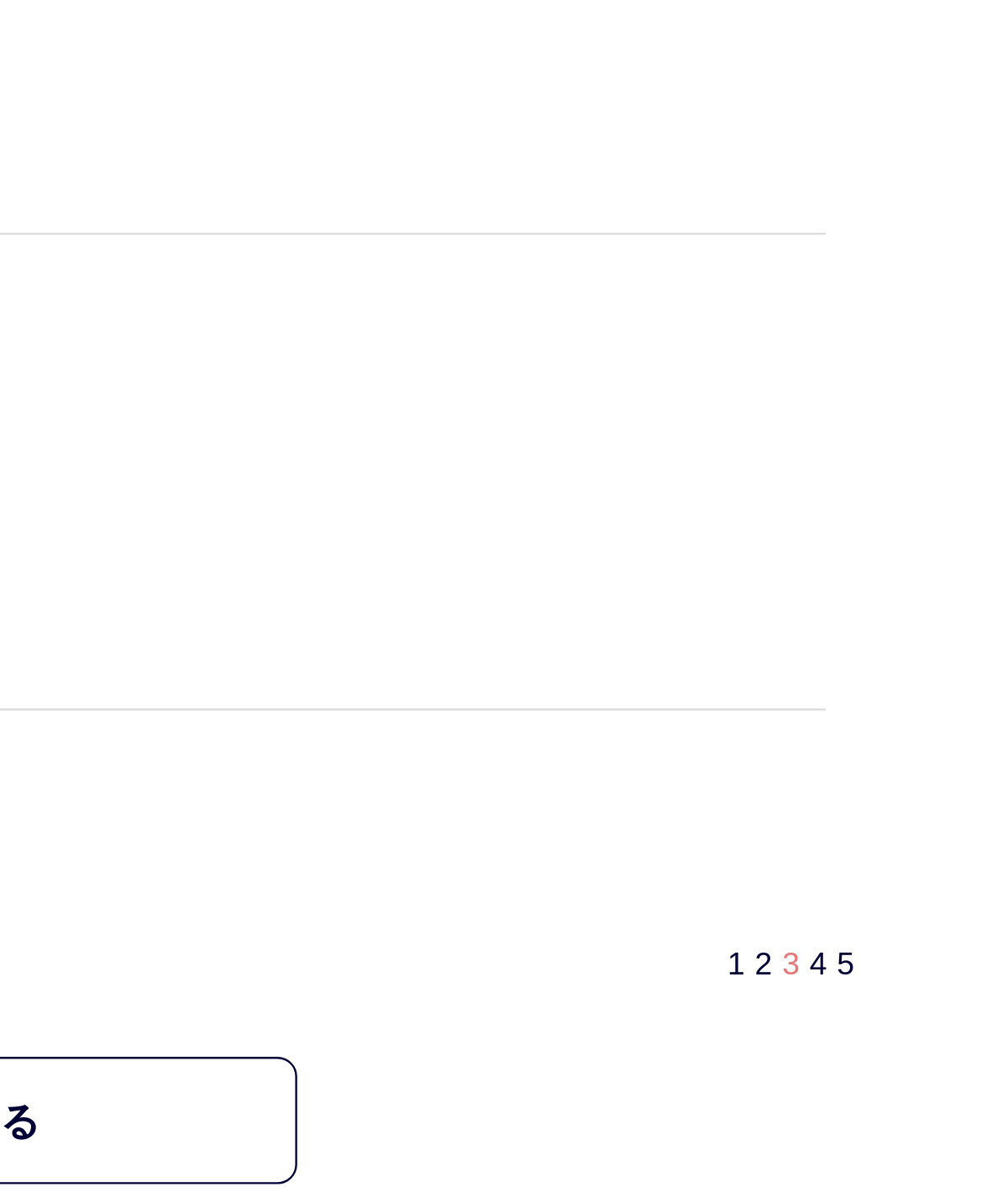
click at [884, 914] on link "4" at bounding box center [888, 920] width 7 height 14
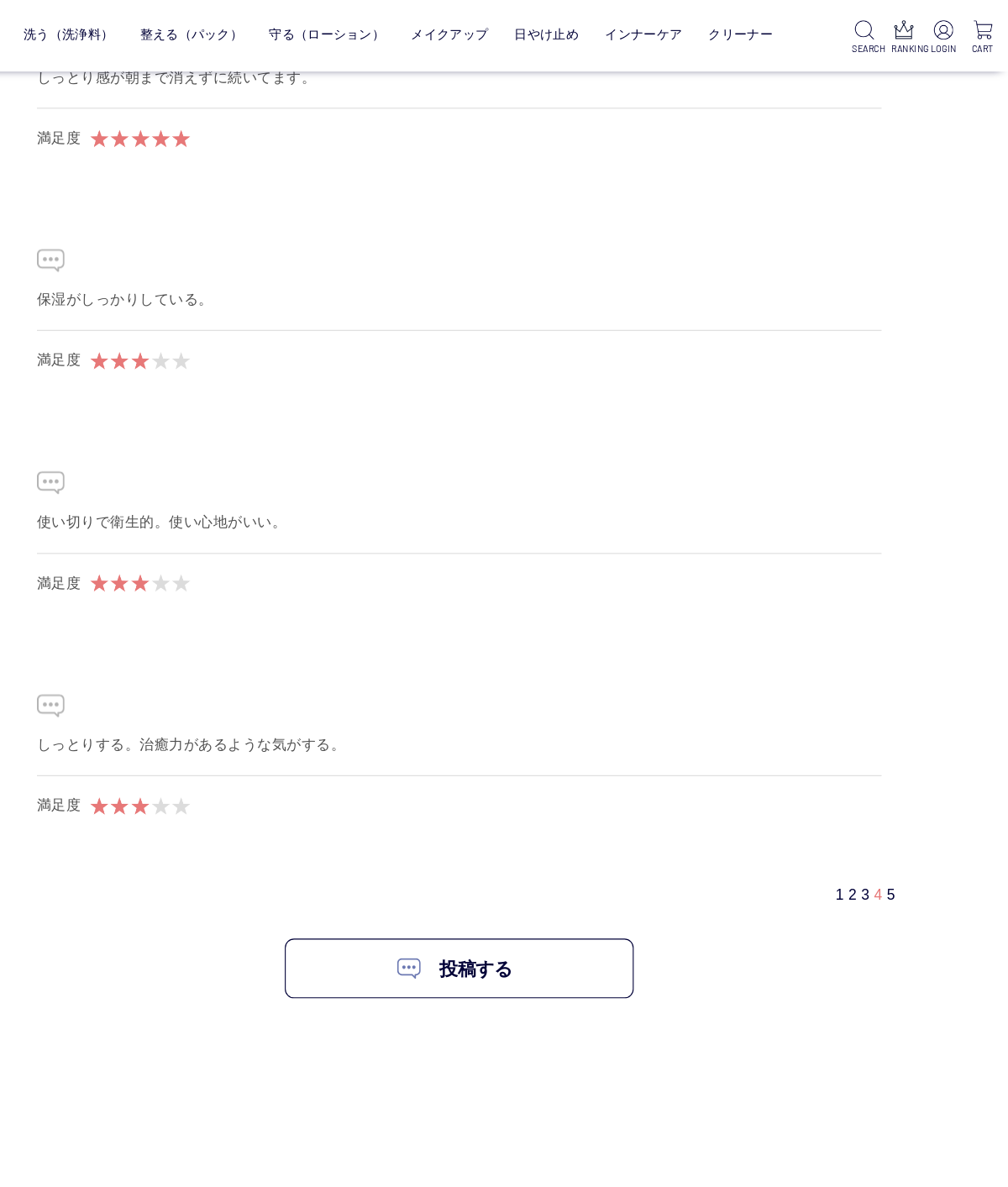
scroll to position [9848, 0]
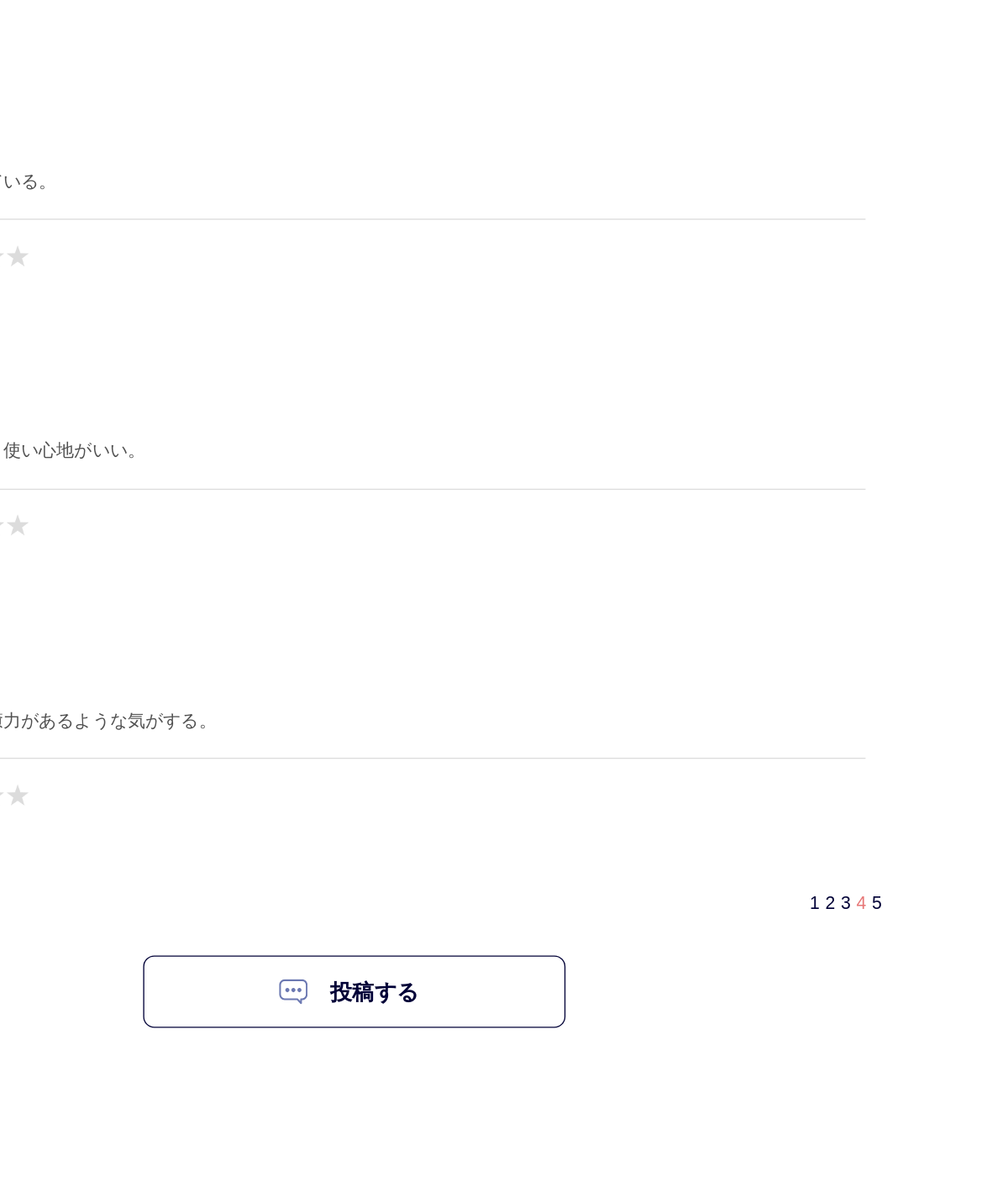
click at [896, 814] on link "5" at bounding box center [900, 820] width 7 height 14
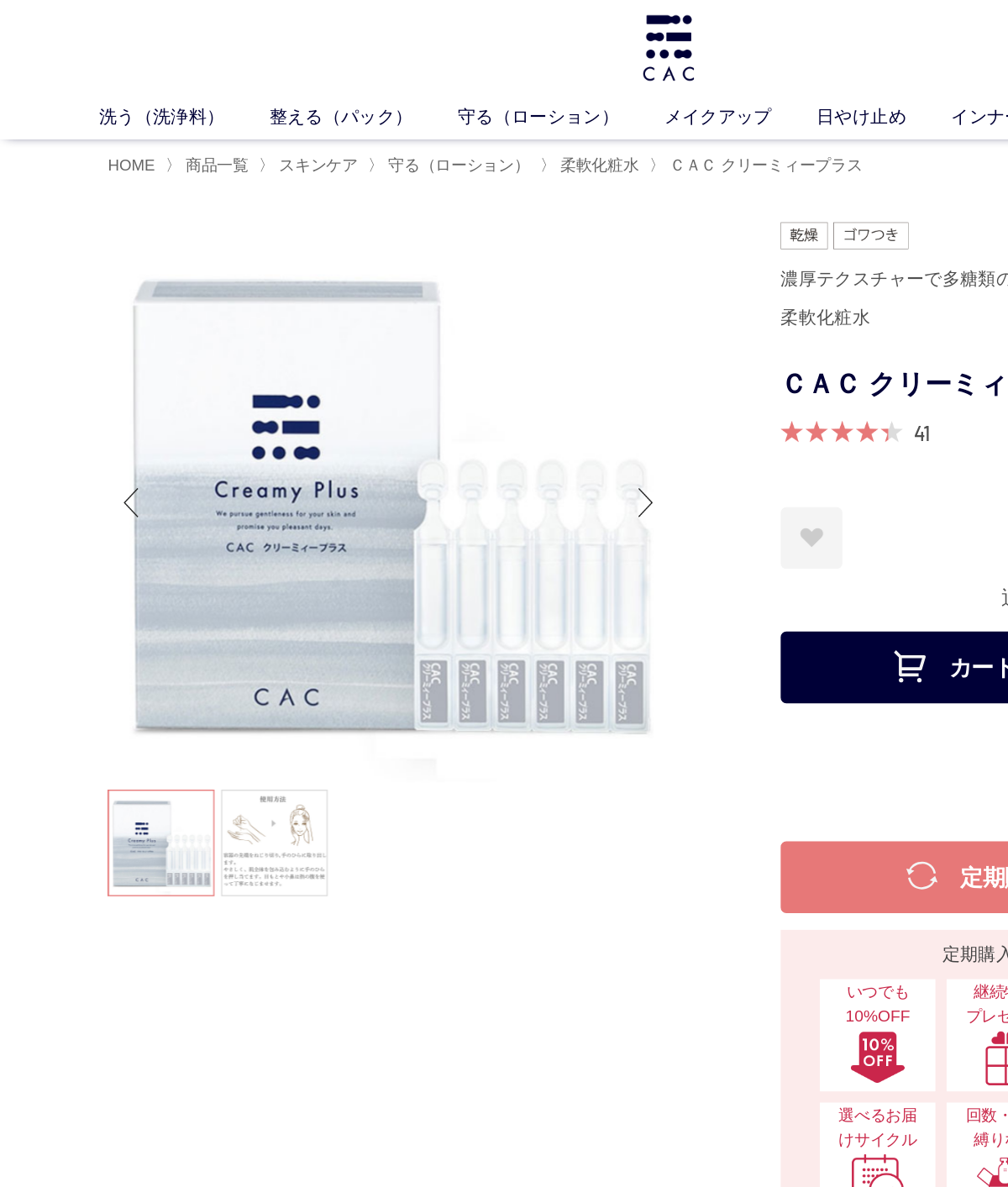
scroll to position [0, 0]
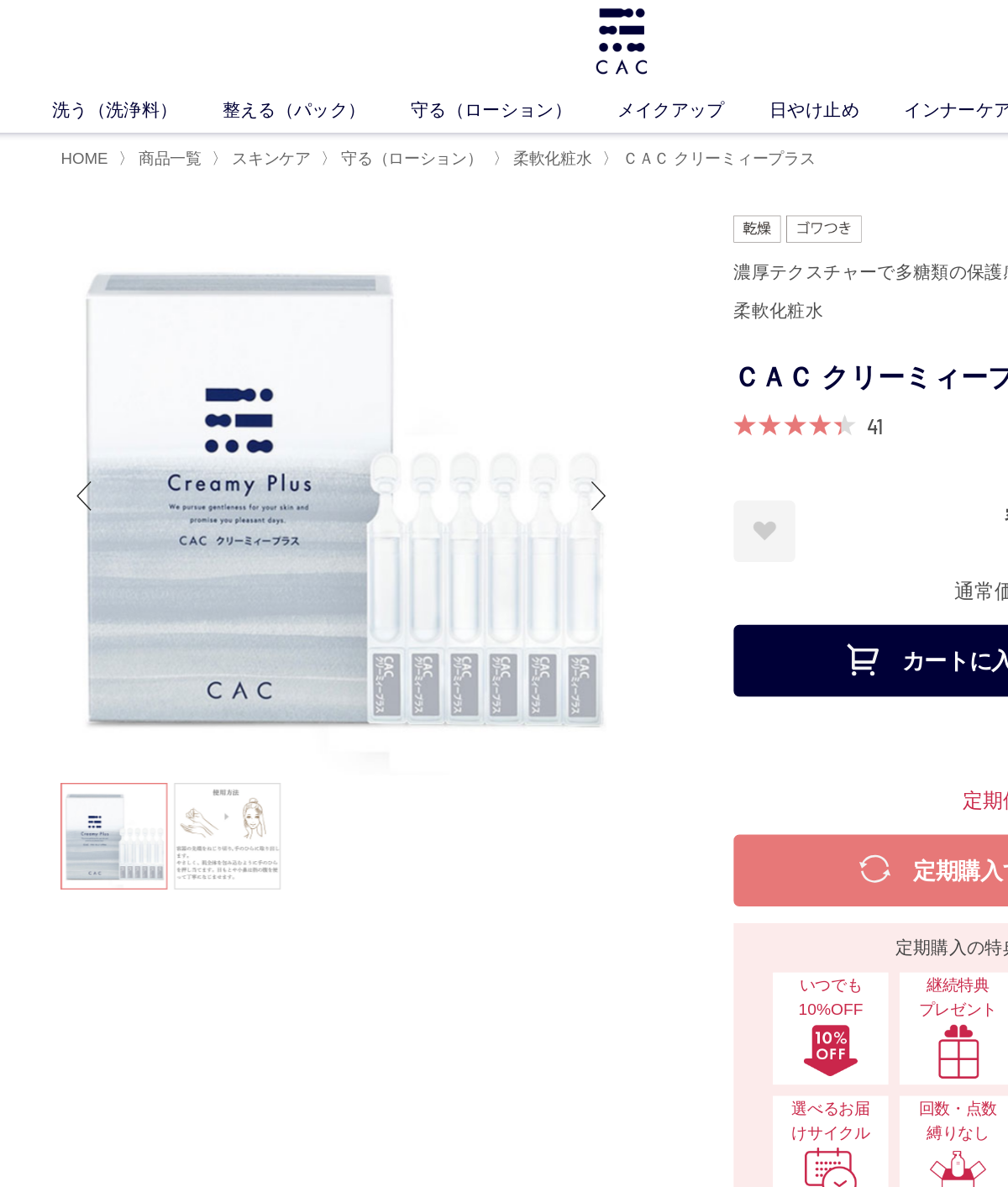
click at [80, 88] on link "洗う（洗浄料）" at bounding box center [141, 93] width 128 height 21
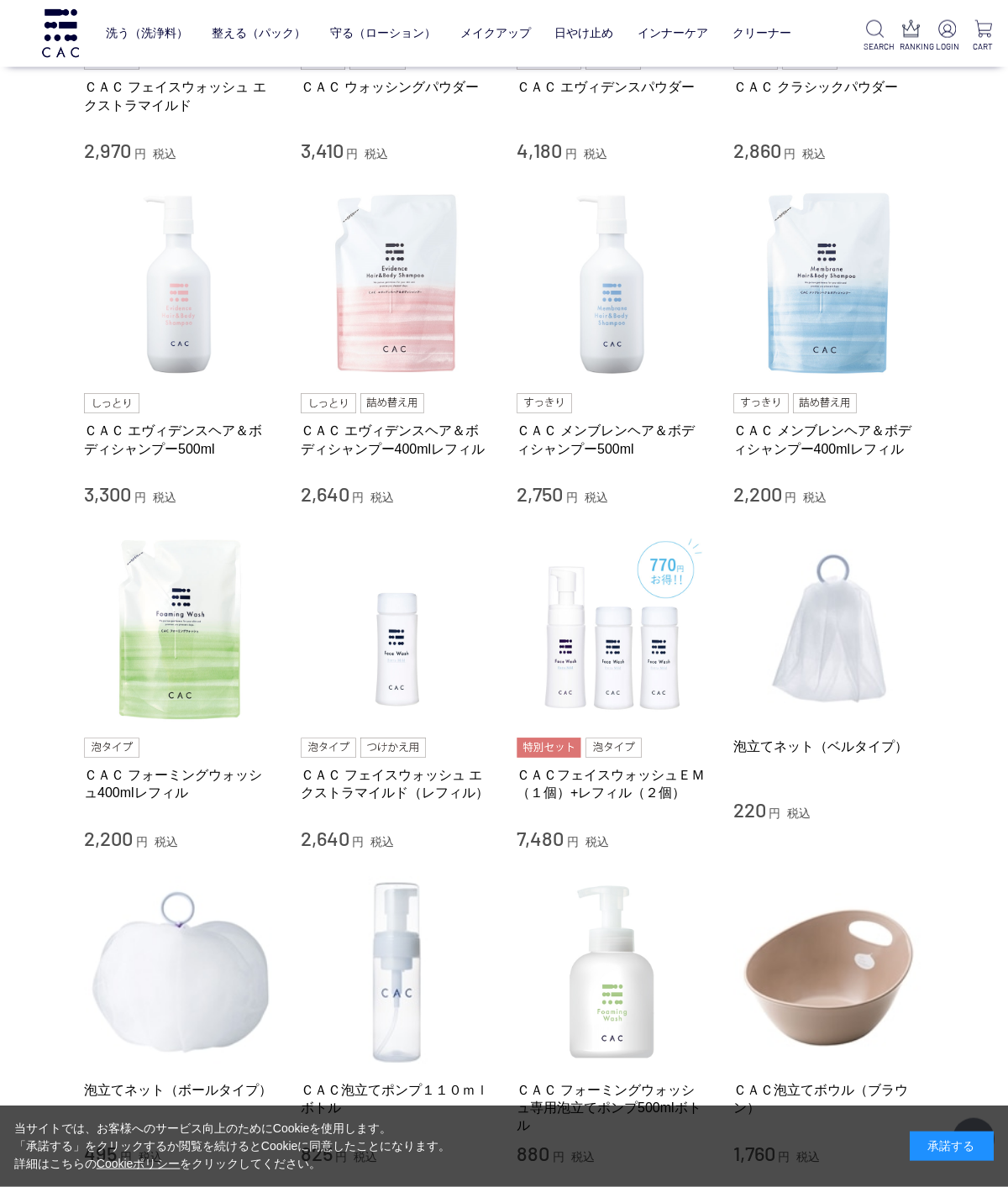
scroll to position [595, 0]
click at [594, 338] on img at bounding box center [612, 285] width 191 height 191
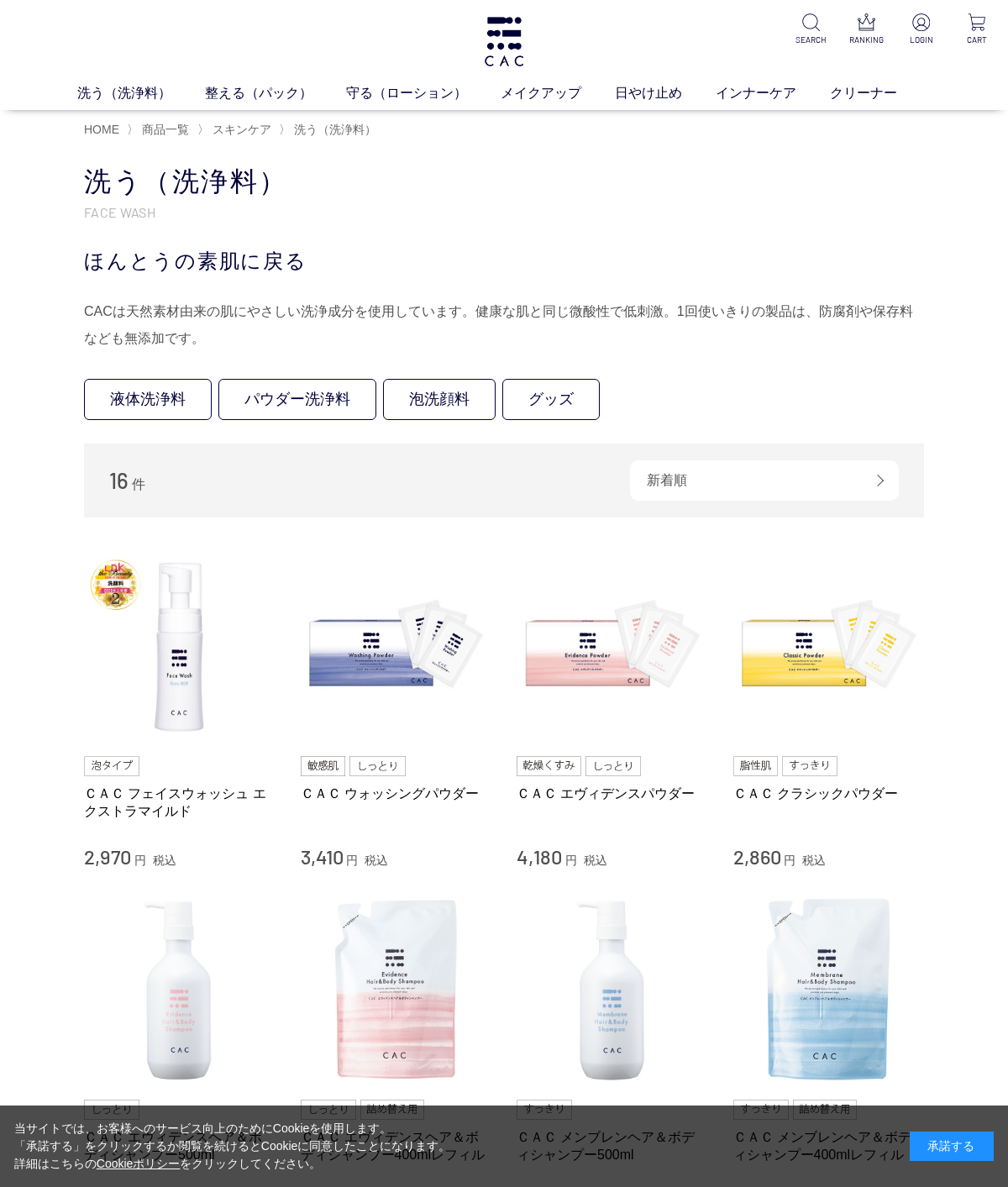
scroll to position [705, 0]
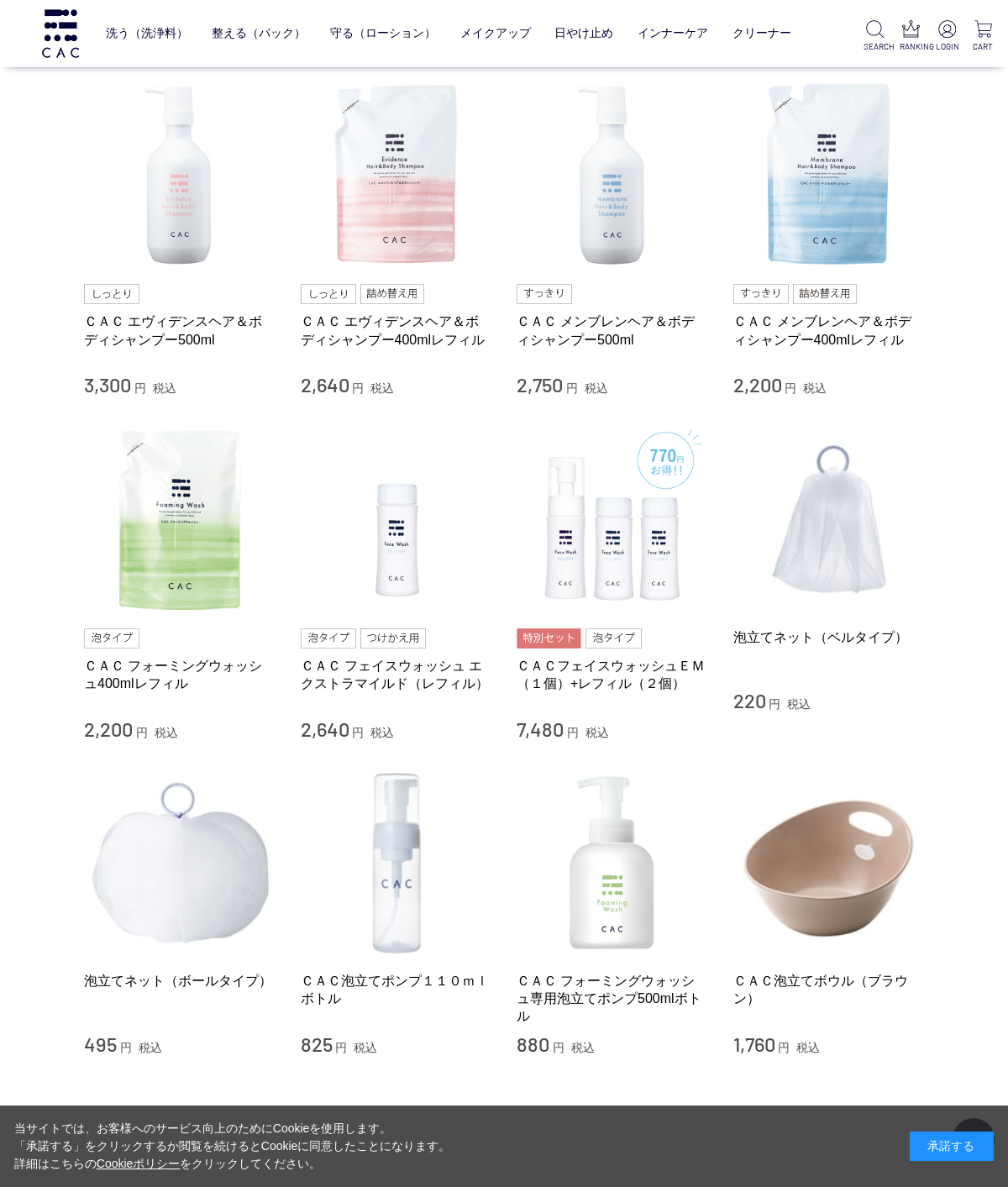
click at [851, 214] on img at bounding box center [829, 175] width 191 height 191
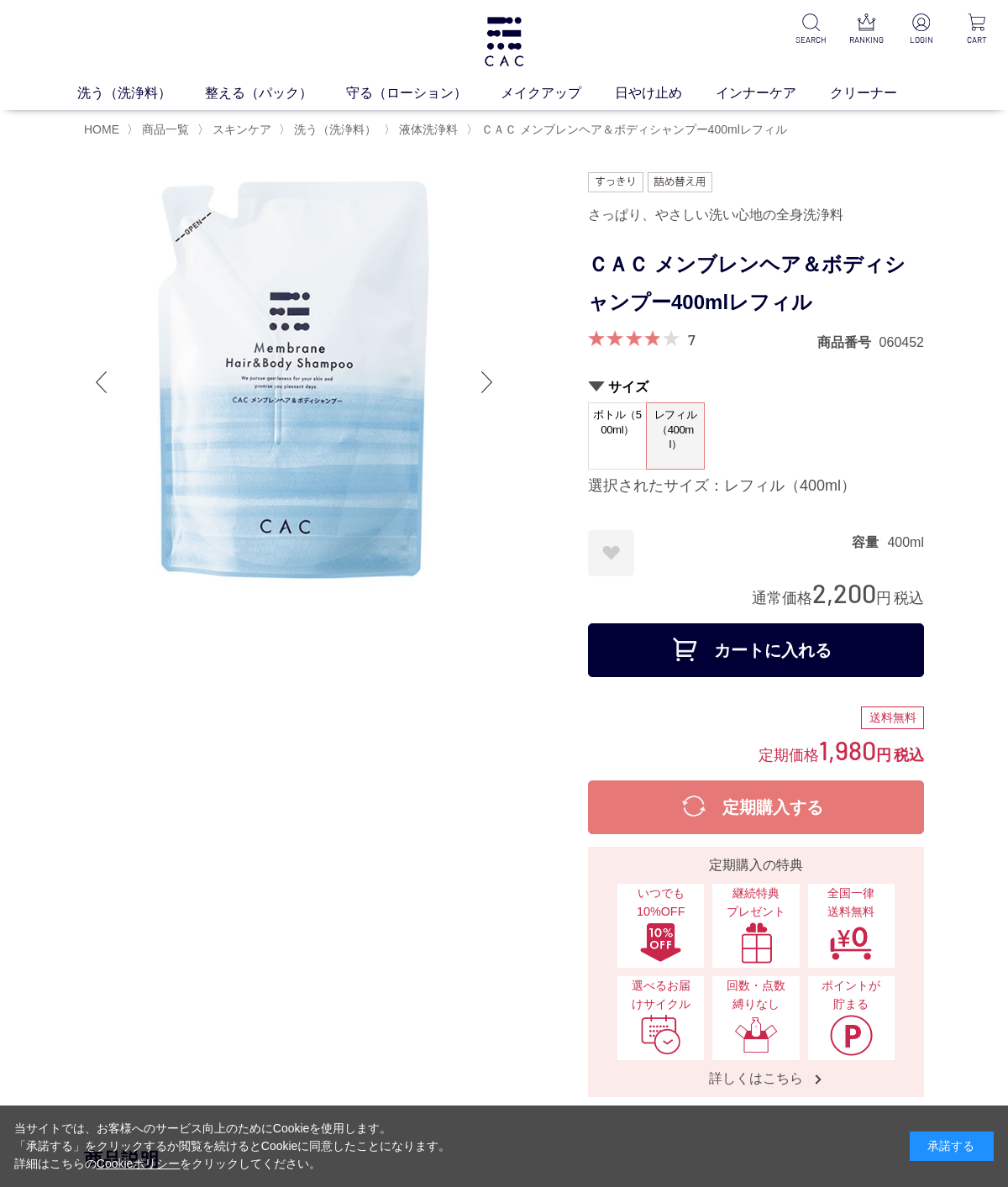
click at [144, 904] on div at bounding box center [336, 635] width 504 height 925
click at [126, 97] on link "洗う（洗浄料）" at bounding box center [141, 93] width 128 height 21
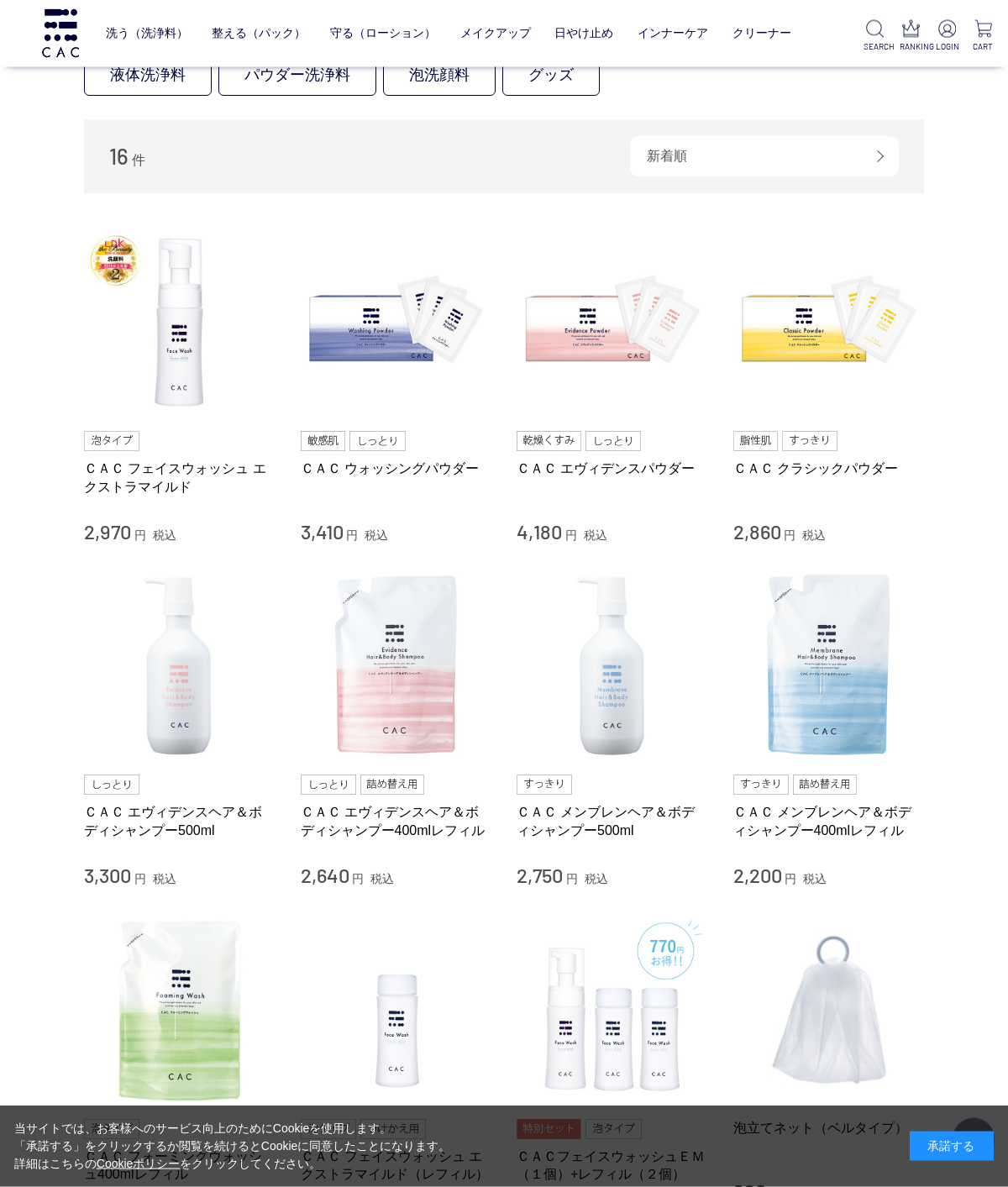
scroll to position [215, 0]
click at [395, 686] on img at bounding box center [396, 665] width 191 height 191
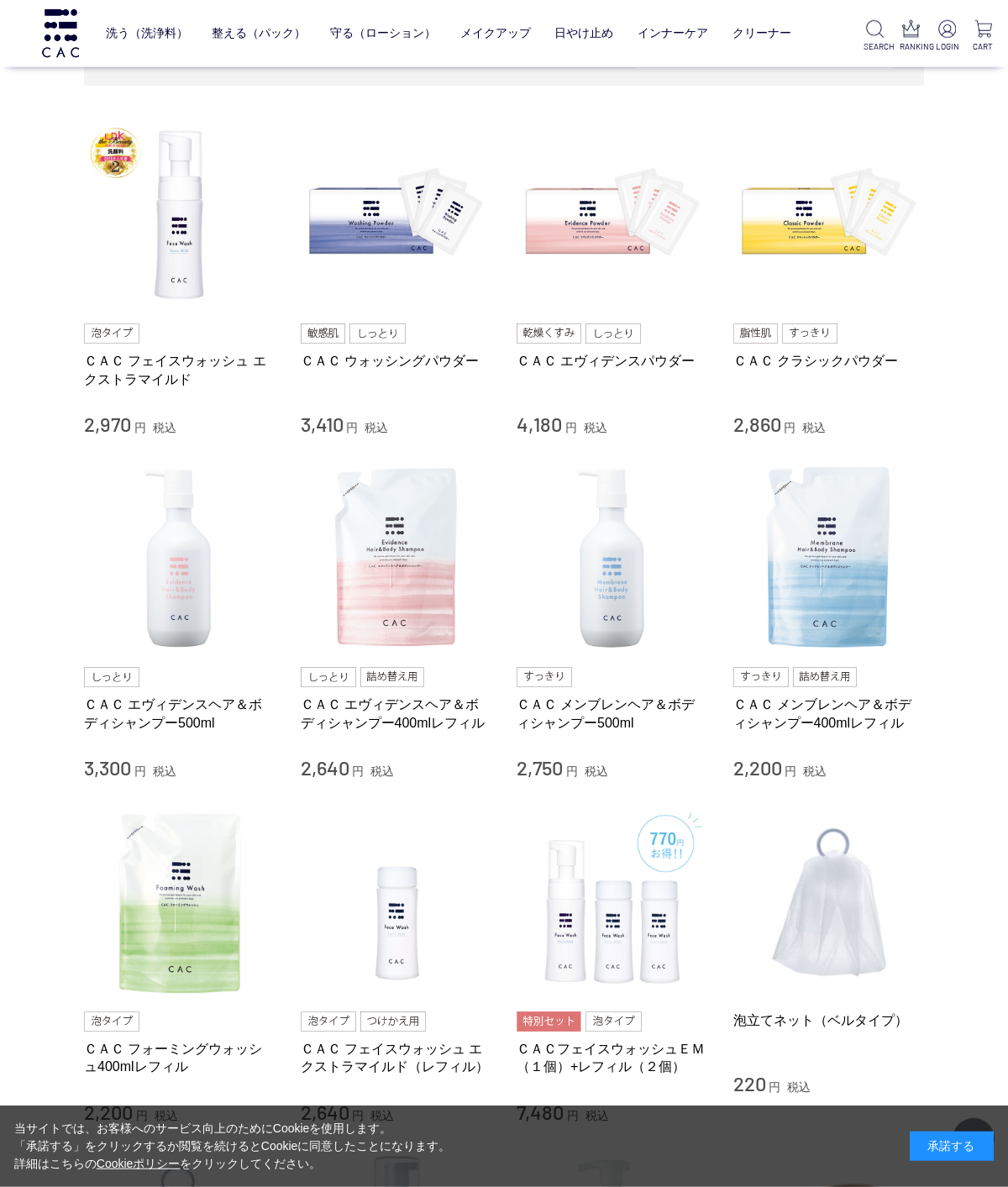
click at [399, 598] on img at bounding box center [396, 558] width 191 height 191
click at [826, 586] on img at bounding box center [829, 558] width 191 height 191
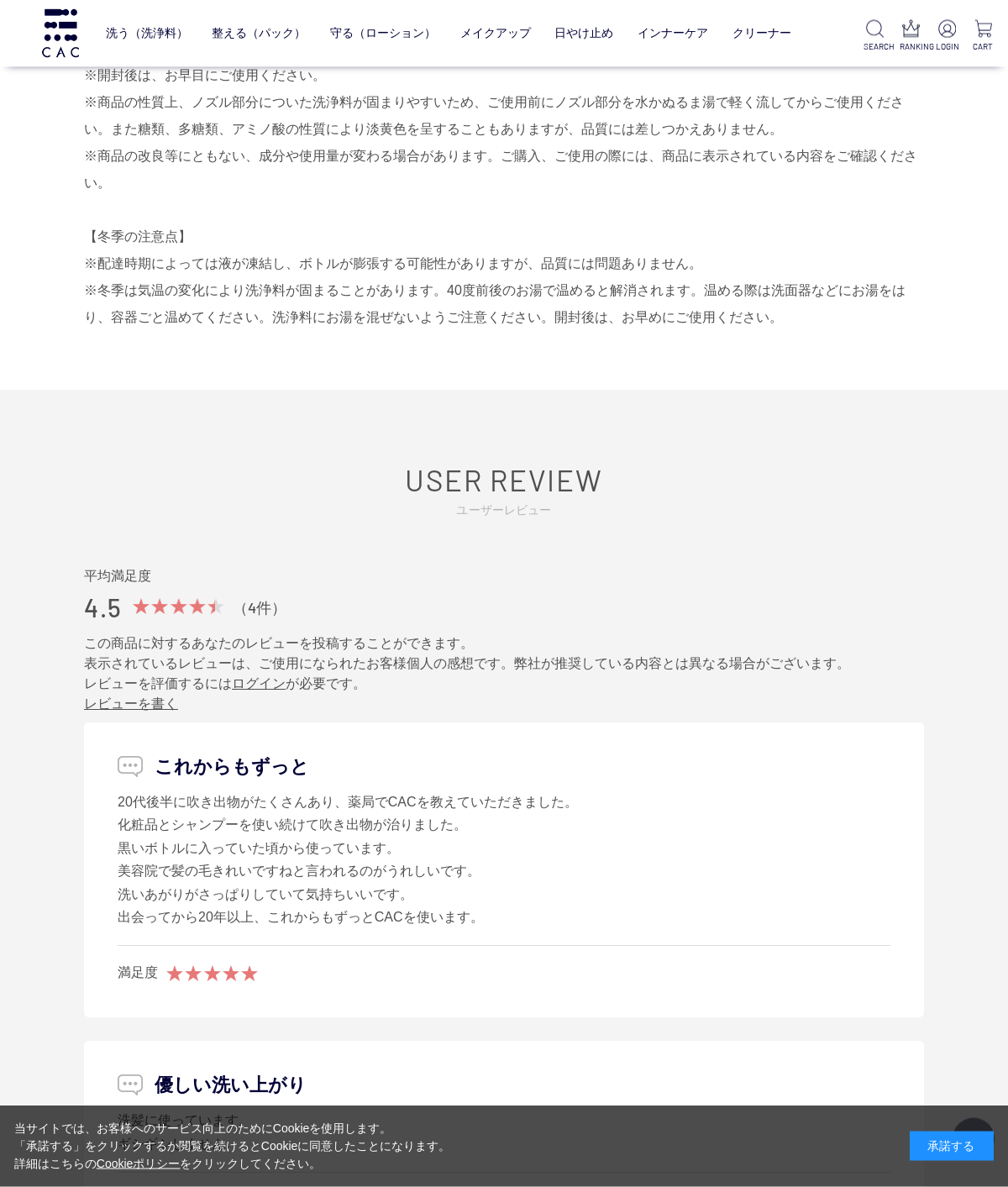
scroll to position [1837, 0]
